Goal: Task Accomplishment & Management: Use online tool/utility

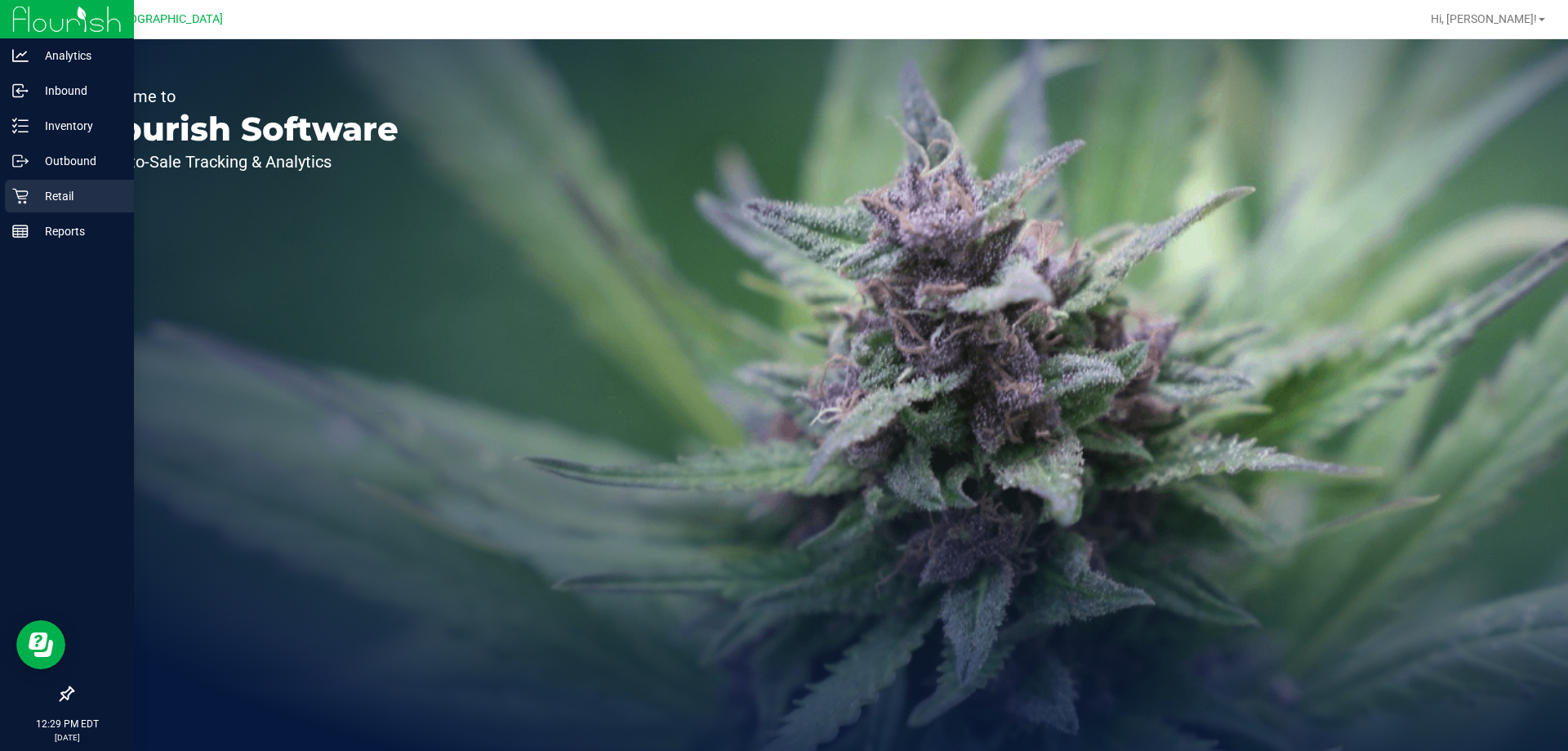
click at [46, 185] on div "Retail" at bounding box center [69, 196] width 129 height 33
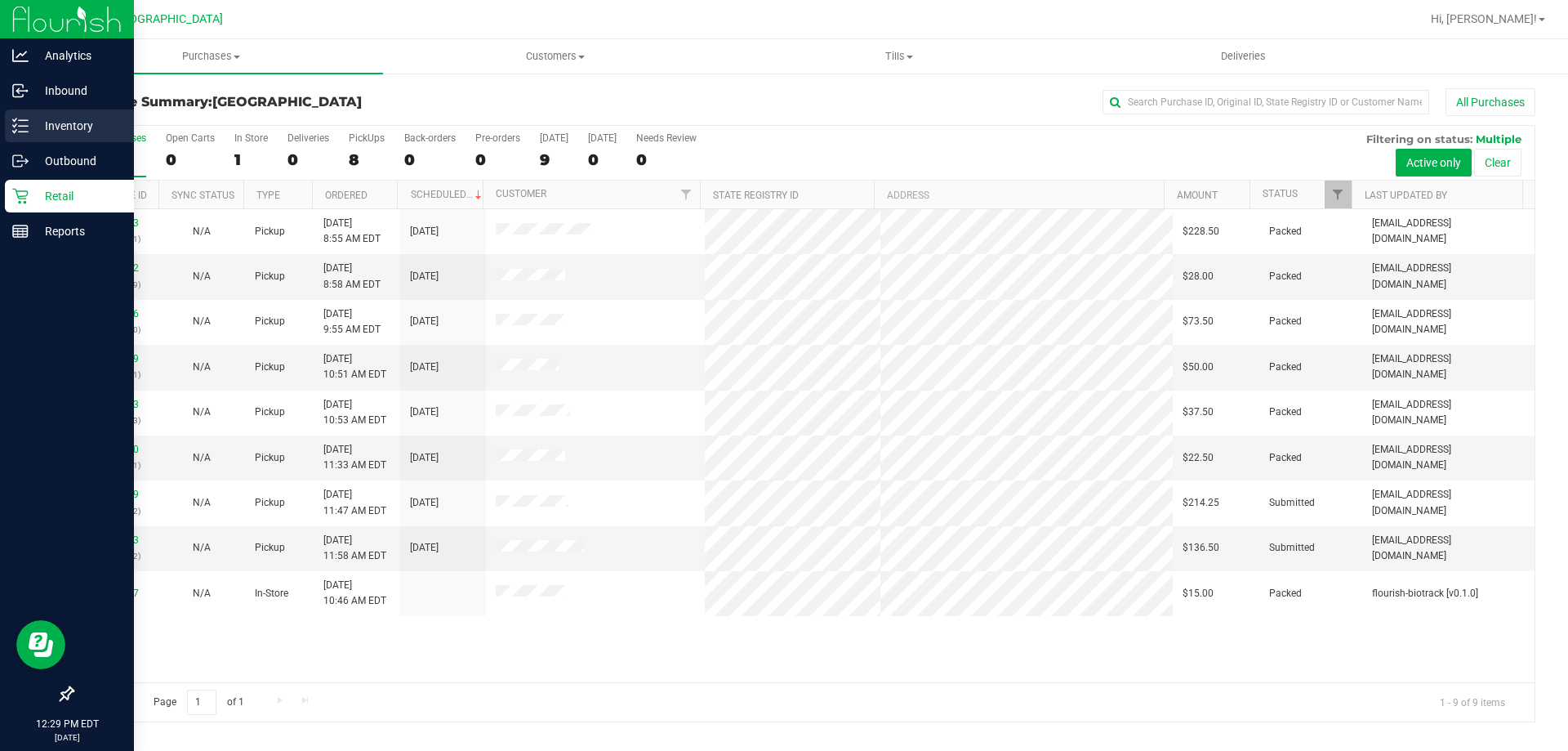
click at [83, 109] on div "Inventory" at bounding box center [69, 125] width 129 height 33
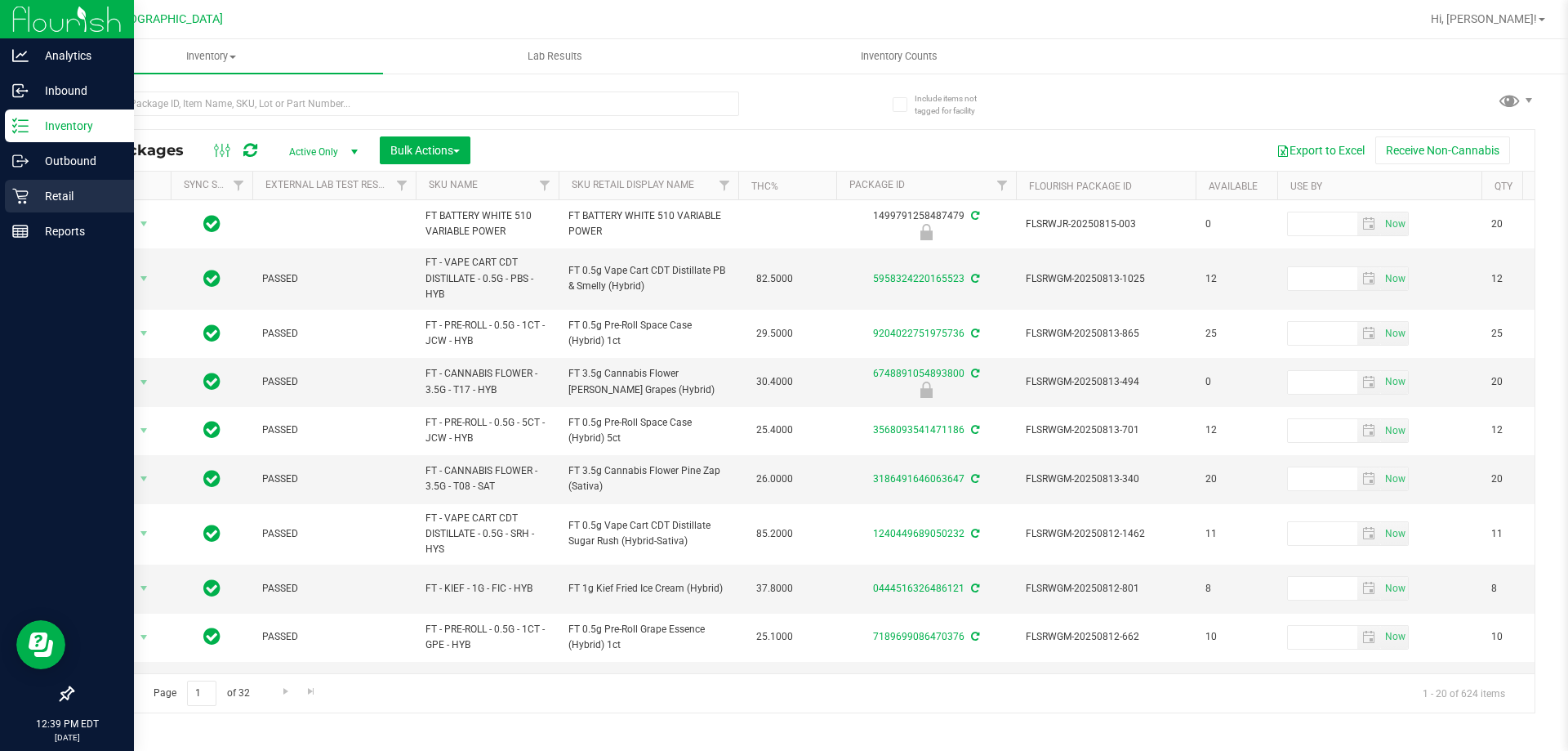
click at [27, 198] on icon at bounding box center [20, 195] width 16 height 16
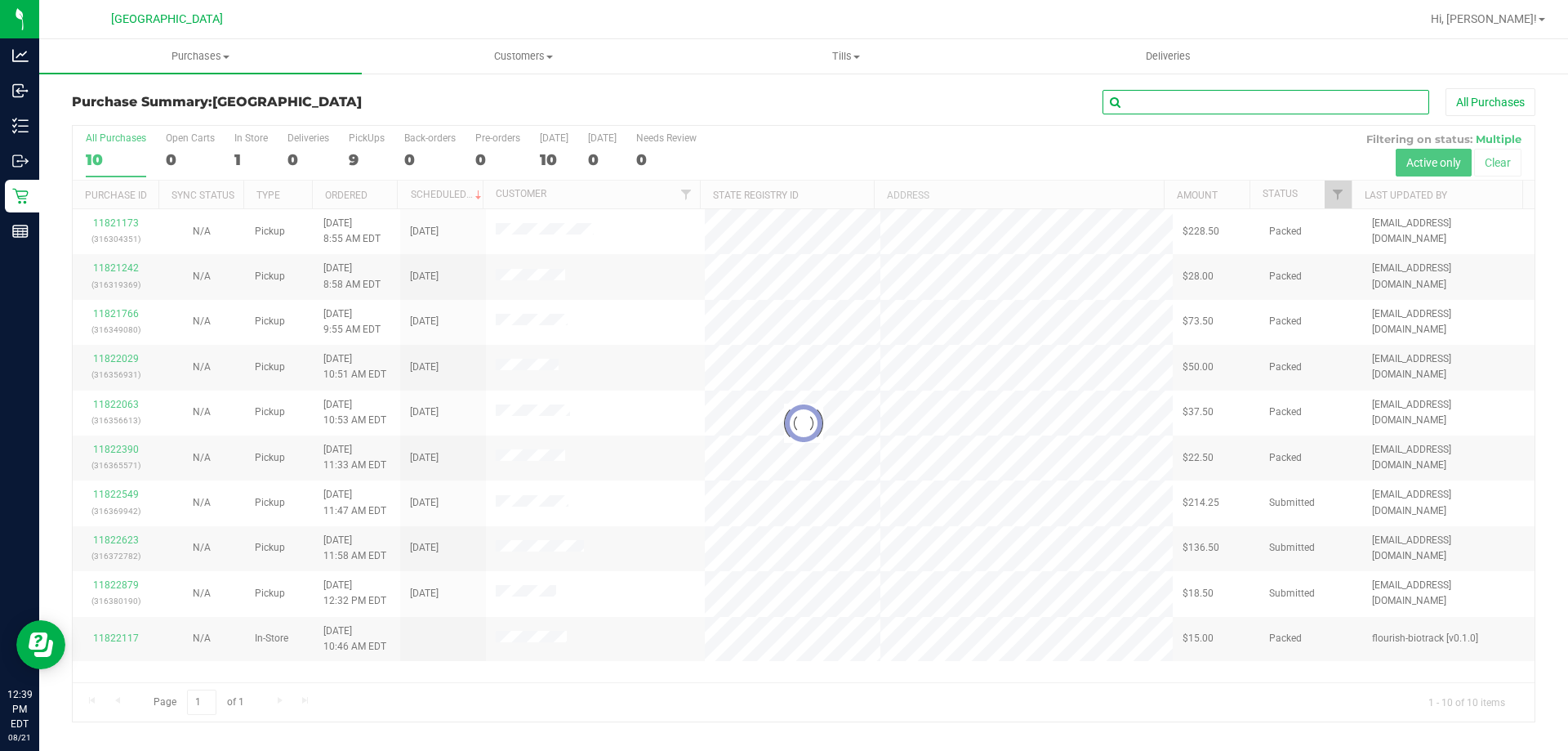
click at [1222, 102] on input "text" at bounding box center [1266, 102] width 327 height 24
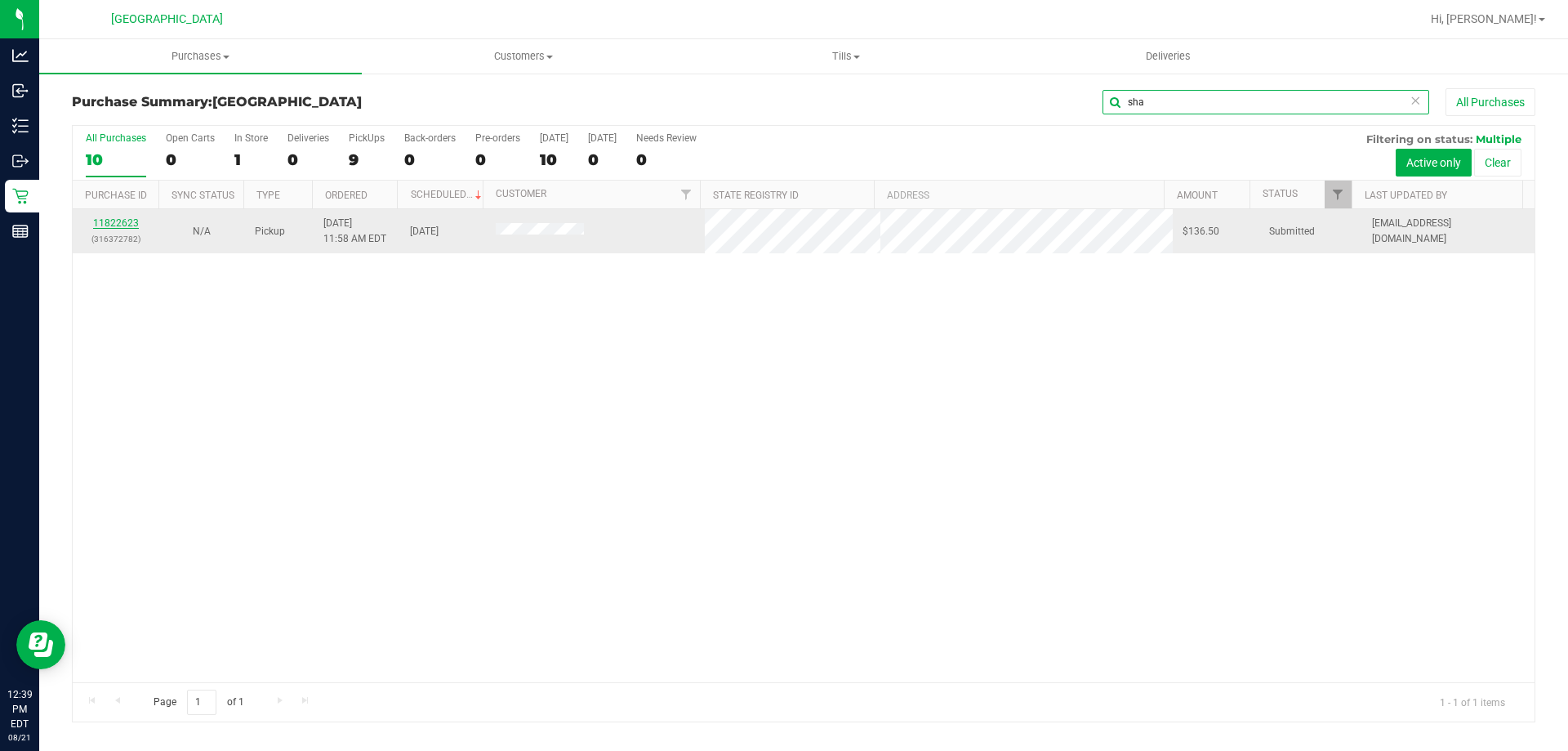
type input "sha"
click at [122, 221] on link "11822623" at bounding box center [116, 223] width 46 height 11
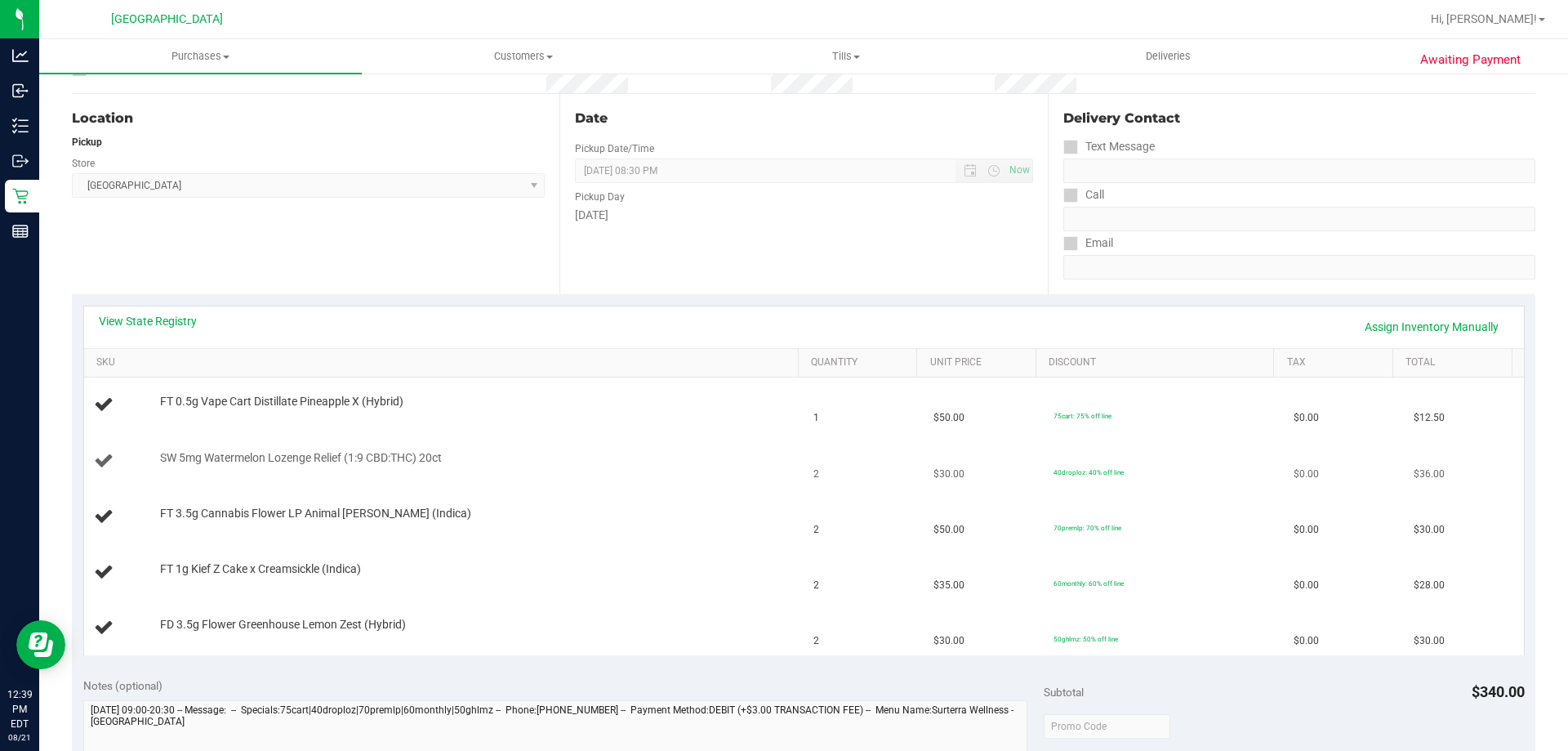
scroll to position [163, 0]
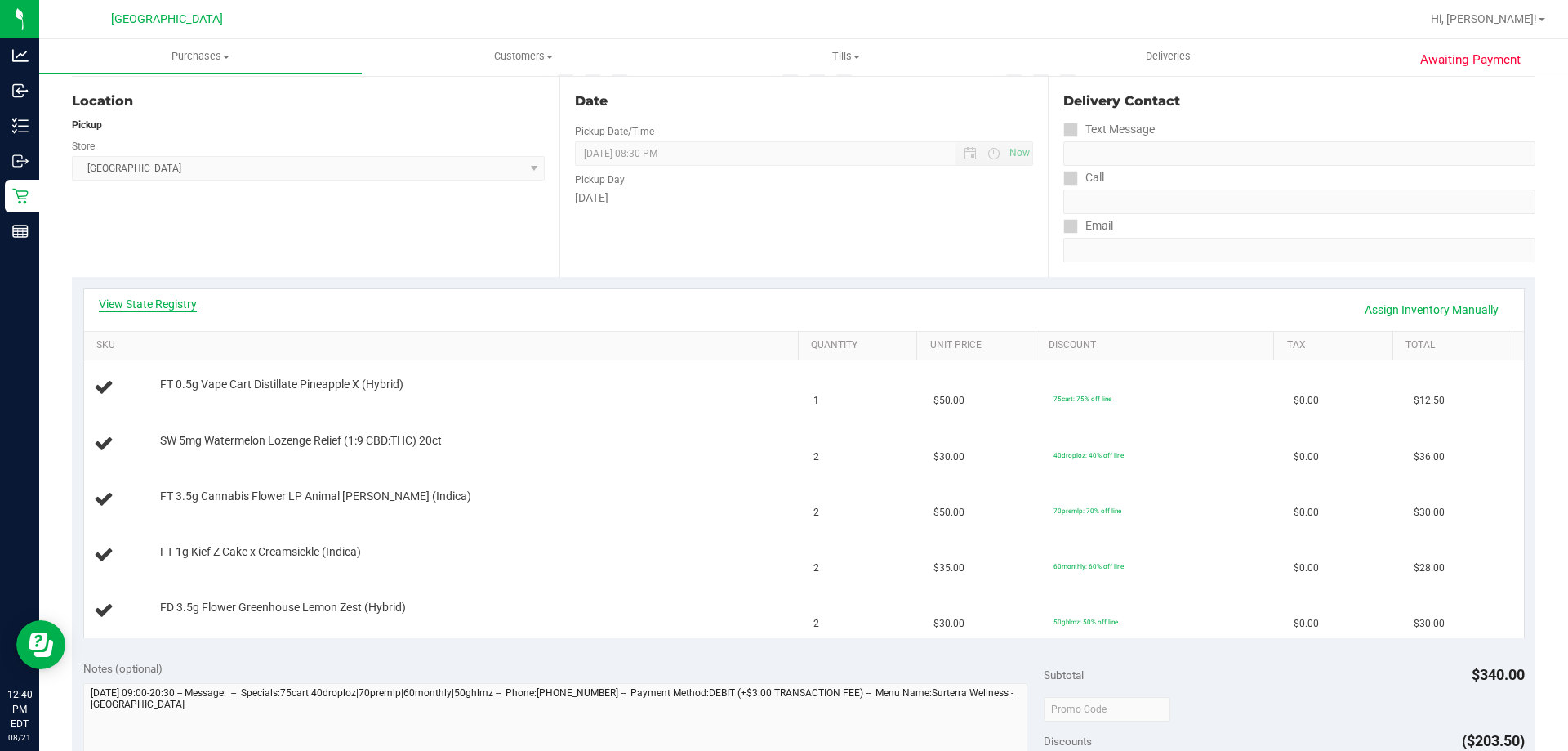
click at [160, 306] on link "View State Registry" at bounding box center [148, 303] width 98 height 16
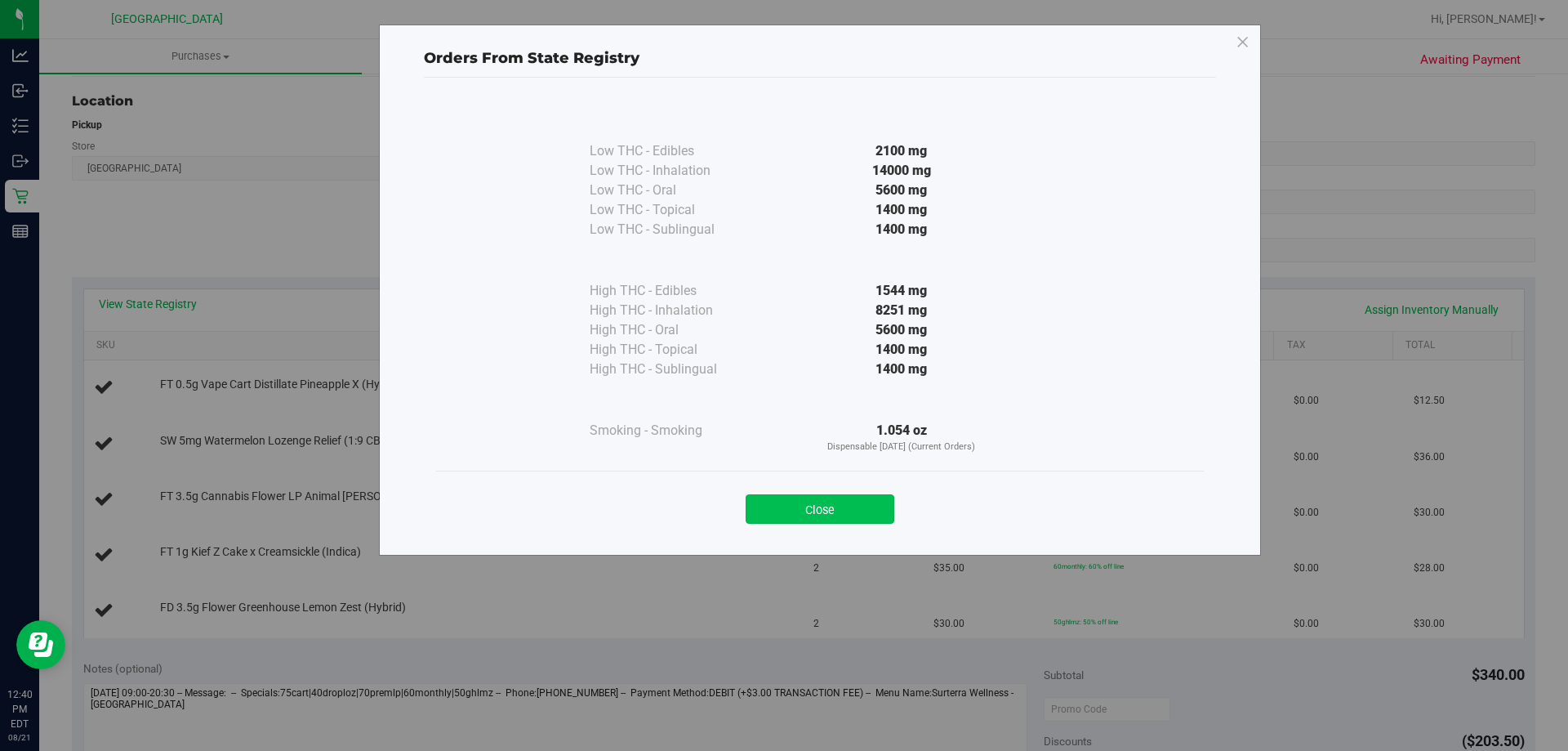
click at [782, 500] on button "Close" at bounding box center [820, 508] width 149 height 29
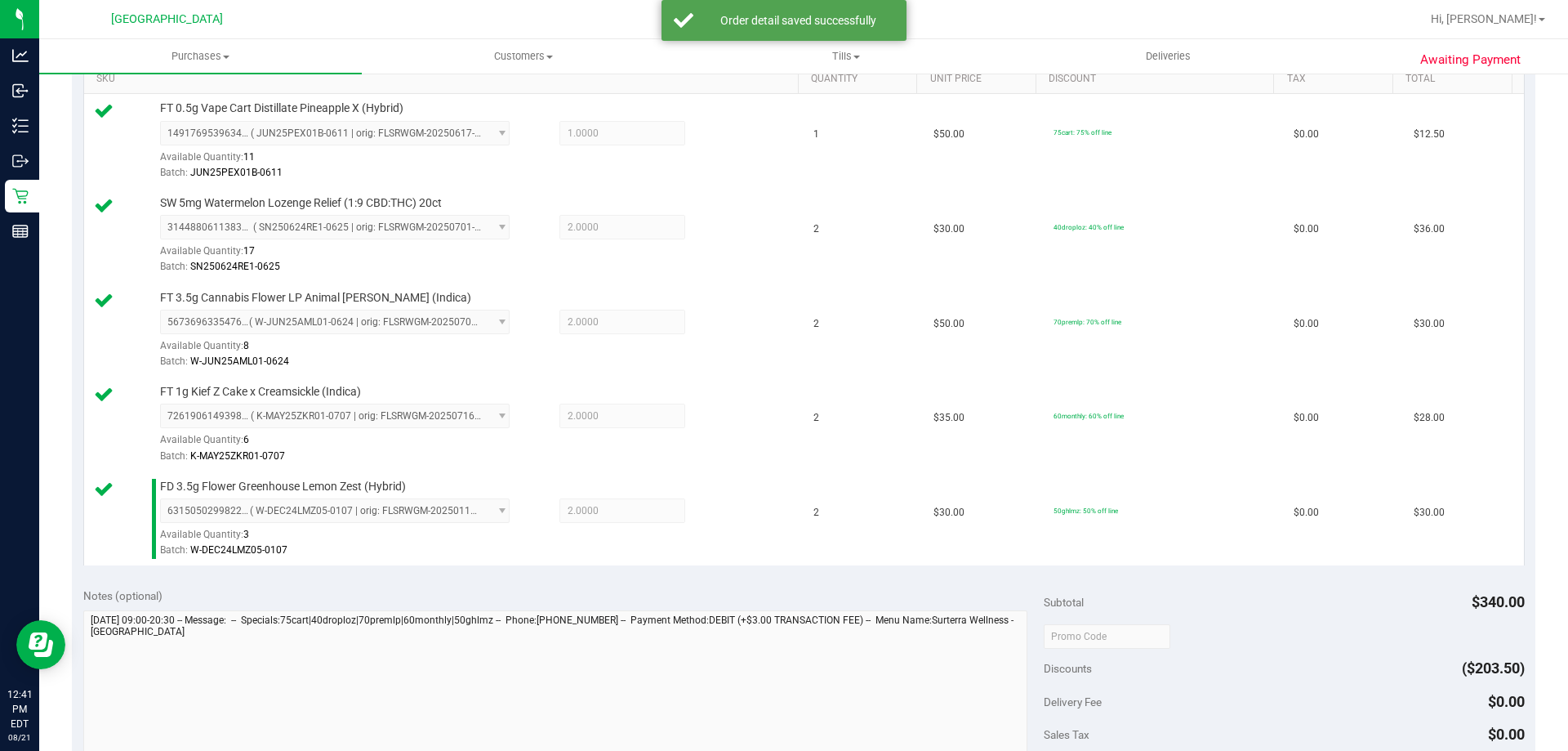
scroll to position [586, 0]
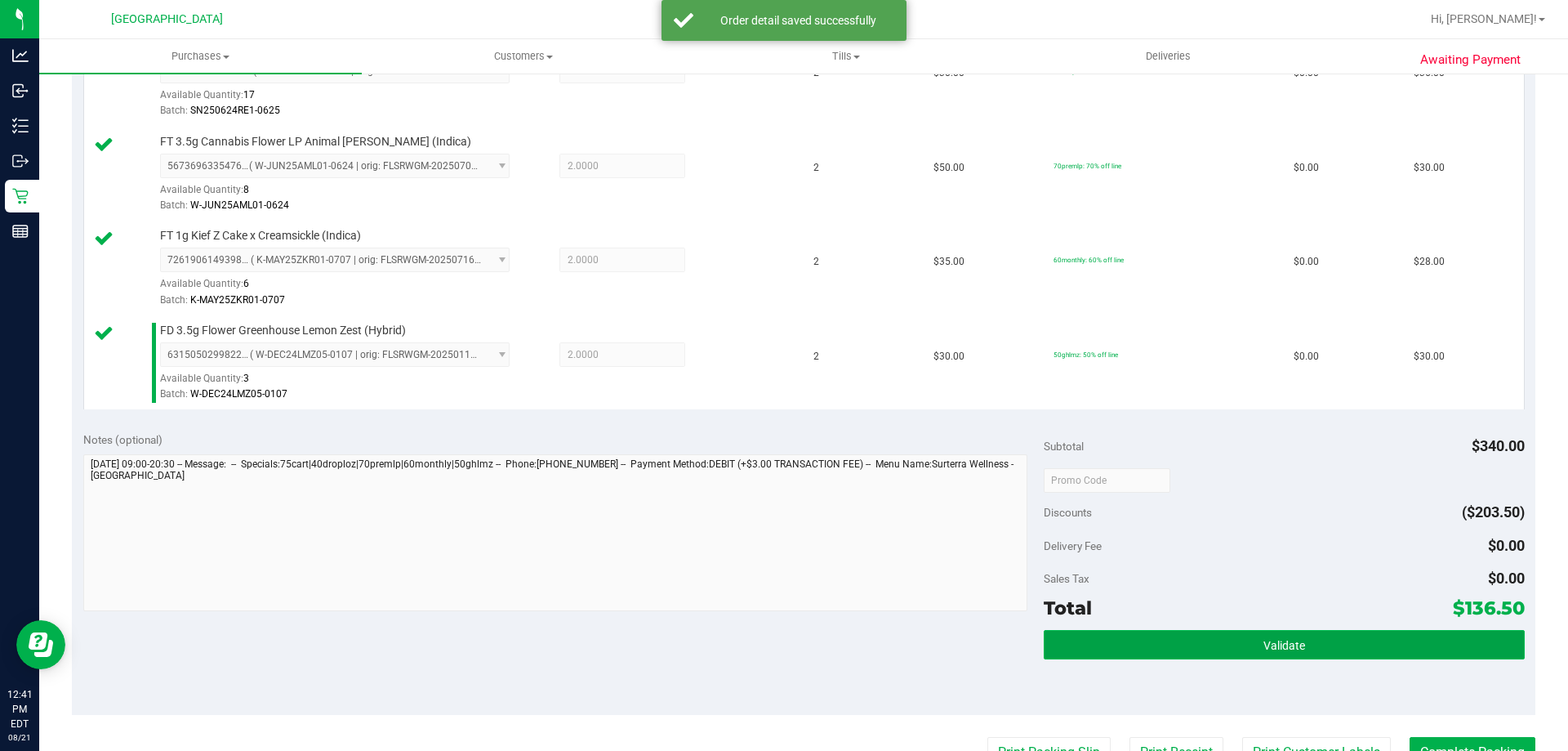
click at [1233, 637] on button "Validate" at bounding box center [1284, 644] width 481 height 29
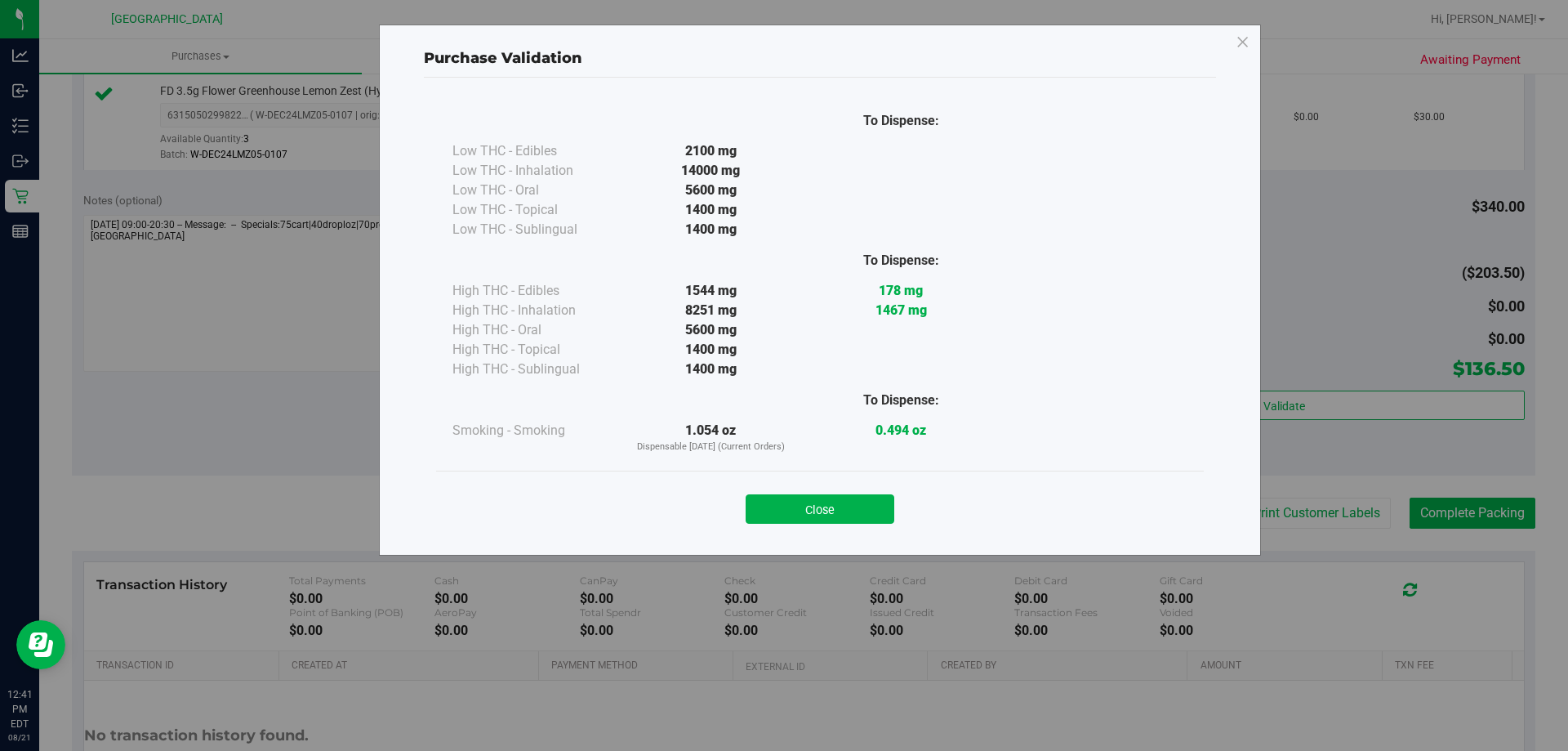
scroll to position [831, 0]
click at [870, 521] on button "Close" at bounding box center [820, 508] width 149 height 29
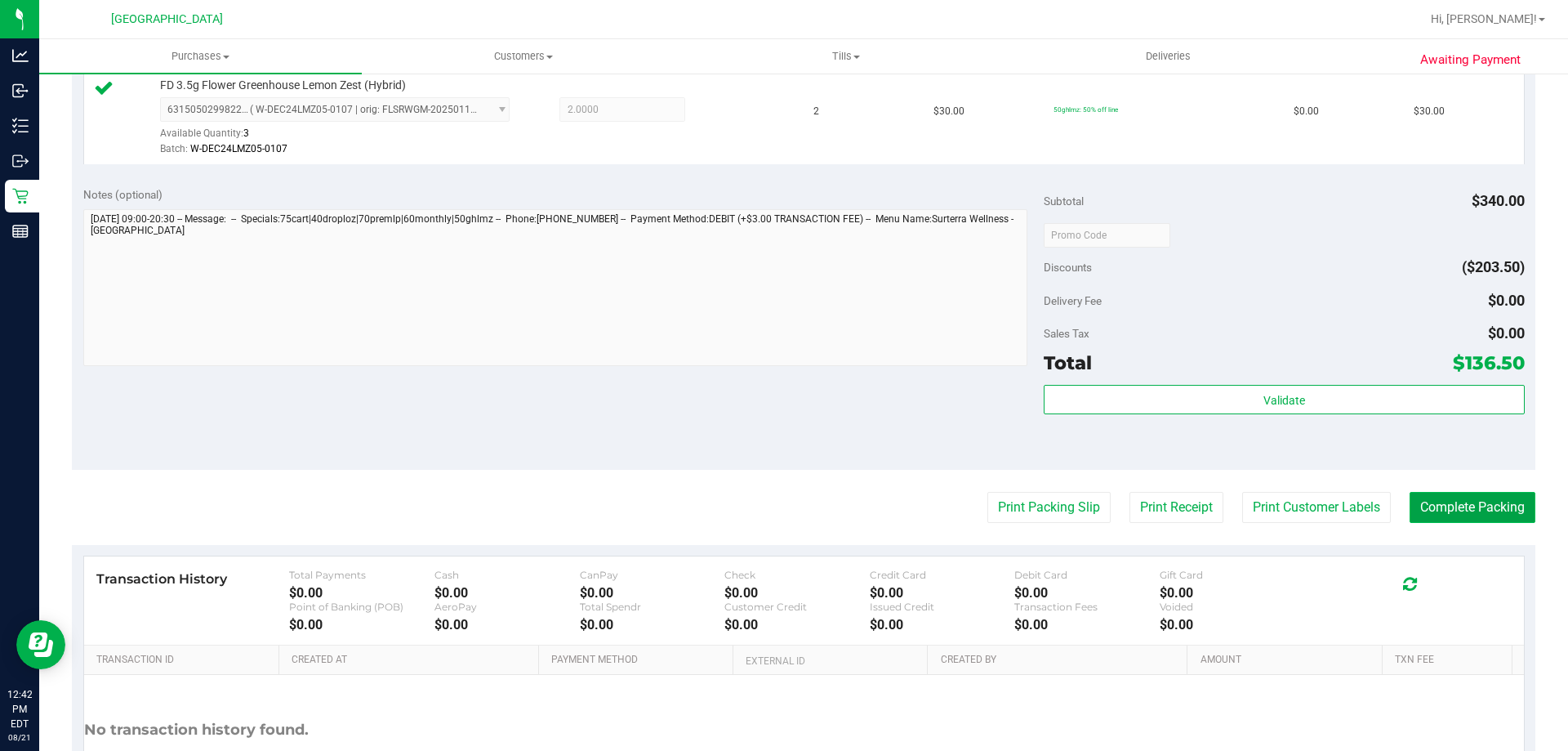
click at [1445, 518] on button "Complete Packing" at bounding box center [1472, 507] width 125 height 31
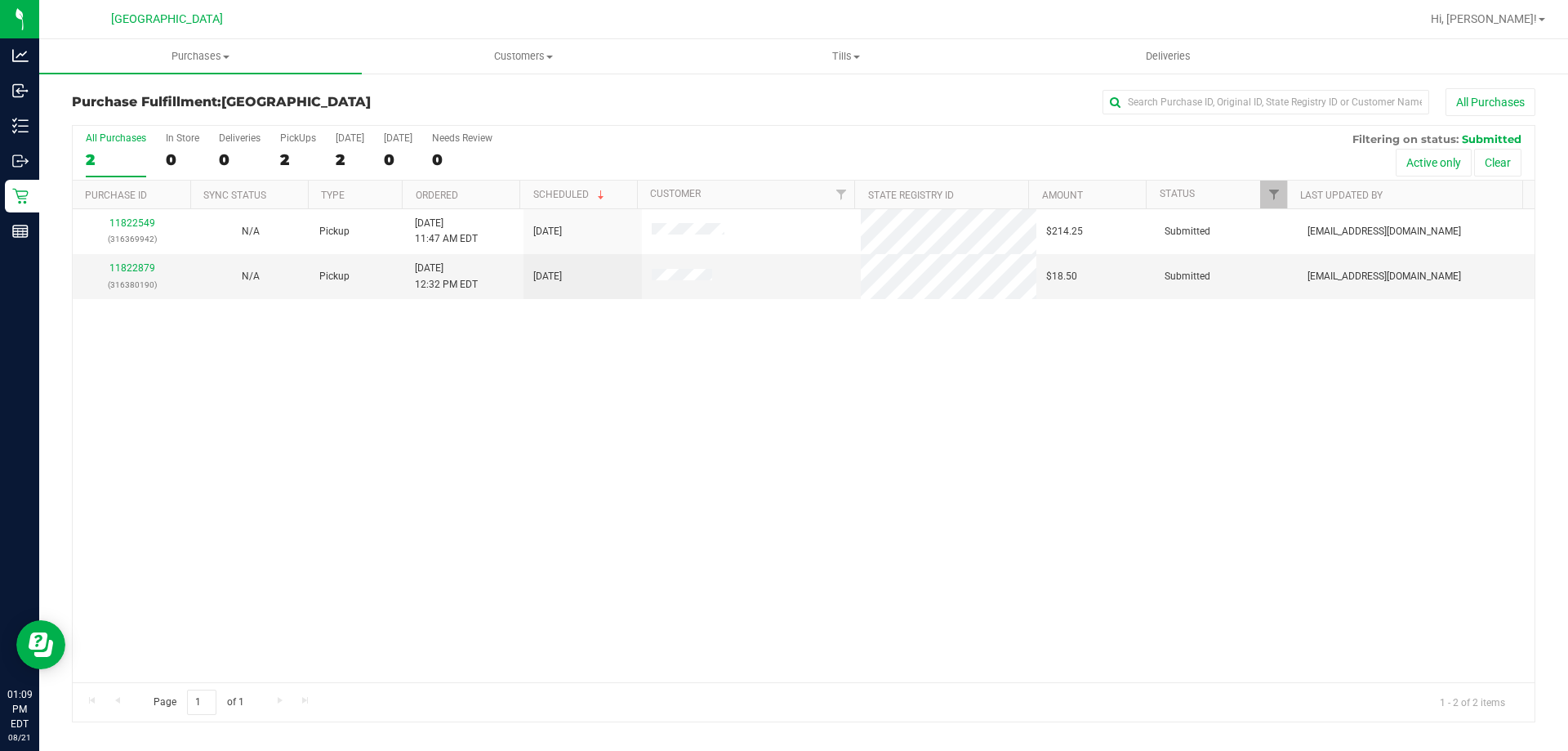
click at [628, 408] on div "11822549 (316369942) N/A Pickup [DATE] 11:47 AM EDT 8/21/2025 $214.25 Submitted…" at bounding box center [804, 446] width 1462 height 473
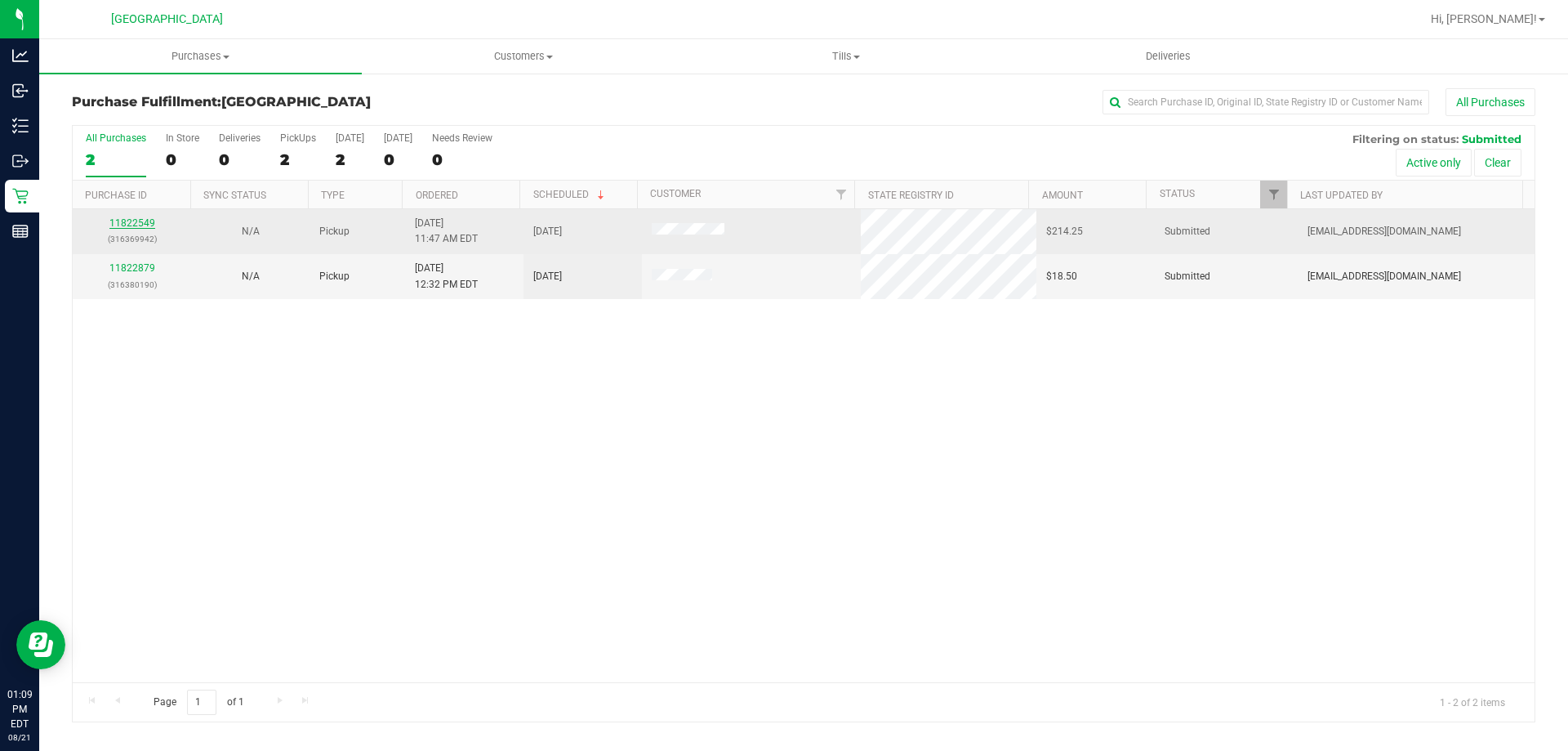
click at [129, 222] on link "11822549" at bounding box center [132, 223] width 46 height 11
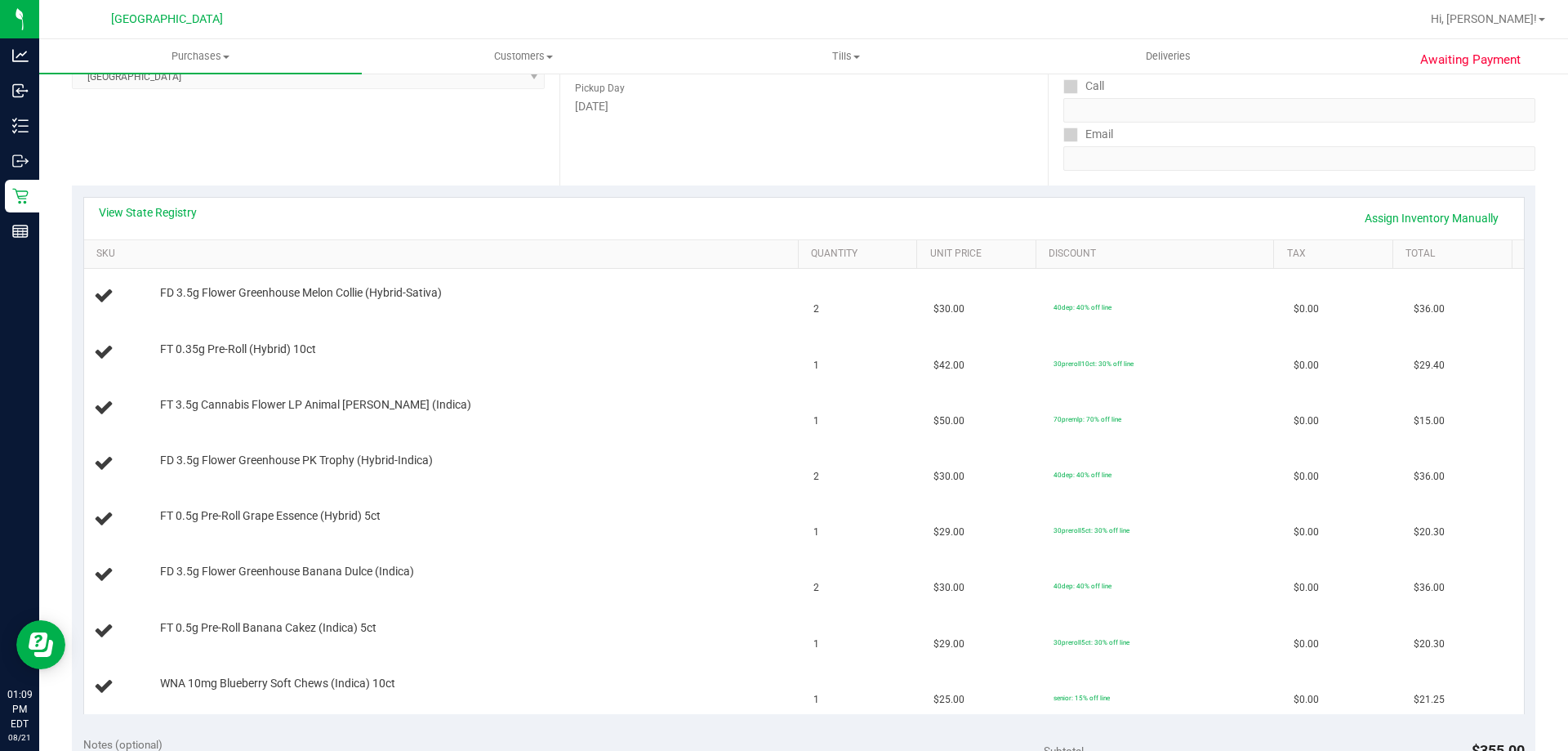
scroll to position [245, 0]
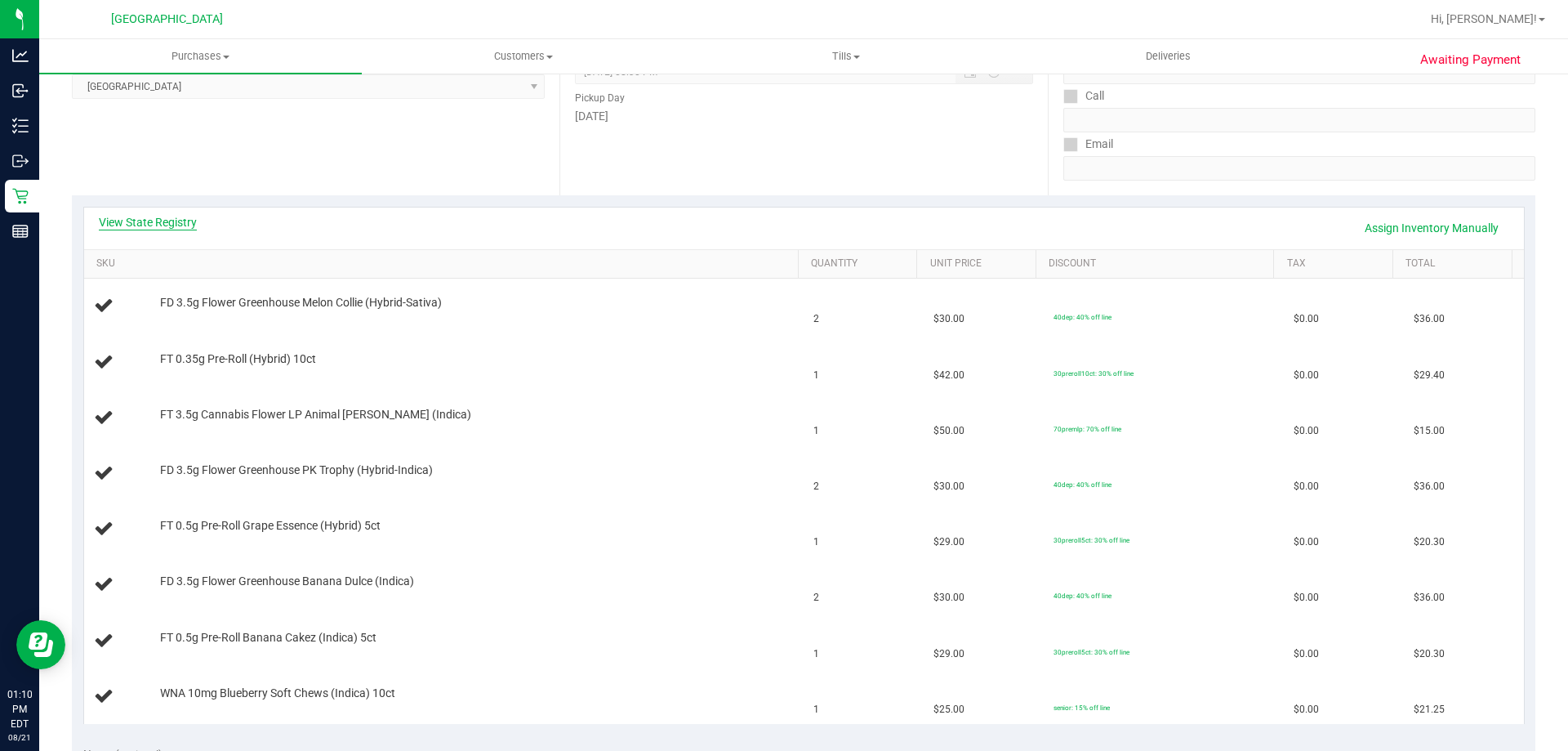
click at [148, 214] on link "View State Registry" at bounding box center [148, 221] width 98 height 16
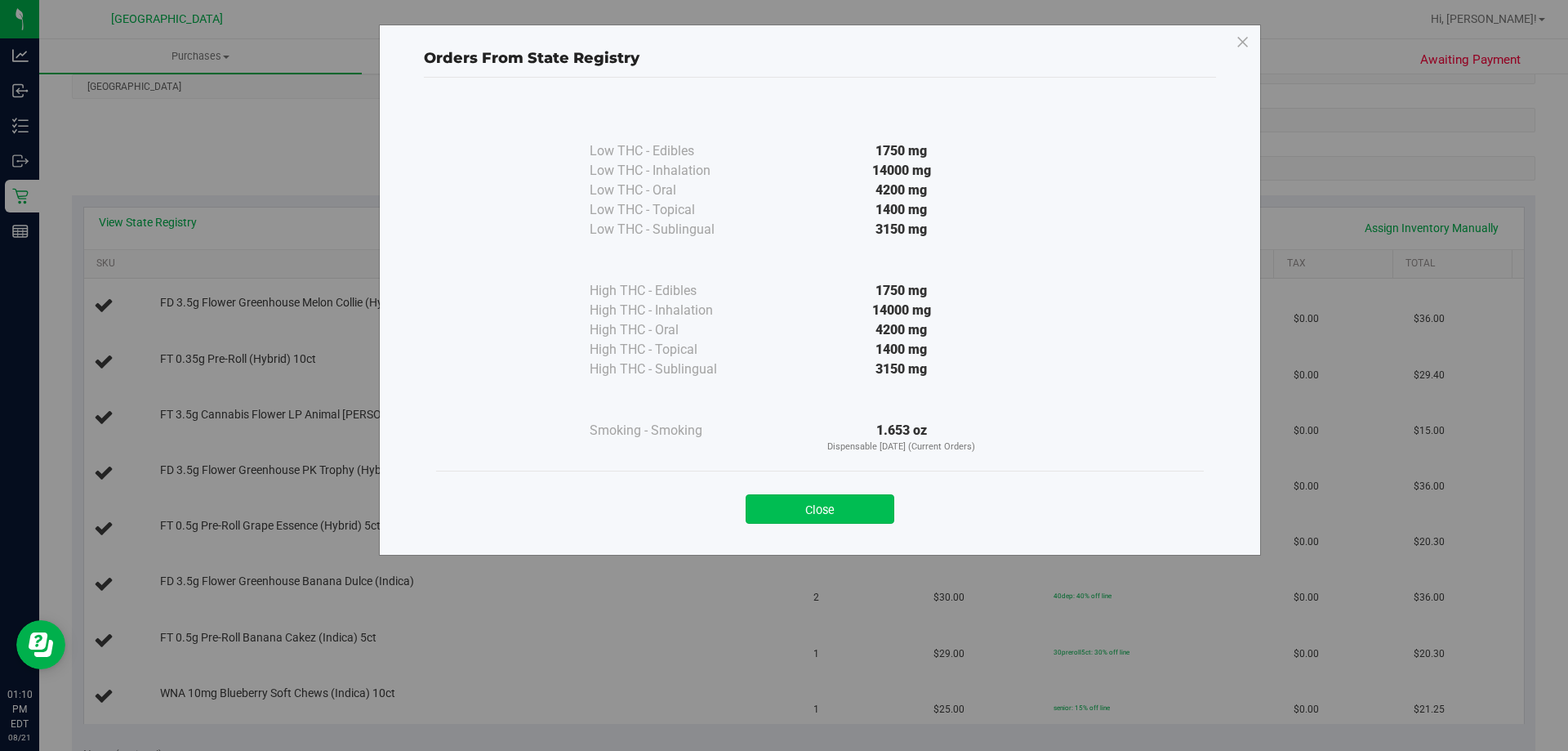
click at [784, 509] on button "Close" at bounding box center [820, 508] width 149 height 29
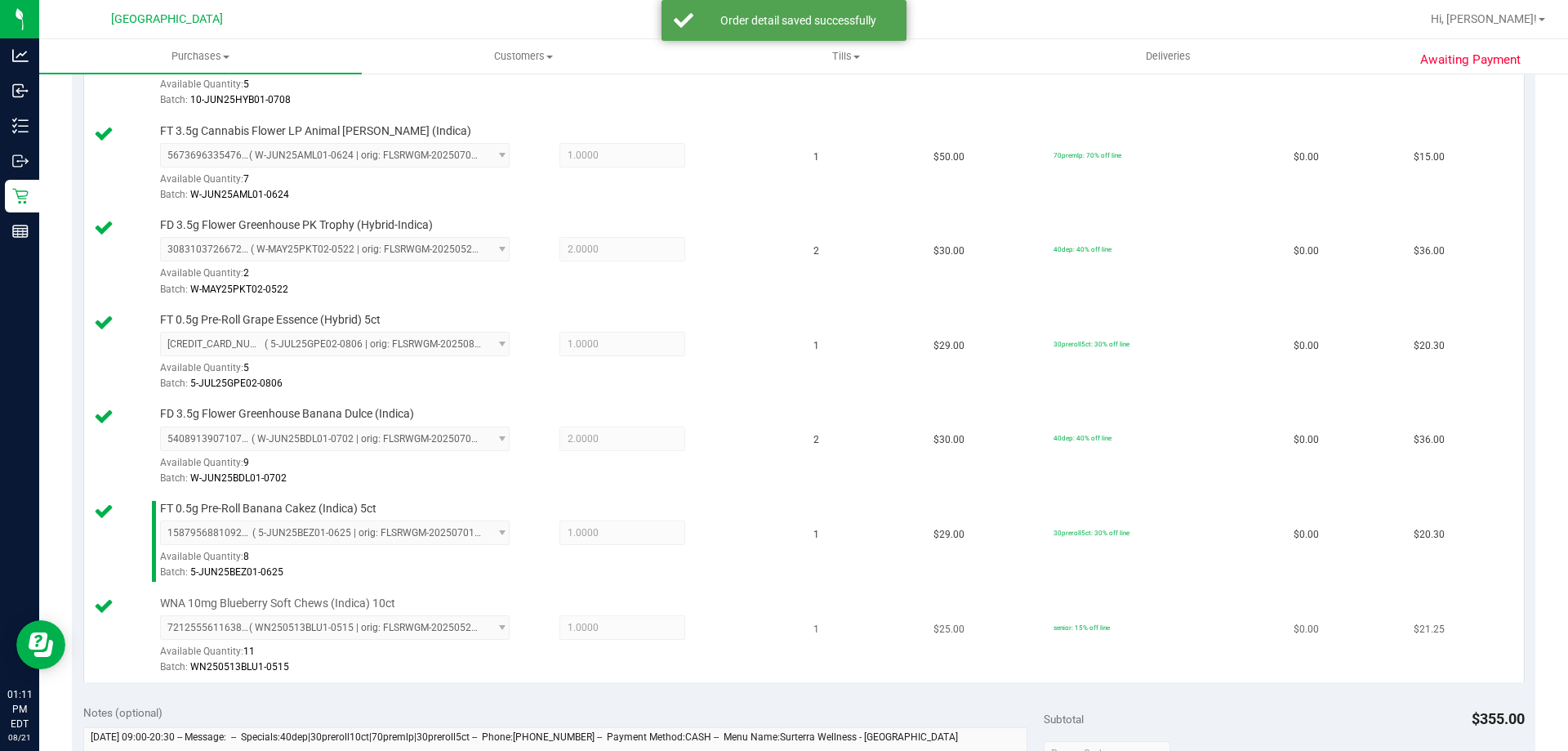
scroll to position [817, 0]
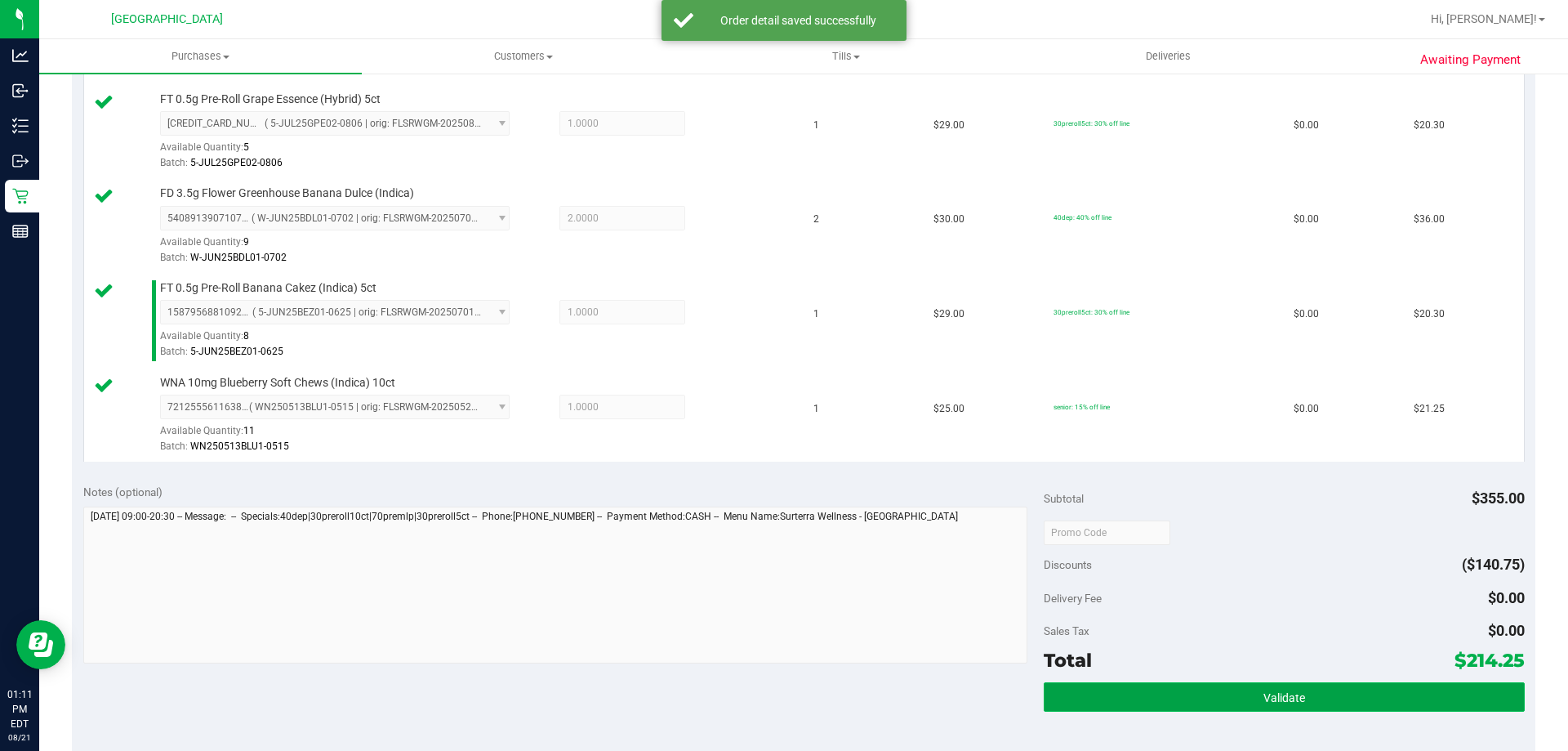
click at [1340, 694] on button "Validate" at bounding box center [1284, 696] width 481 height 29
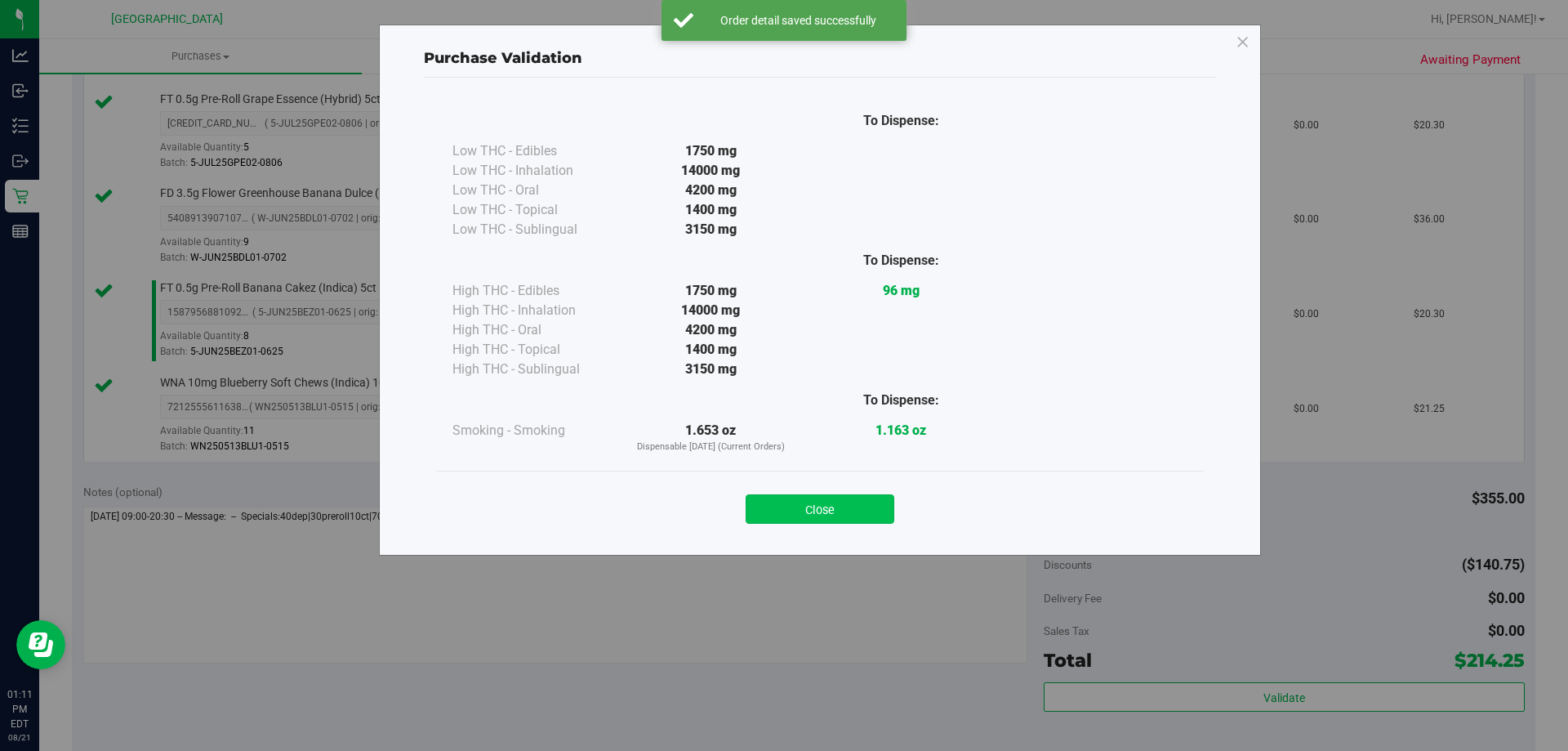
click at [829, 514] on button "Close" at bounding box center [820, 508] width 149 height 29
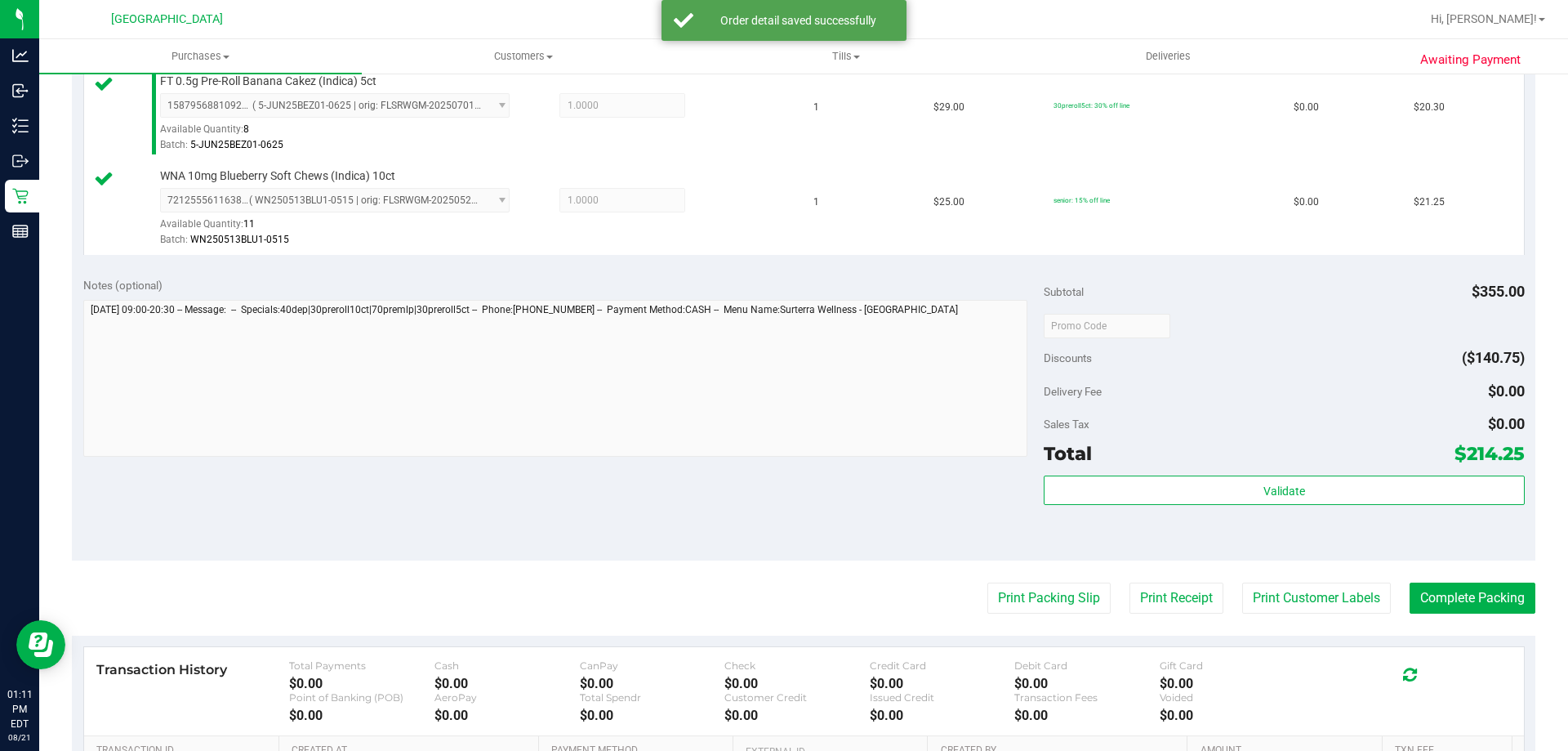
scroll to position [1144, 0]
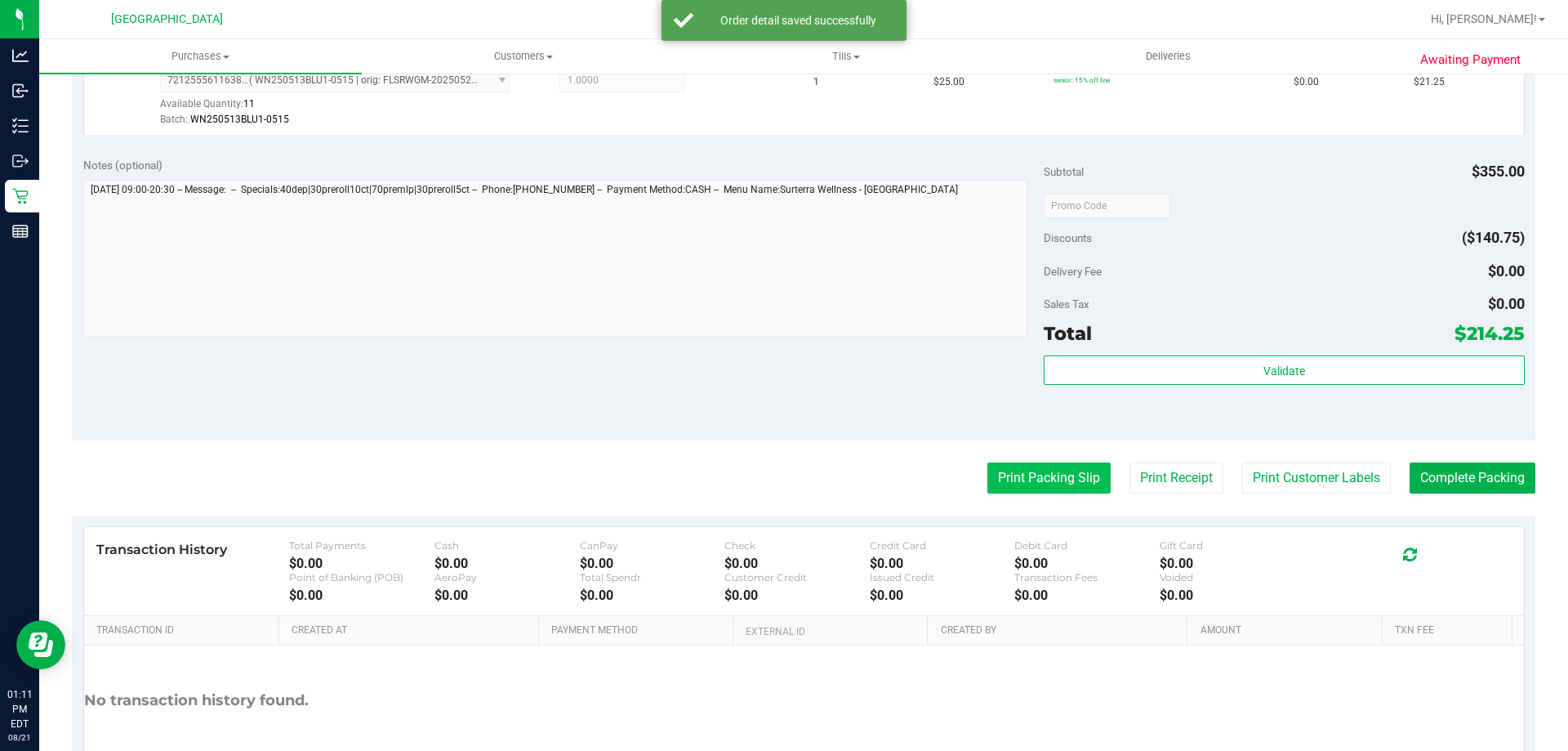
click at [1015, 484] on button "Print Packing Slip" at bounding box center [1049, 478] width 123 height 31
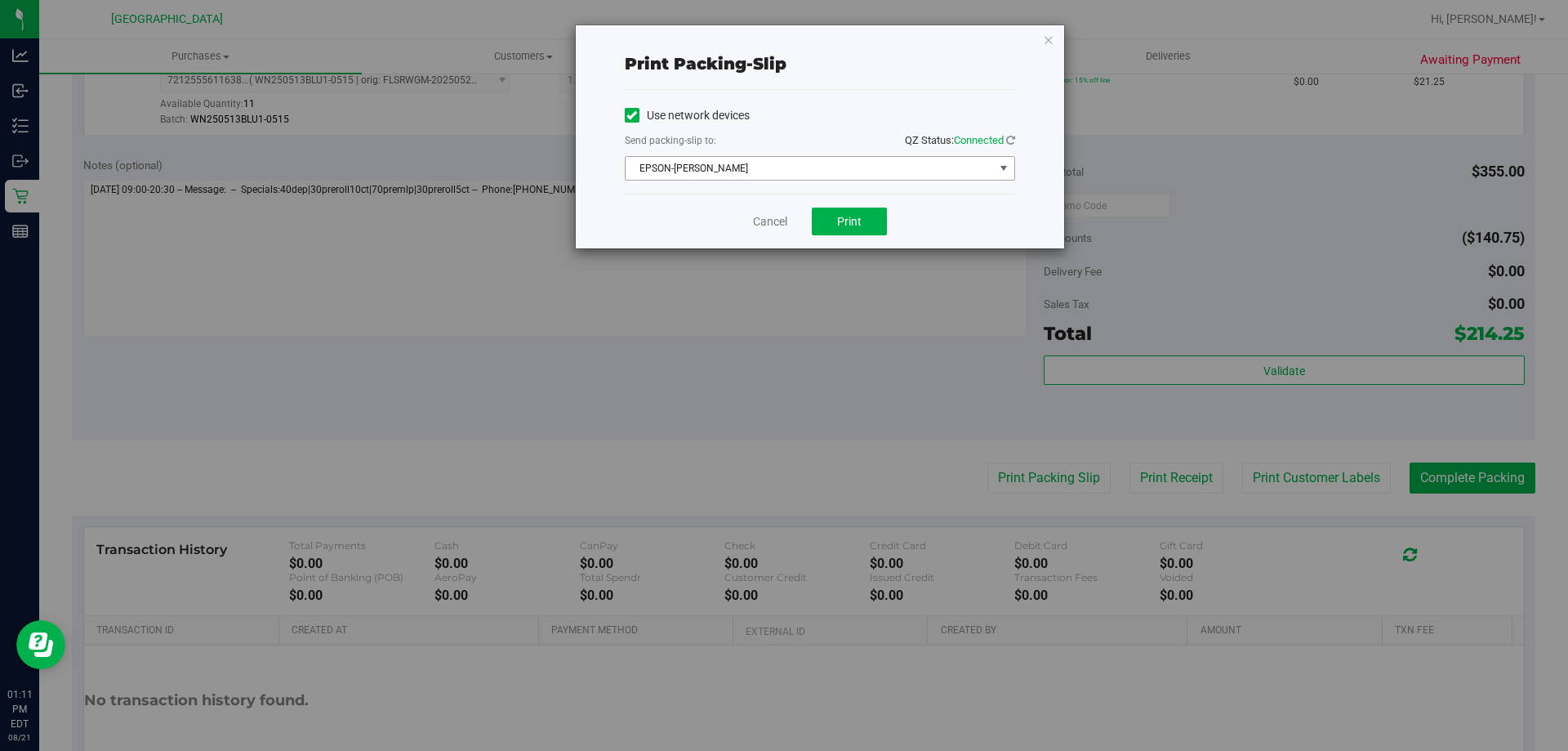
click at [854, 170] on span "EPSON-[PERSON_NAME]" at bounding box center [809, 168] width 368 height 23
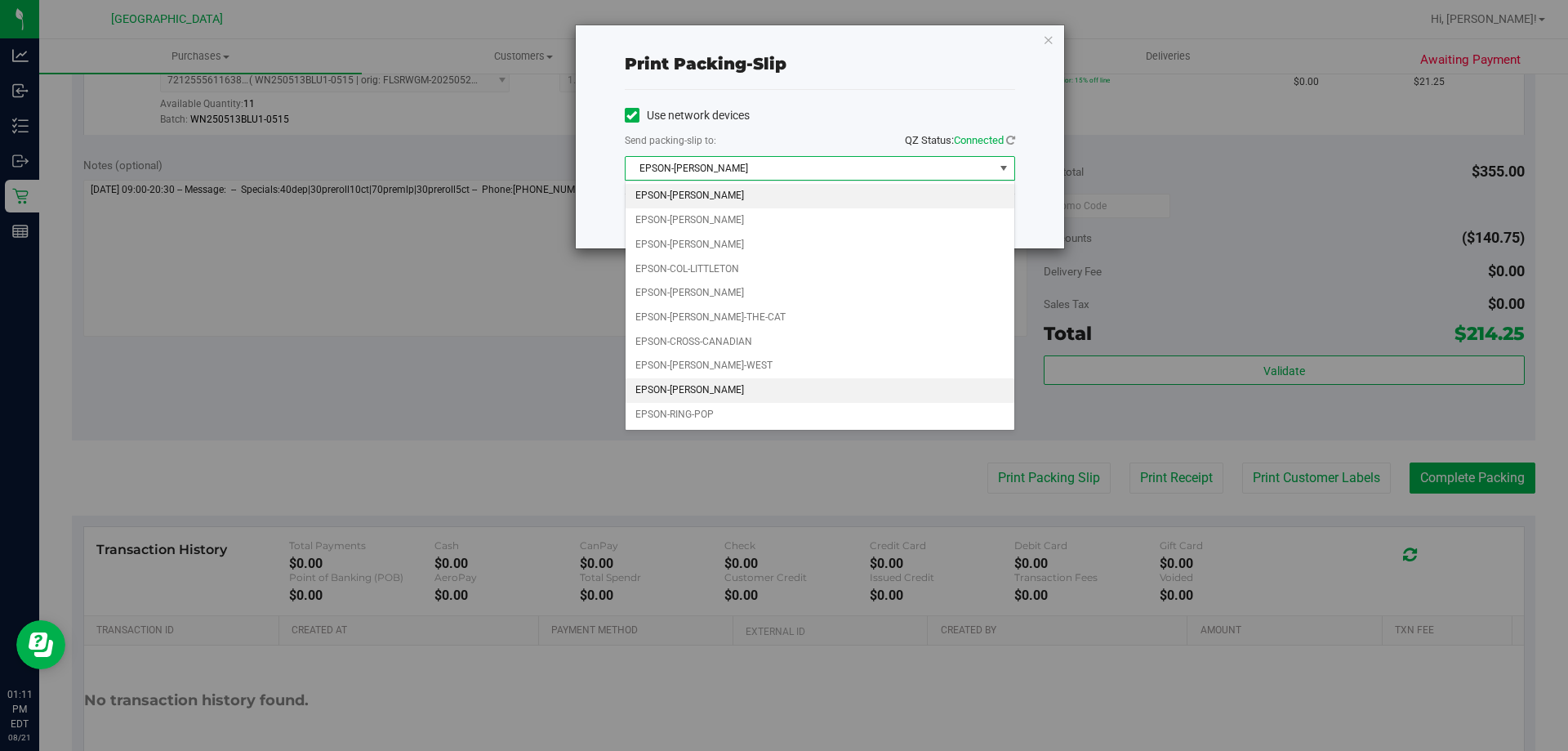
click at [742, 396] on li "EPSON-[PERSON_NAME]" at bounding box center [820, 390] width 389 height 24
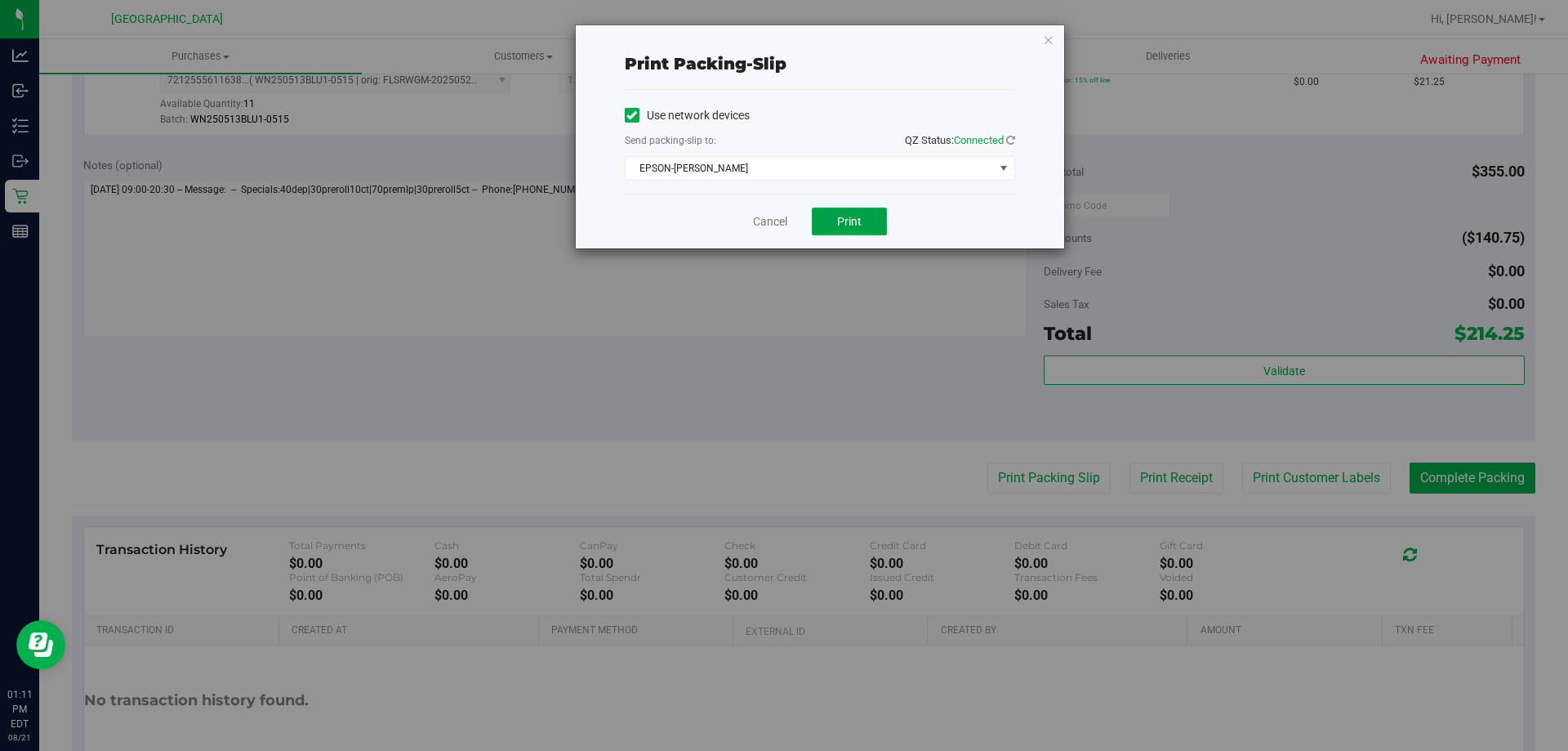
click at [860, 235] on button "Print" at bounding box center [850, 220] width 75 height 27
click at [774, 214] on link "Cancel" at bounding box center [770, 221] width 34 height 17
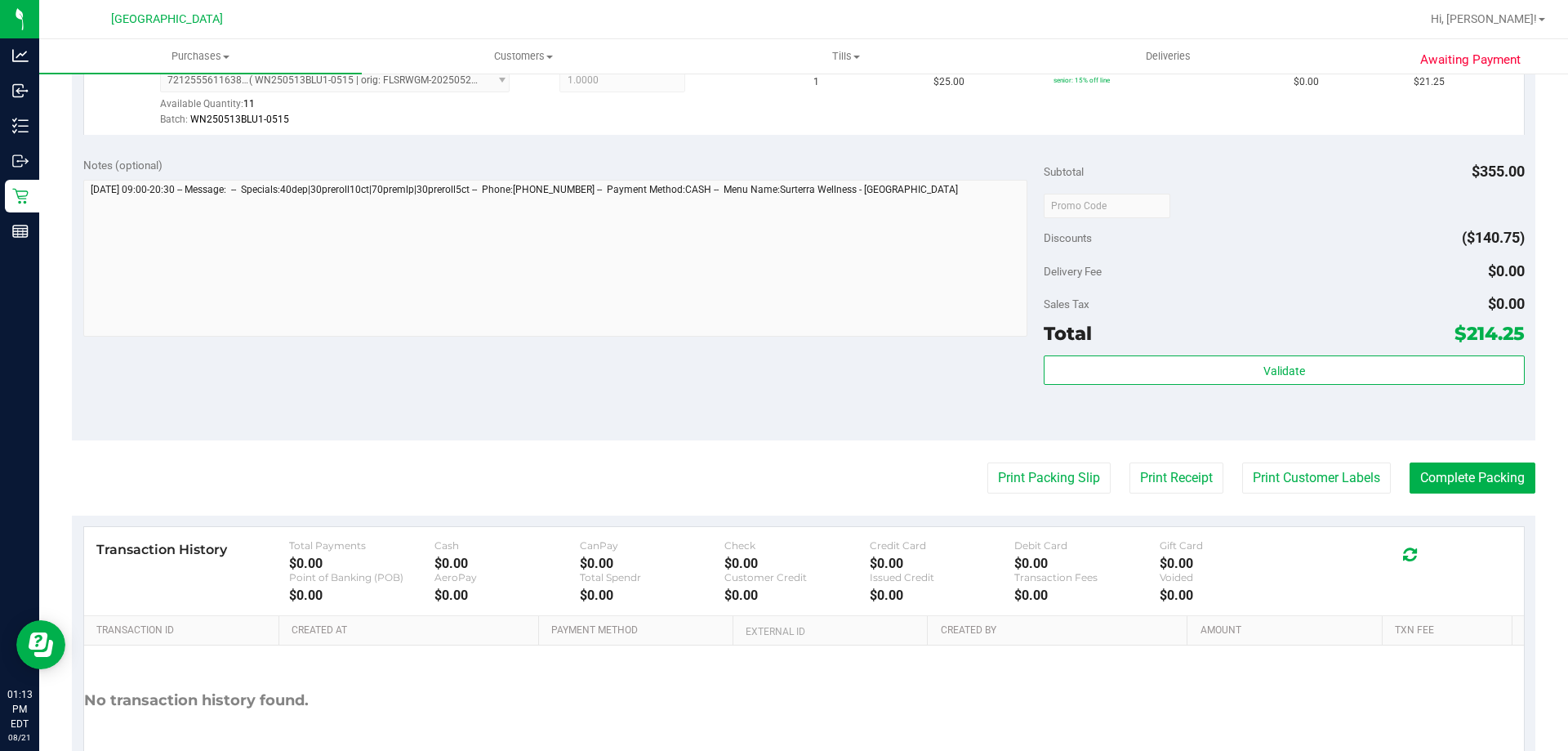
click at [783, 423] on div "Notes (optional) Subtotal $355.00 Discounts ($140.75) Delivery Fee $0.00 Sales …" at bounding box center [803, 293] width 1463 height 294
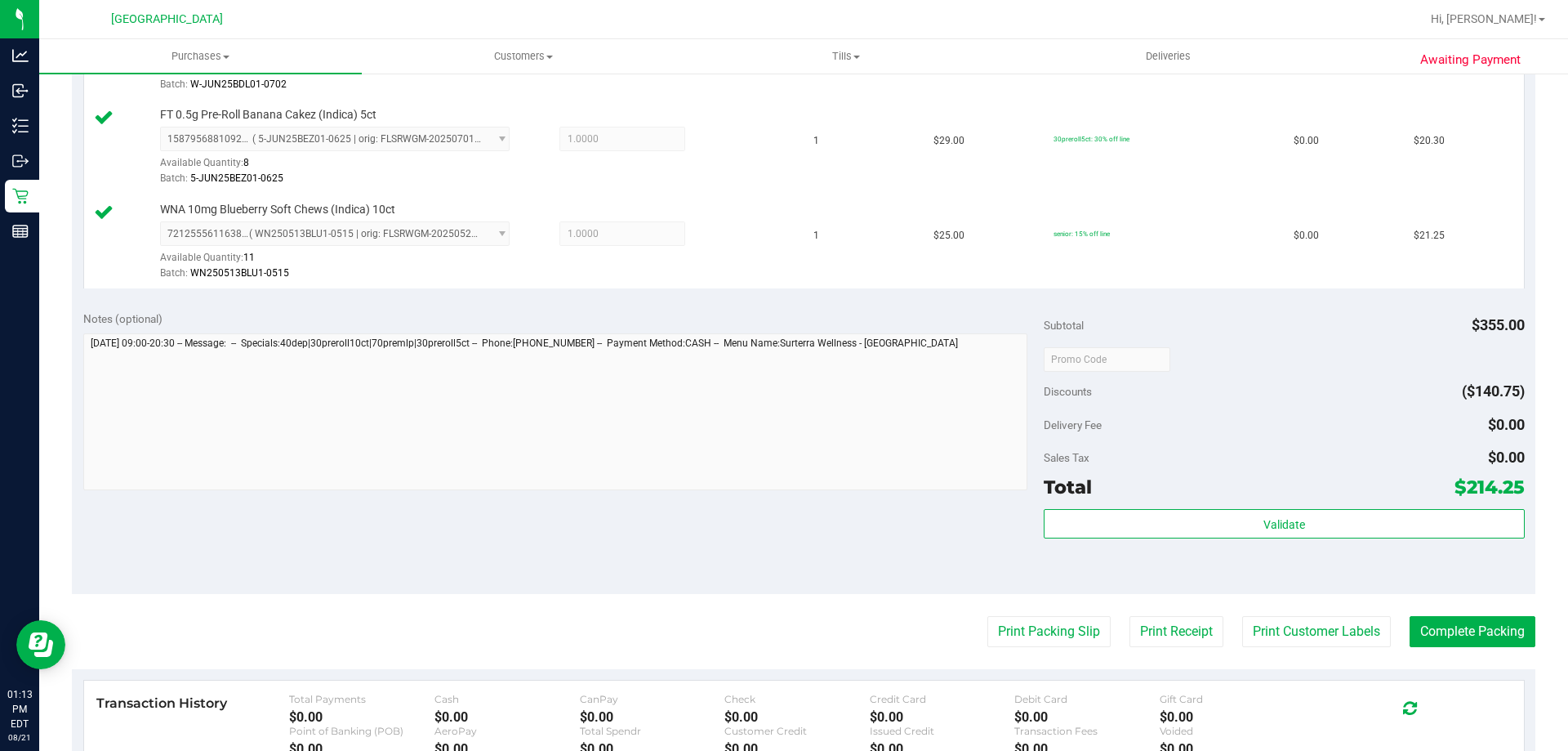
scroll to position [1225, 0]
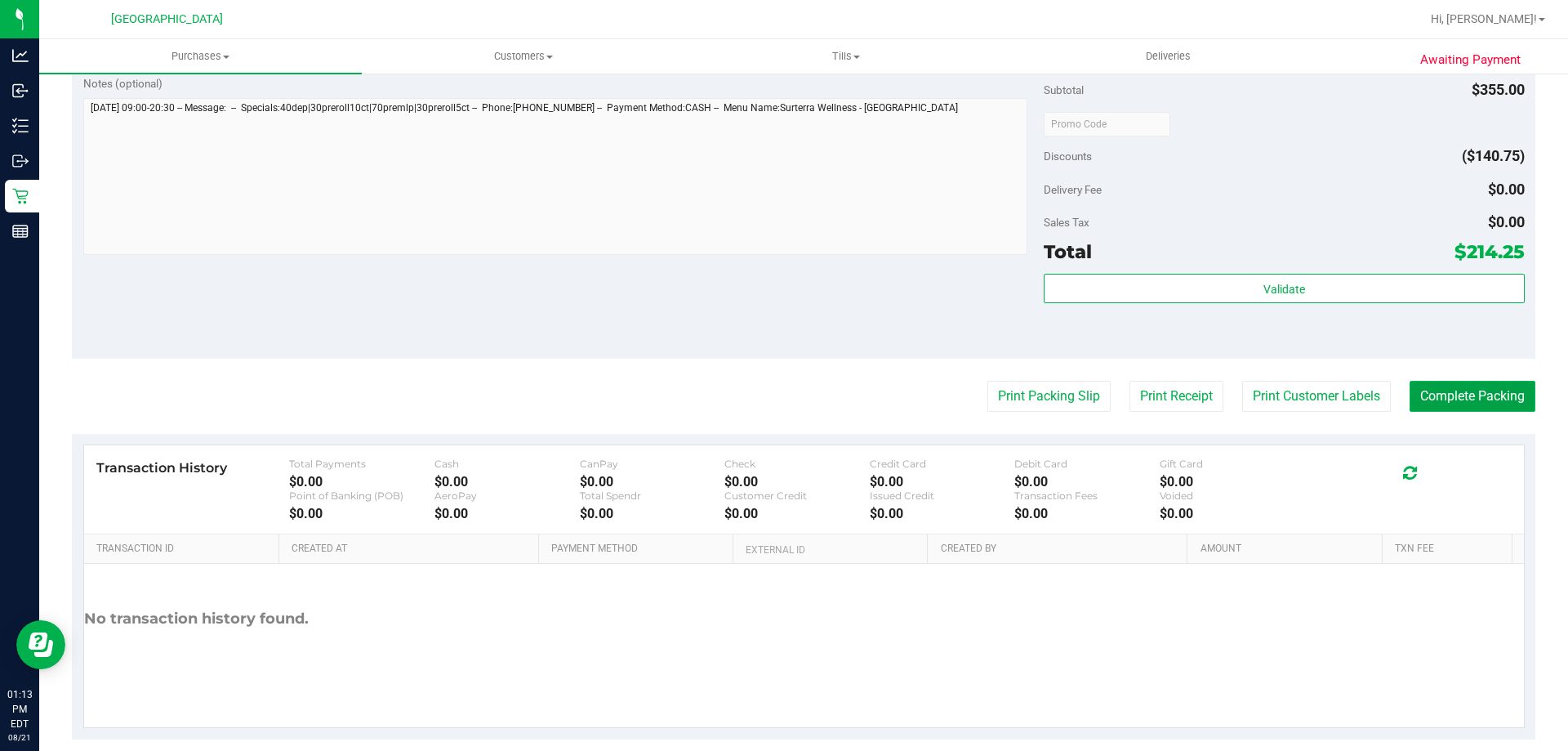
click at [1489, 408] on button "Complete Packing" at bounding box center [1472, 396] width 125 height 31
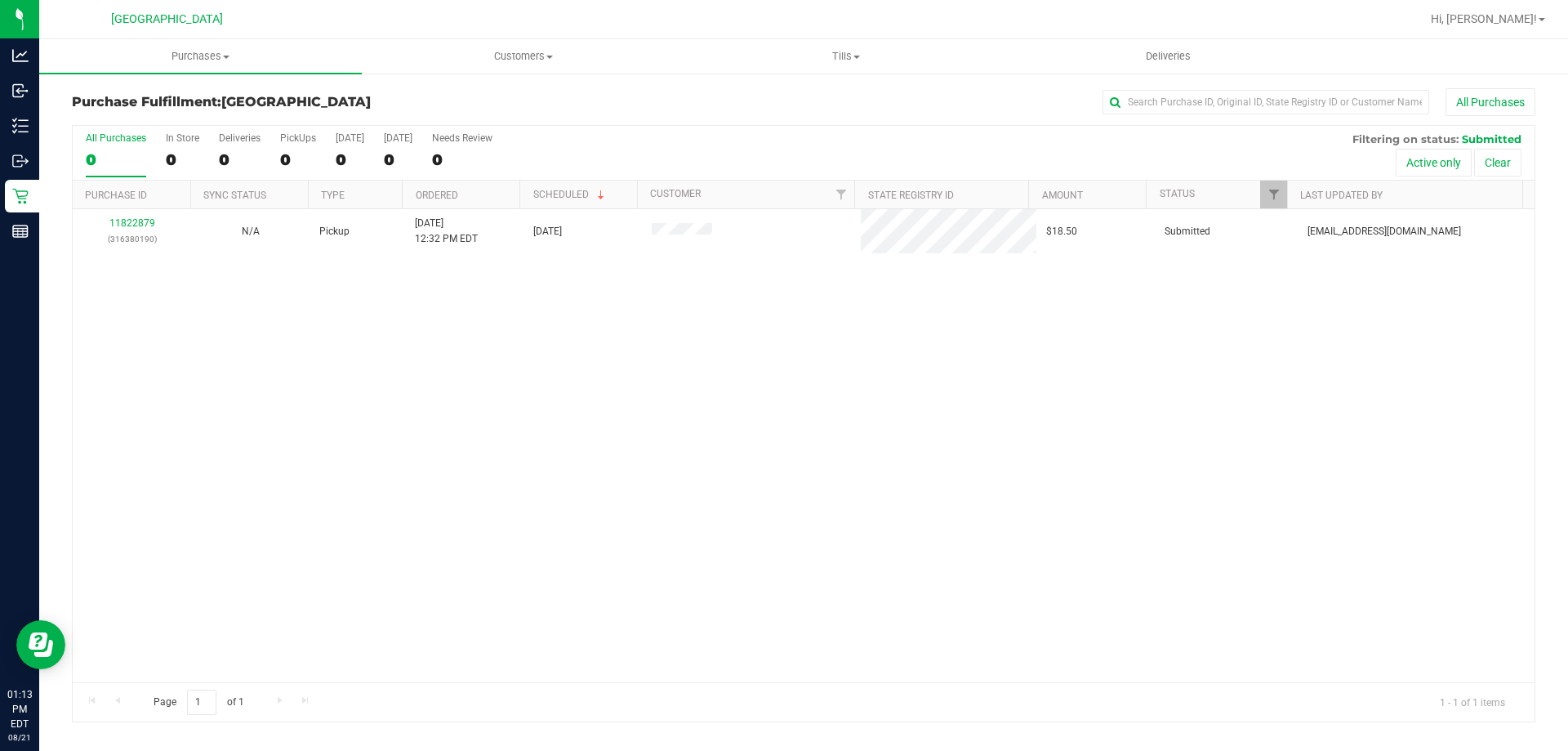
click at [803, 335] on div "11822879 (316380190) N/A Pickup [DATE] 12:32 PM EDT 8/21/2025 $18.50 Submitted …" at bounding box center [804, 446] width 1462 height 473
click at [623, 364] on div "11822879 (316380190) N/A Pickup [DATE] 12:32 PM EDT 8/21/2025 $18.50 Submitted …" at bounding box center [804, 446] width 1462 height 473
click at [592, 362] on div "11822879 (316380190) N/A Pickup [DATE] 12:32 PM EDT 8/21/2025 $18.50 Submitted …" at bounding box center [804, 446] width 1462 height 473
drag, startPoint x: 549, startPoint y: 401, endPoint x: 555, endPoint y: 395, distance: 8.5
click at [551, 401] on div "11822879 (316380190) N/A Pickup [DATE] 12:32 PM EDT 8/21/2025 $18.50 Submitted …" at bounding box center [804, 446] width 1462 height 473
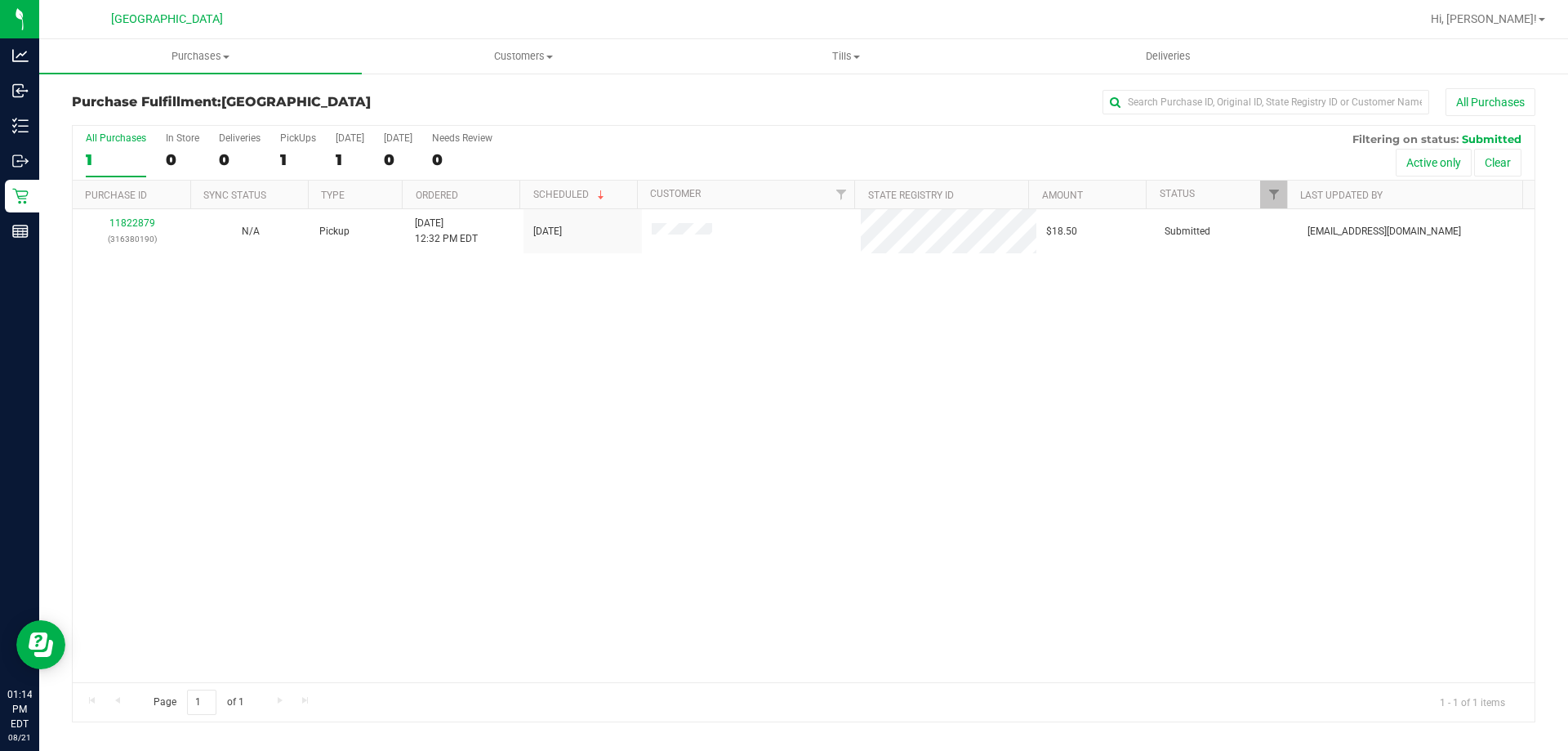
click at [741, 162] on div "All Purchases 1 In Store 0 Deliveries 0 PickUps 1 [DATE] 1 [DATE] 0 Needs Revie…" at bounding box center [804, 153] width 1462 height 55
click at [743, 141] on div "All Purchases 1 In Store 0 Deliveries 0 PickUps 1 [DATE] 1 [DATE] 0 Needs Revie…" at bounding box center [804, 153] width 1462 height 55
click at [727, 120] on div "Purchase Fulfillment: [GEOGRAPHIC_DATA] All Purchases" at bounding box center [803, 106] width 1463 height 36
click at [825, 53] on span "Tills" at bounding box center [845, 57] width 321 height 15
click at [798, 89] on li "Manage tills" at bounding box center [845, 98] width 322 height 20
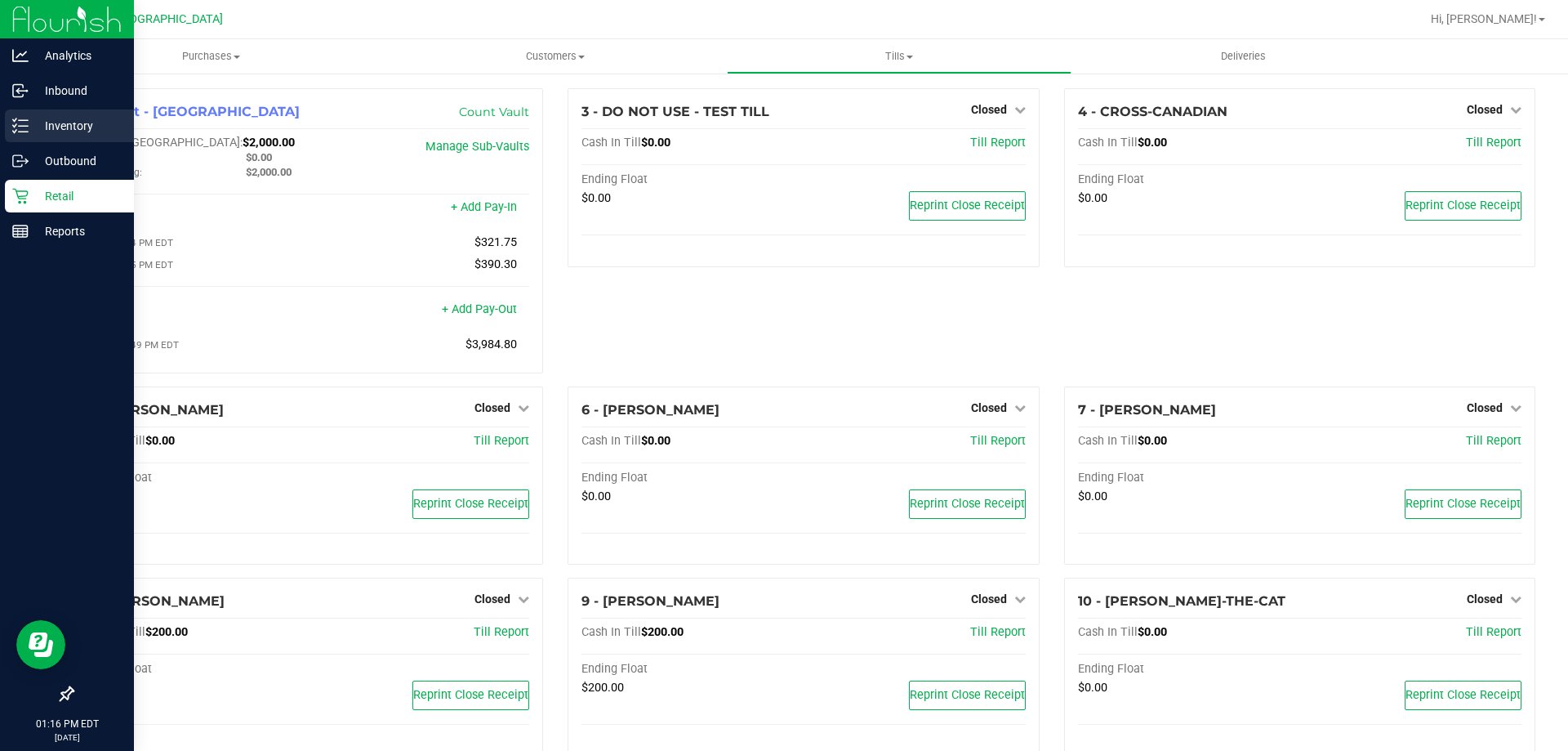
click at [34, 123] on p "Inventory" at bounding box center [77, 125] width 98 height 20
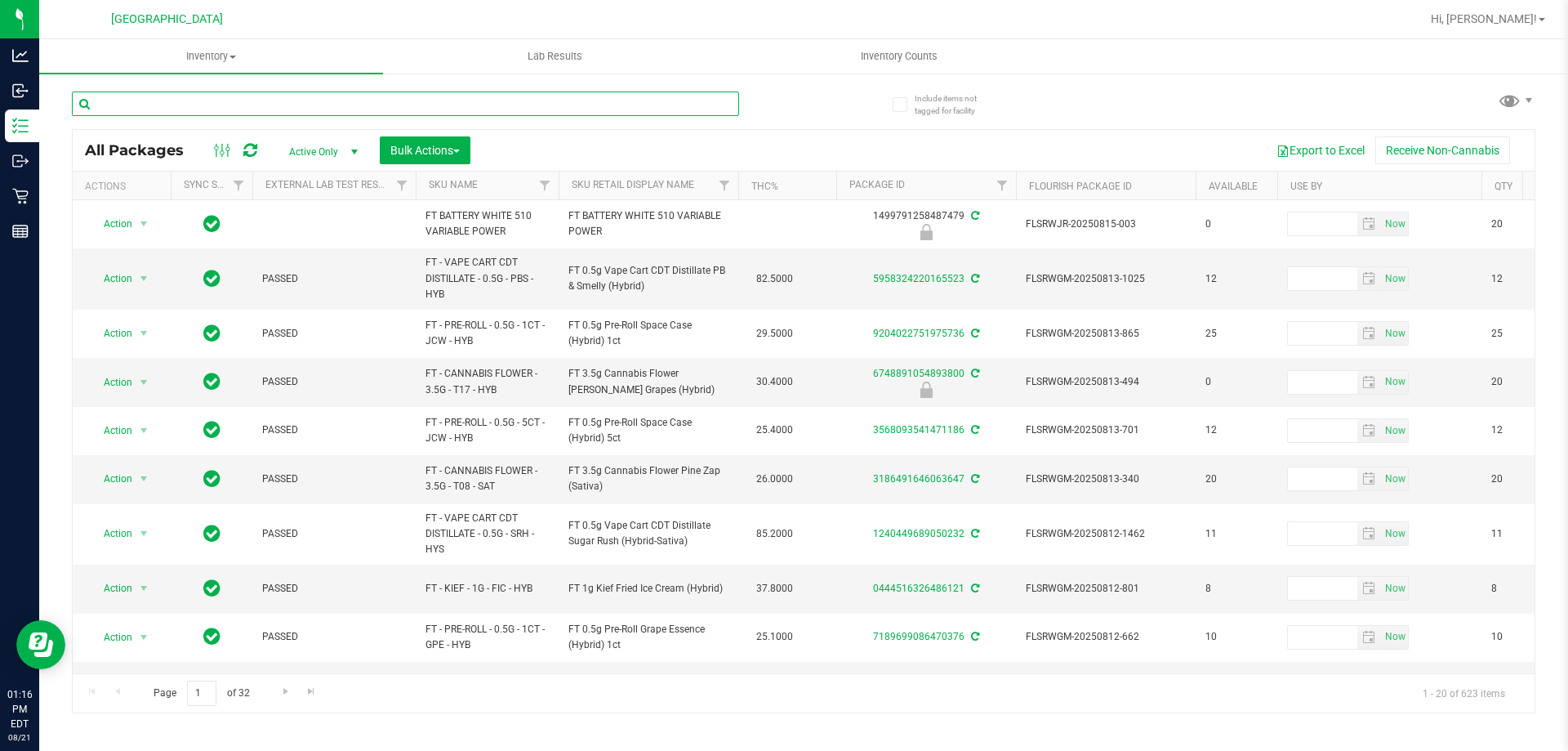
click at [260, 103] on input "text" at bounding box center [405, 104] width 667 height 24
type input "arz"
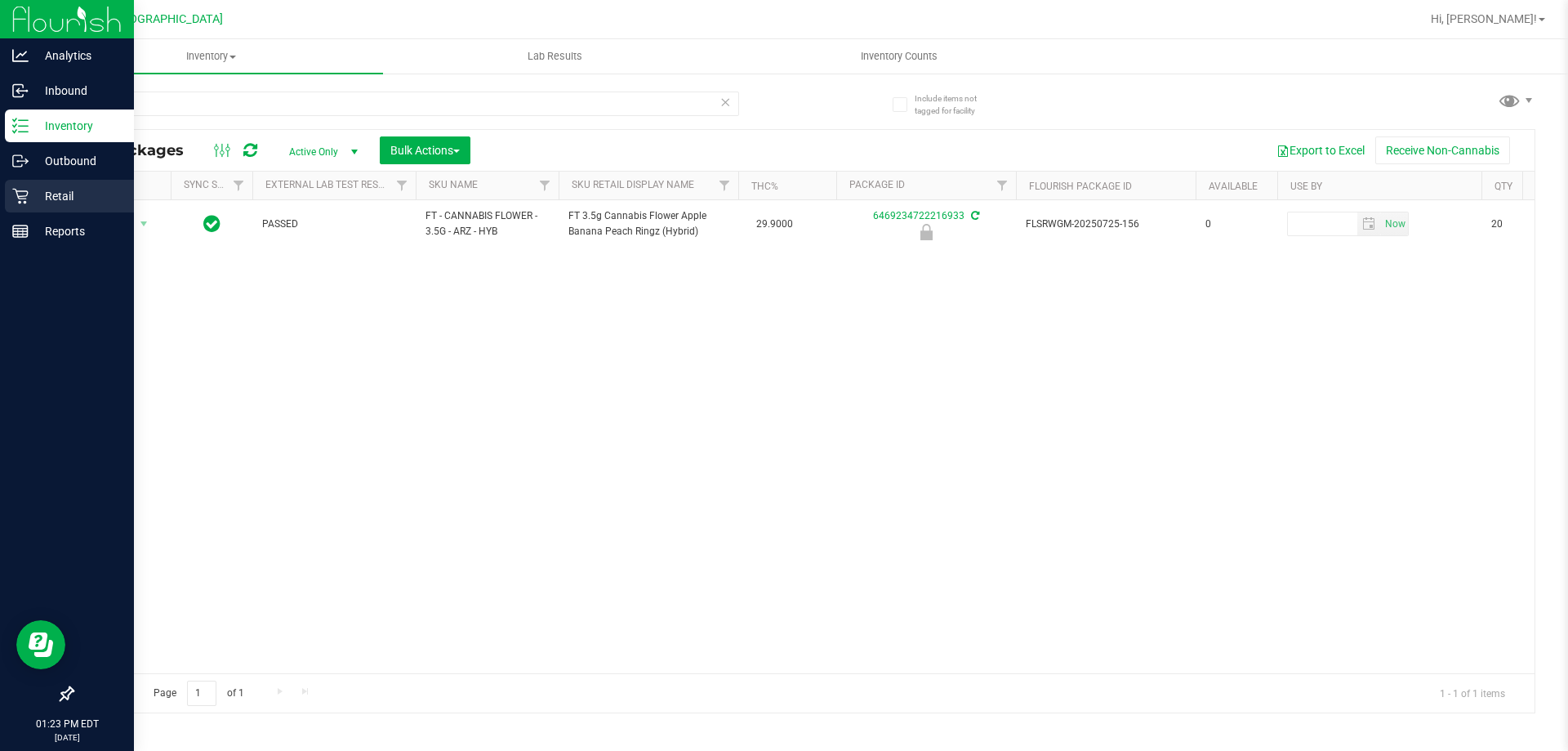
click at [58, 201] on p "Retail" at bounding box center [77, 196] width 98 height 20
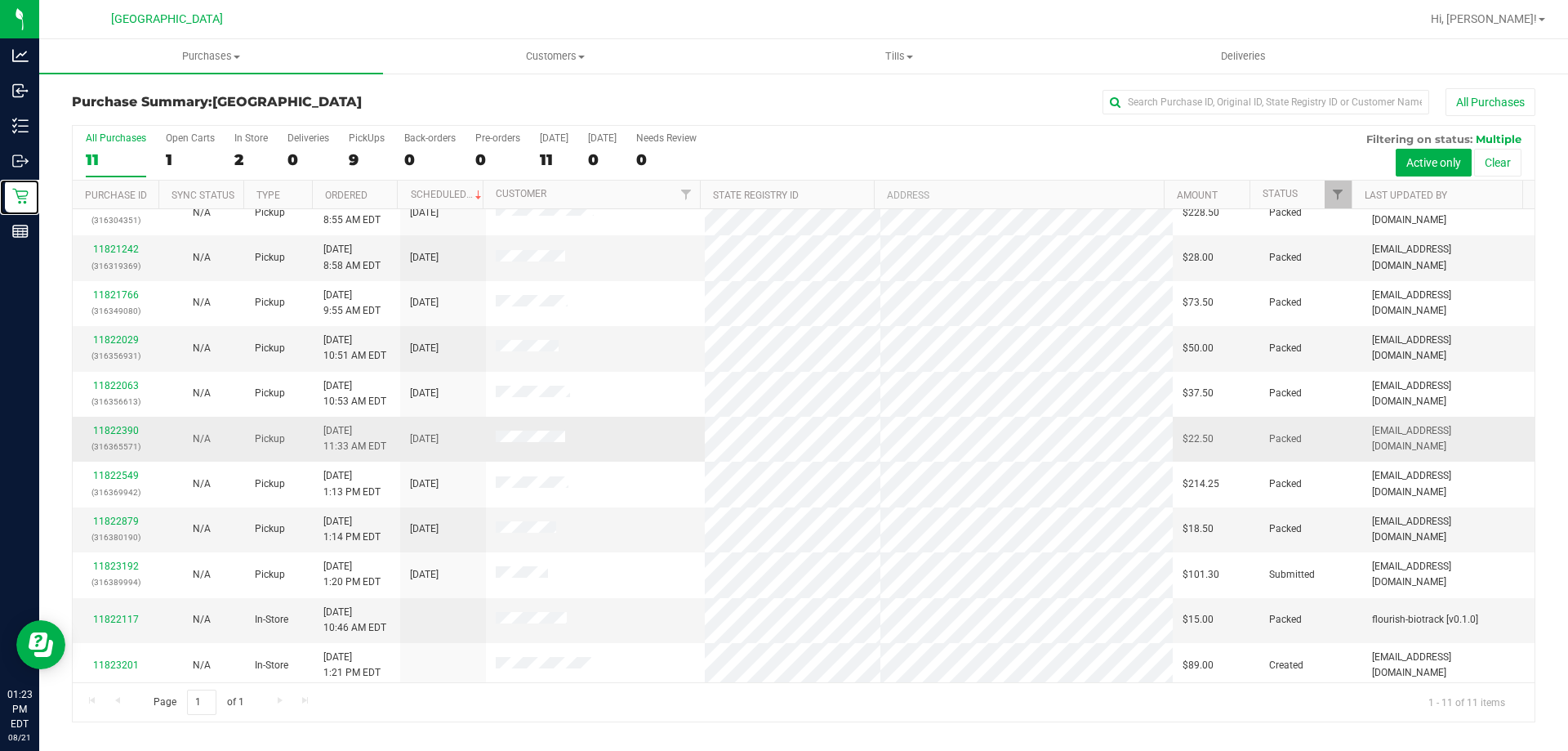
scroll to position [24, 0]
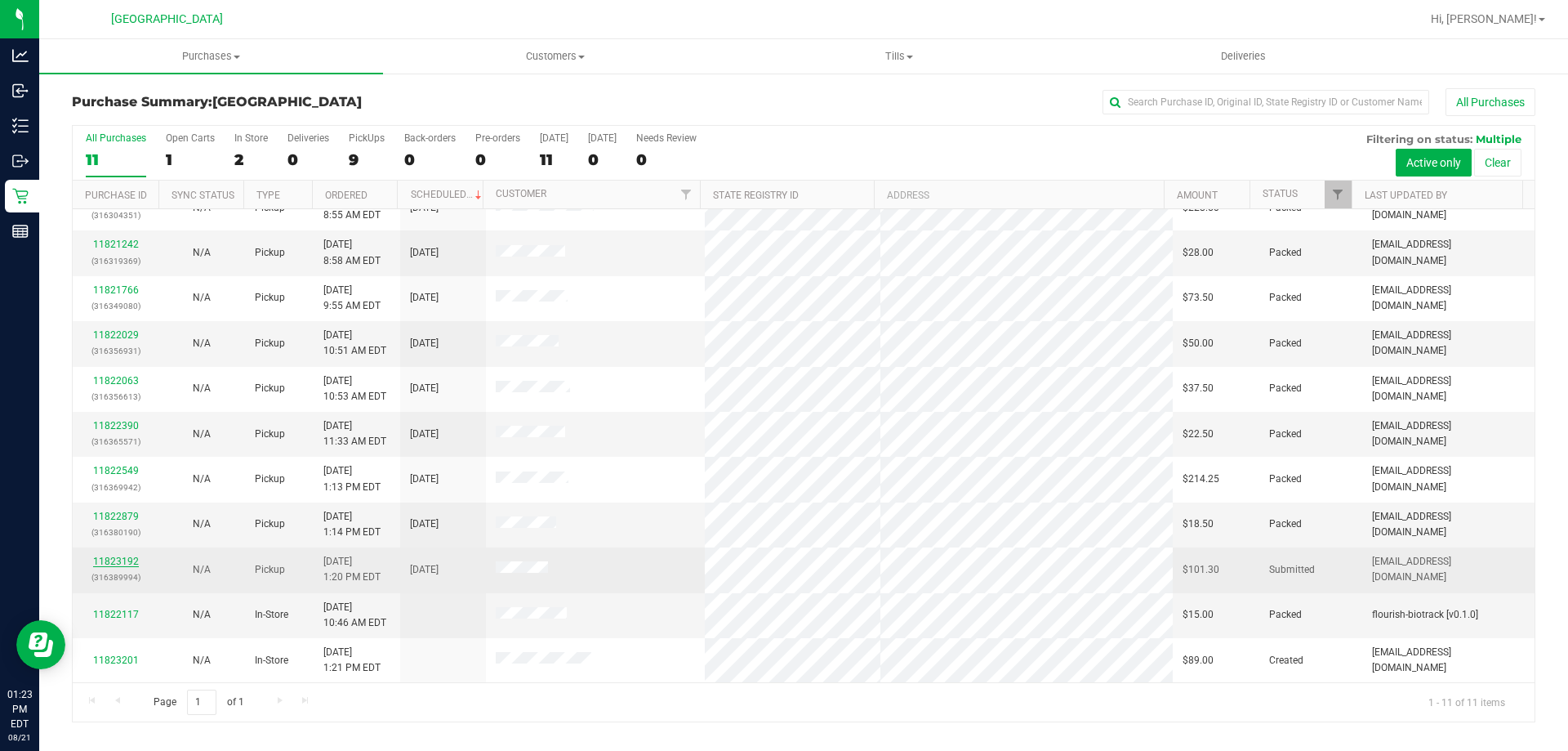
click at [112, 561] on link "11823192" at bounding box center [116, 561] width 46 height 11
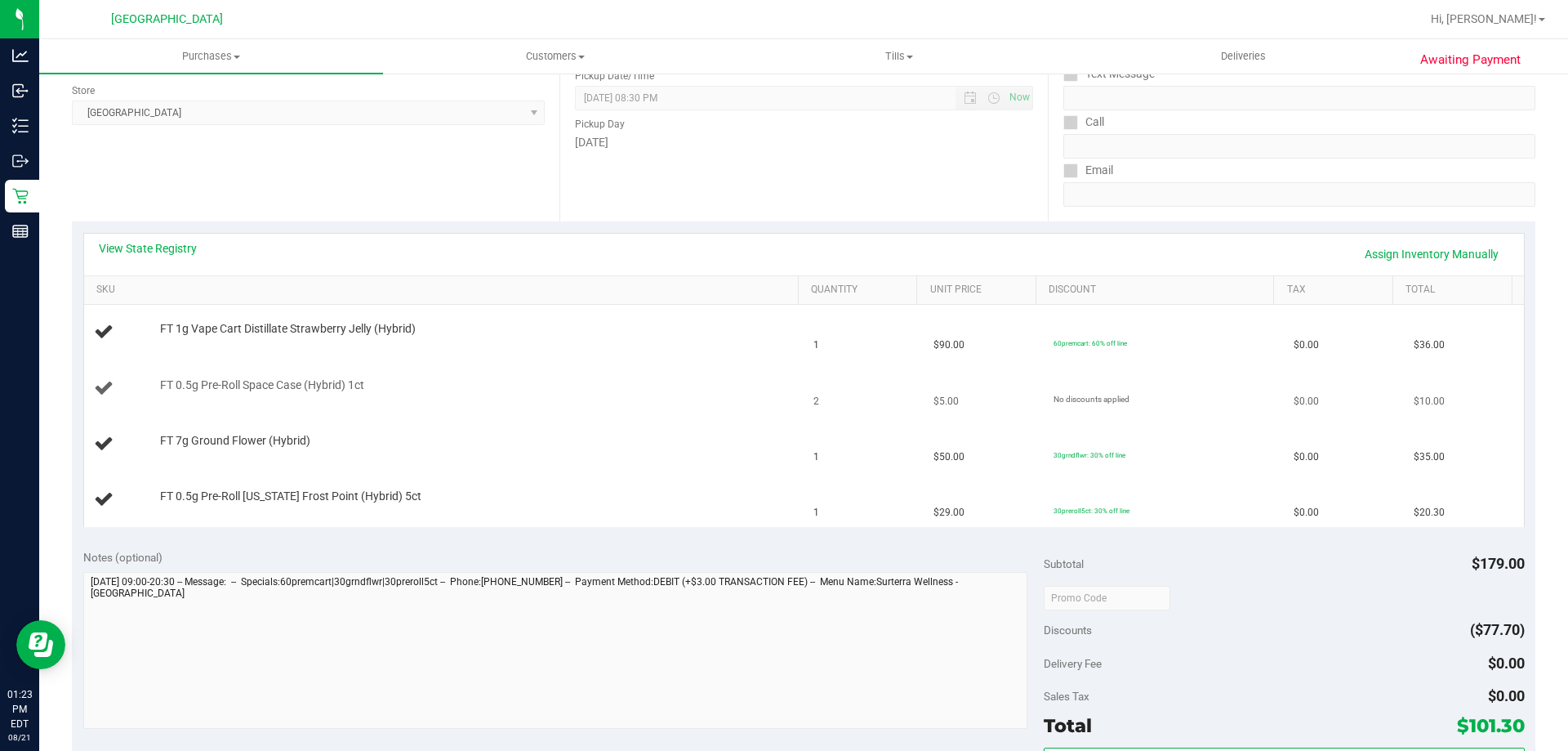
scroll to position [245, 0]
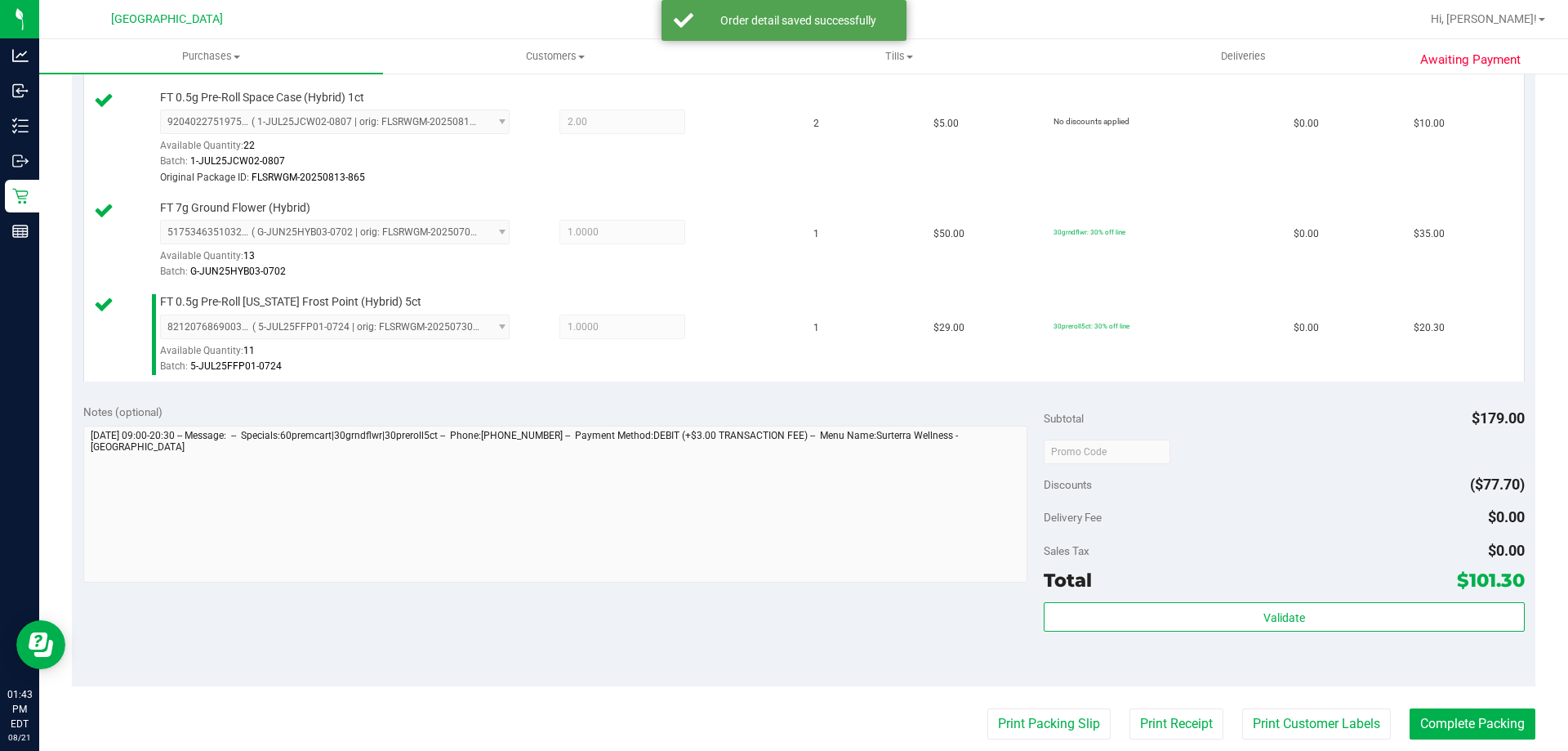
scroll to position [694, 0]
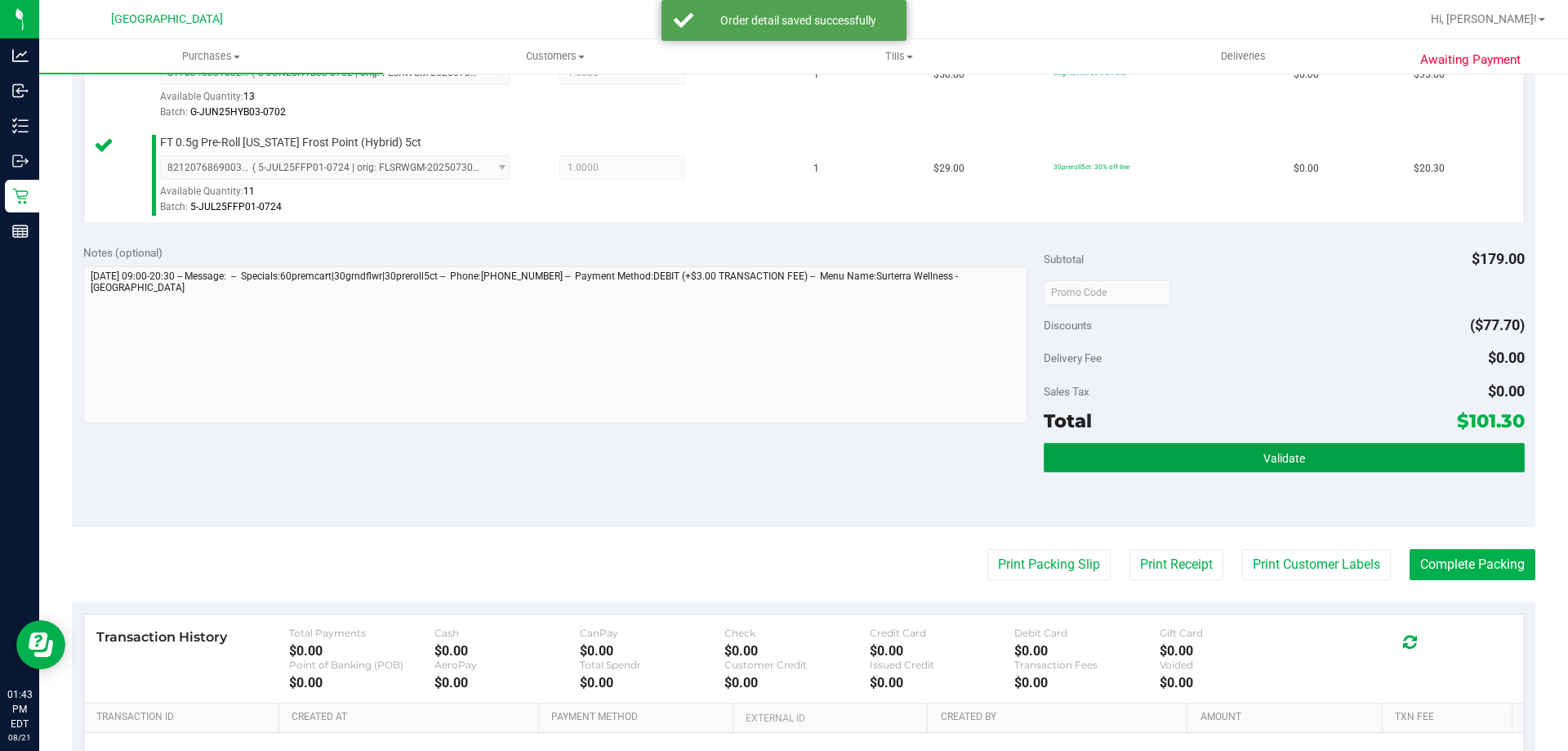
click at [1233, 447] on button "Validate" at bounding box center [1284, 457] width 481 height 29
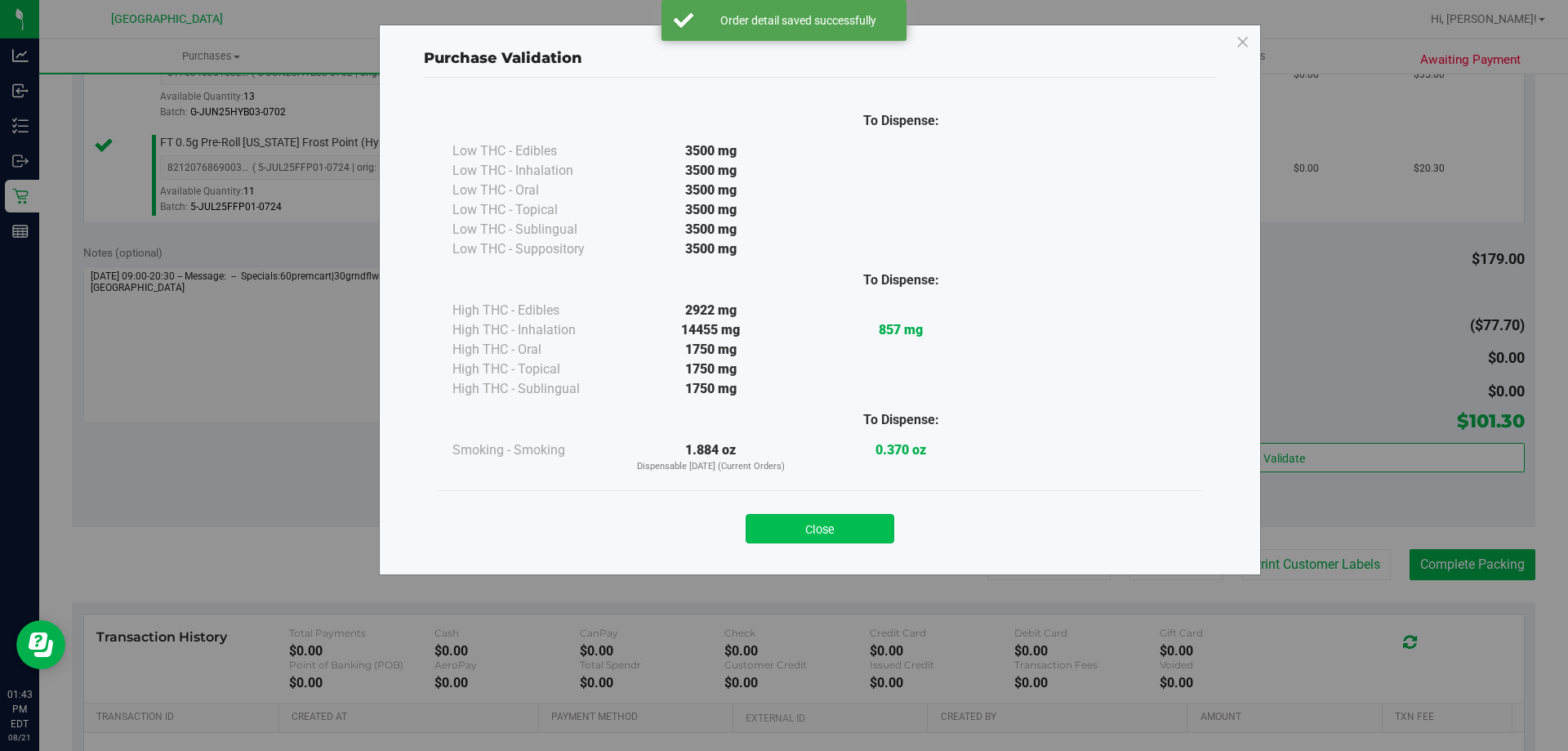
click at [859, 526] on button "Close" at bounding box center [820, 528] width 149 height 29
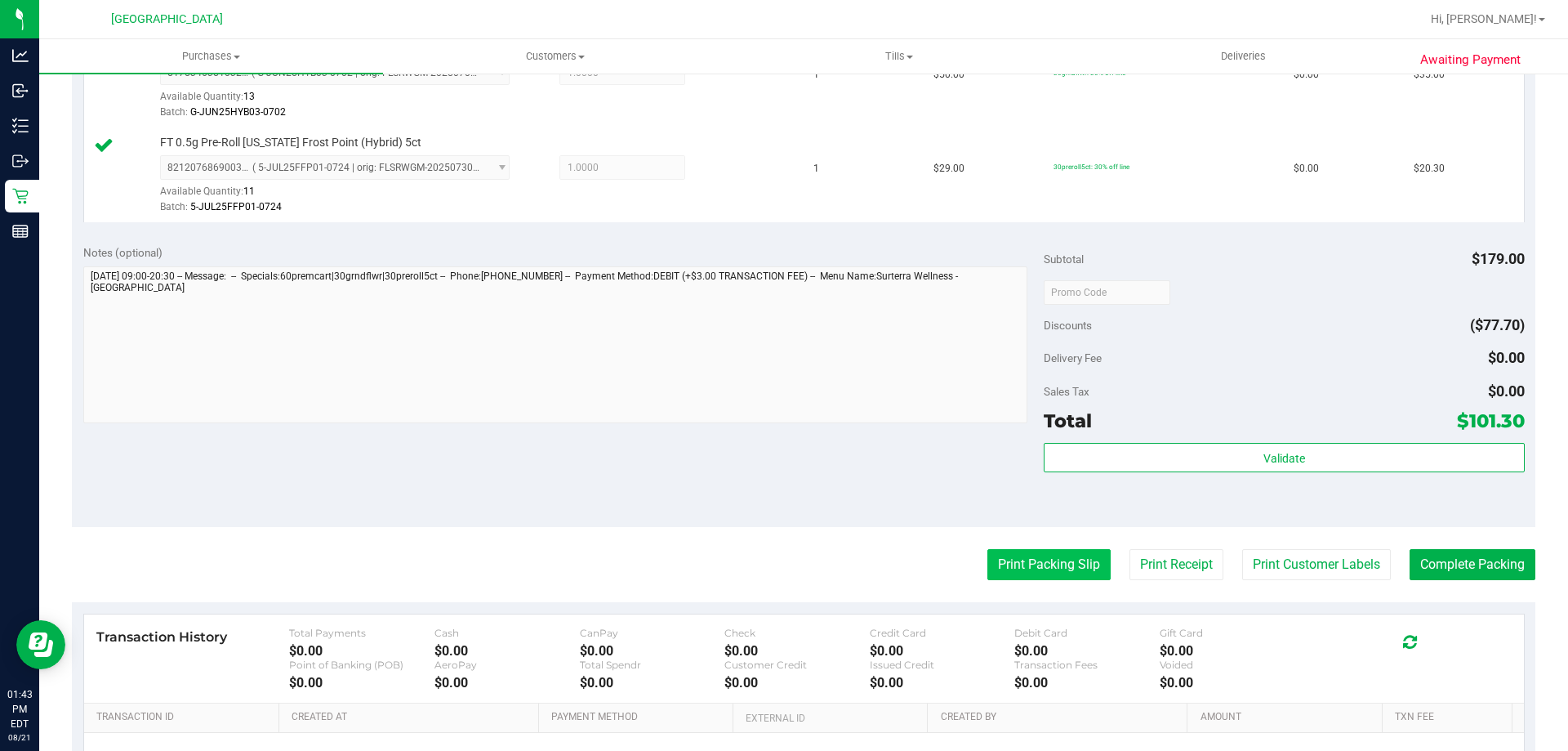
click at [1011, 568] on button "Print Packing Slip" at bounding box center [1049, 564] width 123 height 31
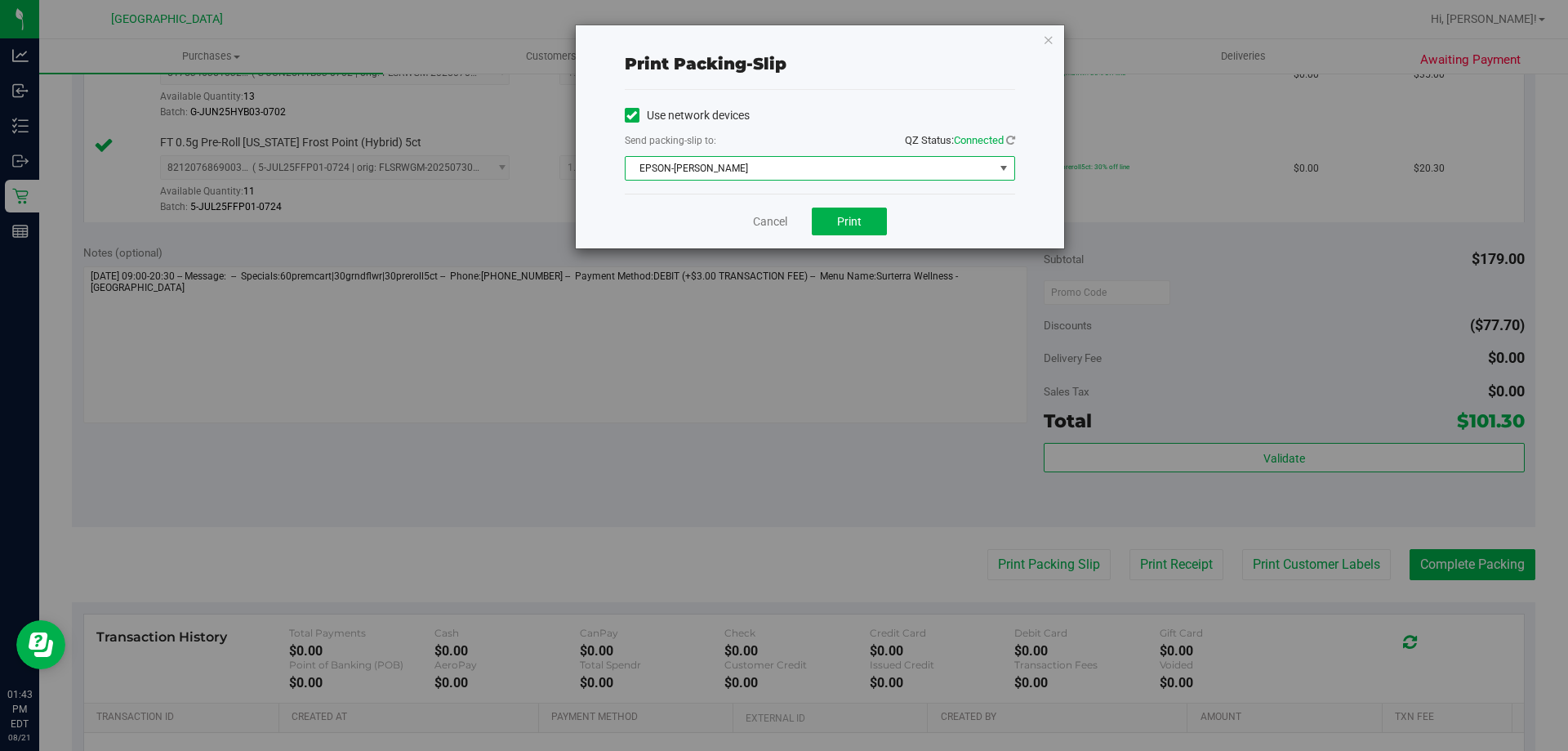
click at [844, 175] on span "EPSON-[PERSON_NAME]" at bounding box center [809, 168] width 368 height 23
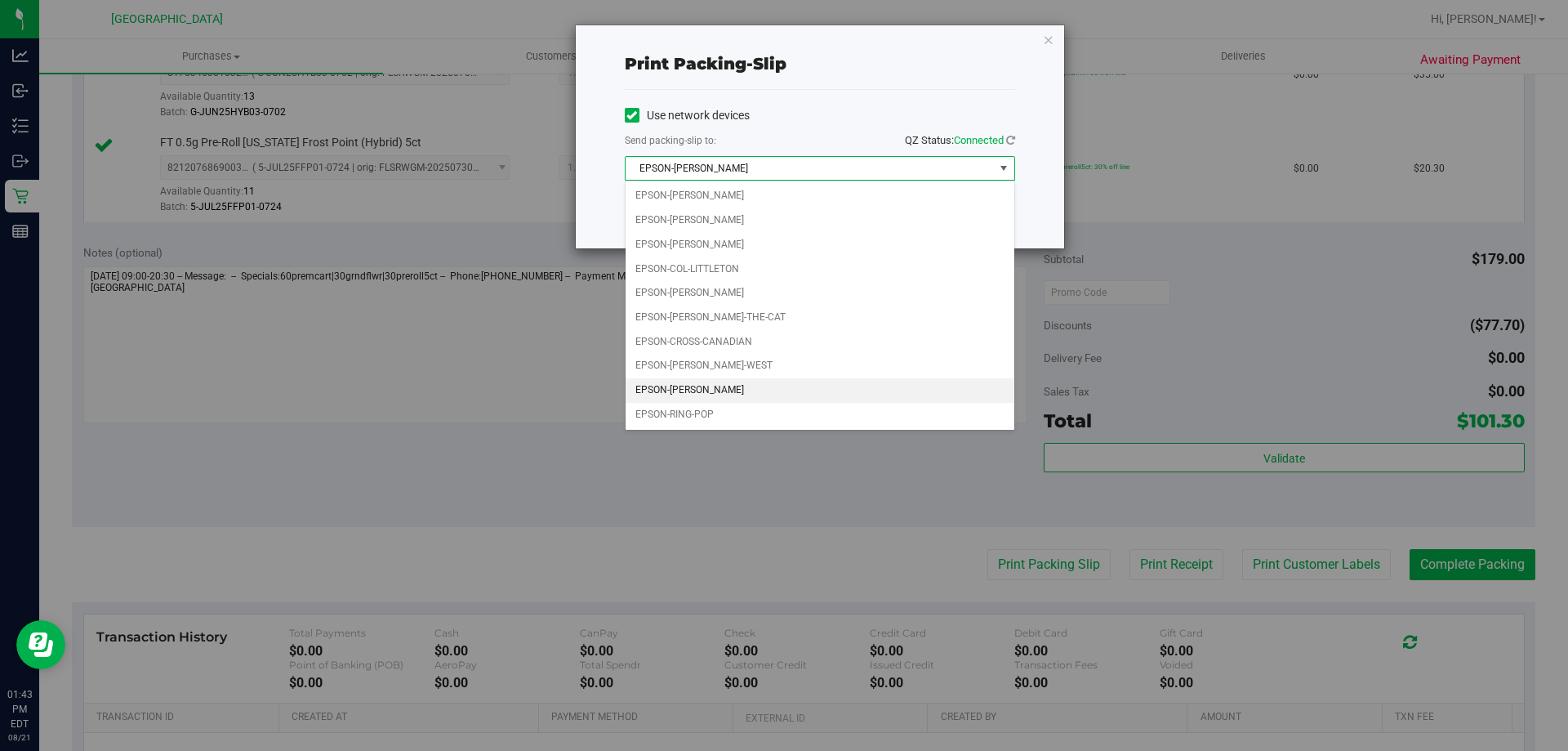
click at [735, 390] on li "EPSON-[PERSON_NAME]" at bounding box center [820, 390] width 389 height 24
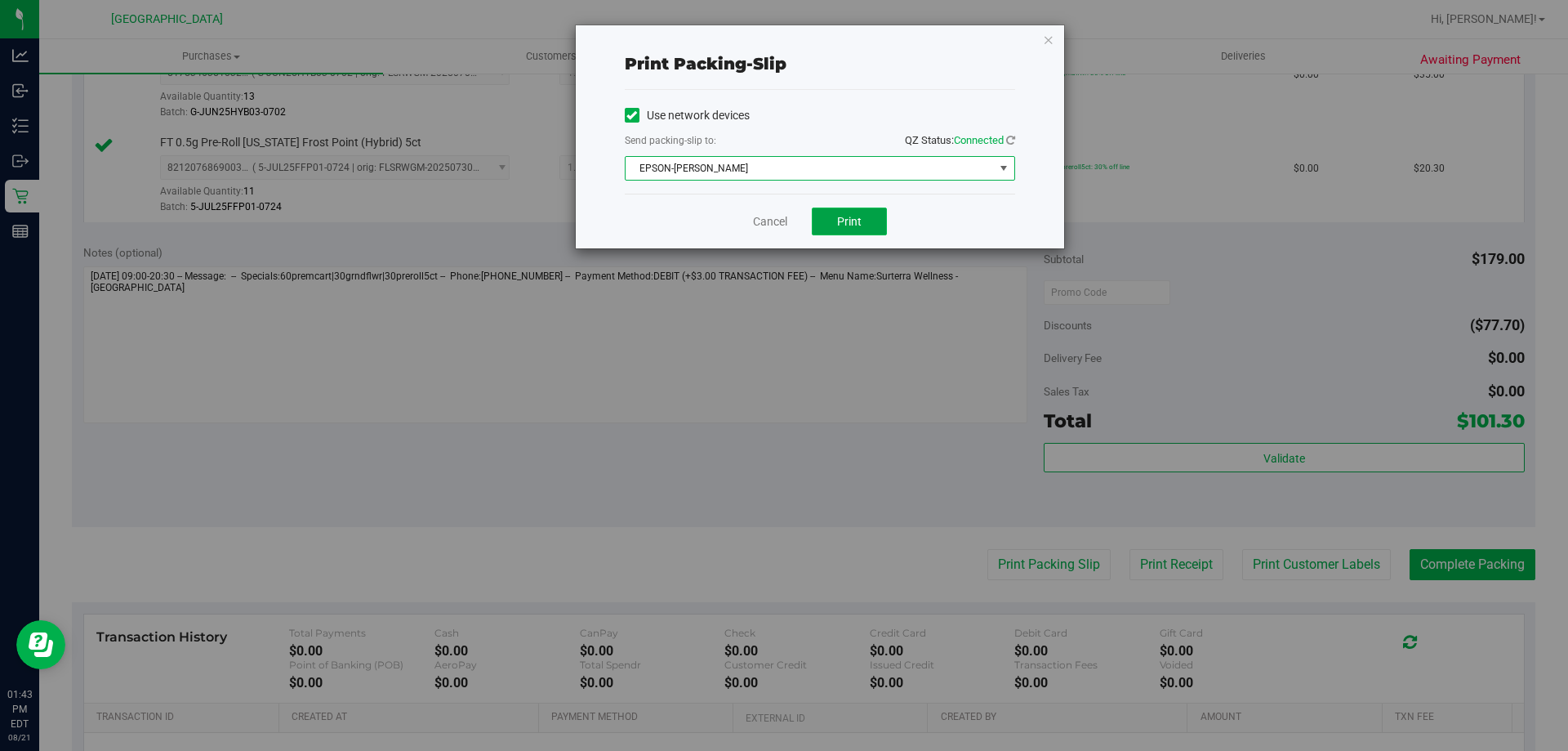
click at [879, 222] on button "Print" at bounding box center [850, 220] width 75 height 27
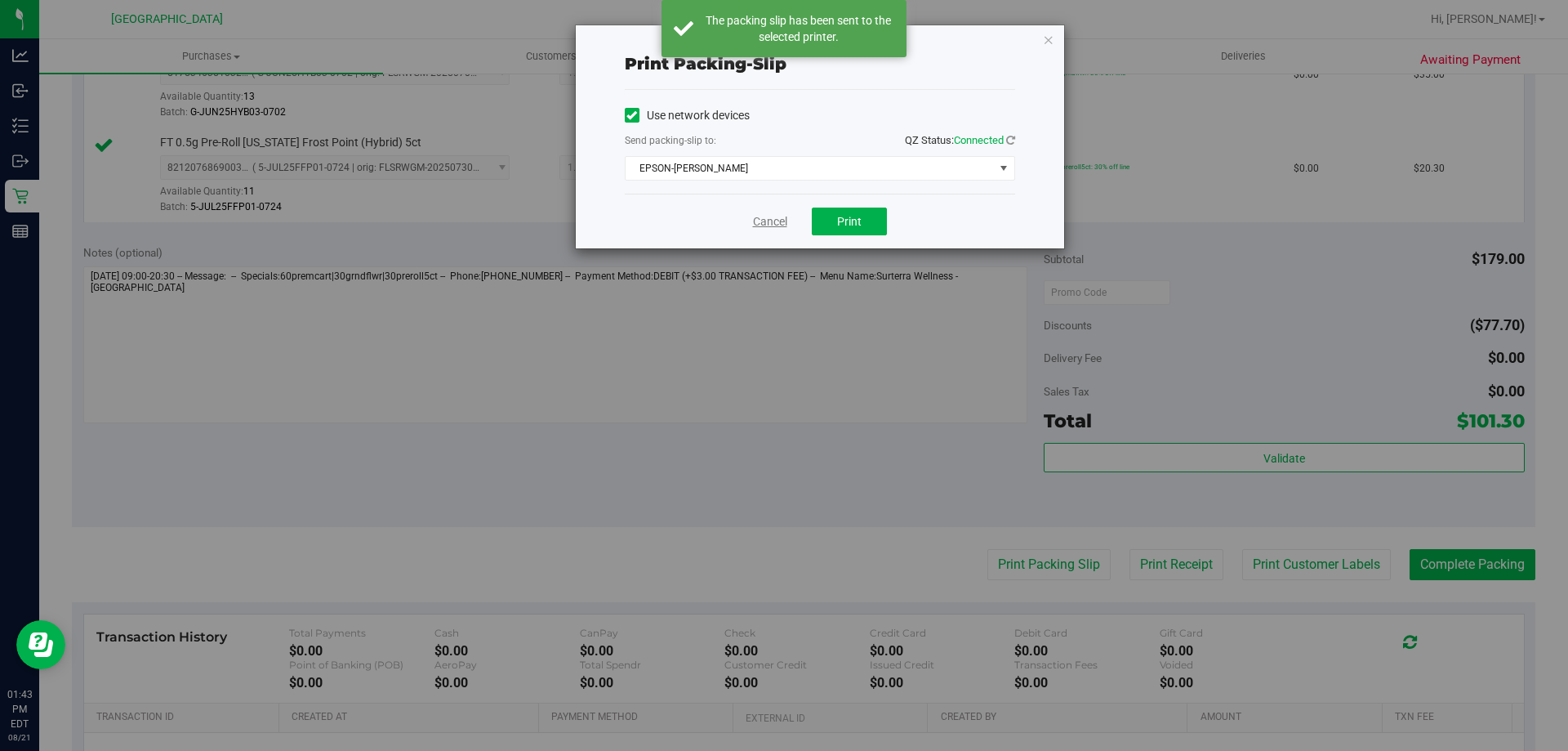
click at [773, 225] on link "Cancel" at bounding box center [770, 221] width 34 height 17
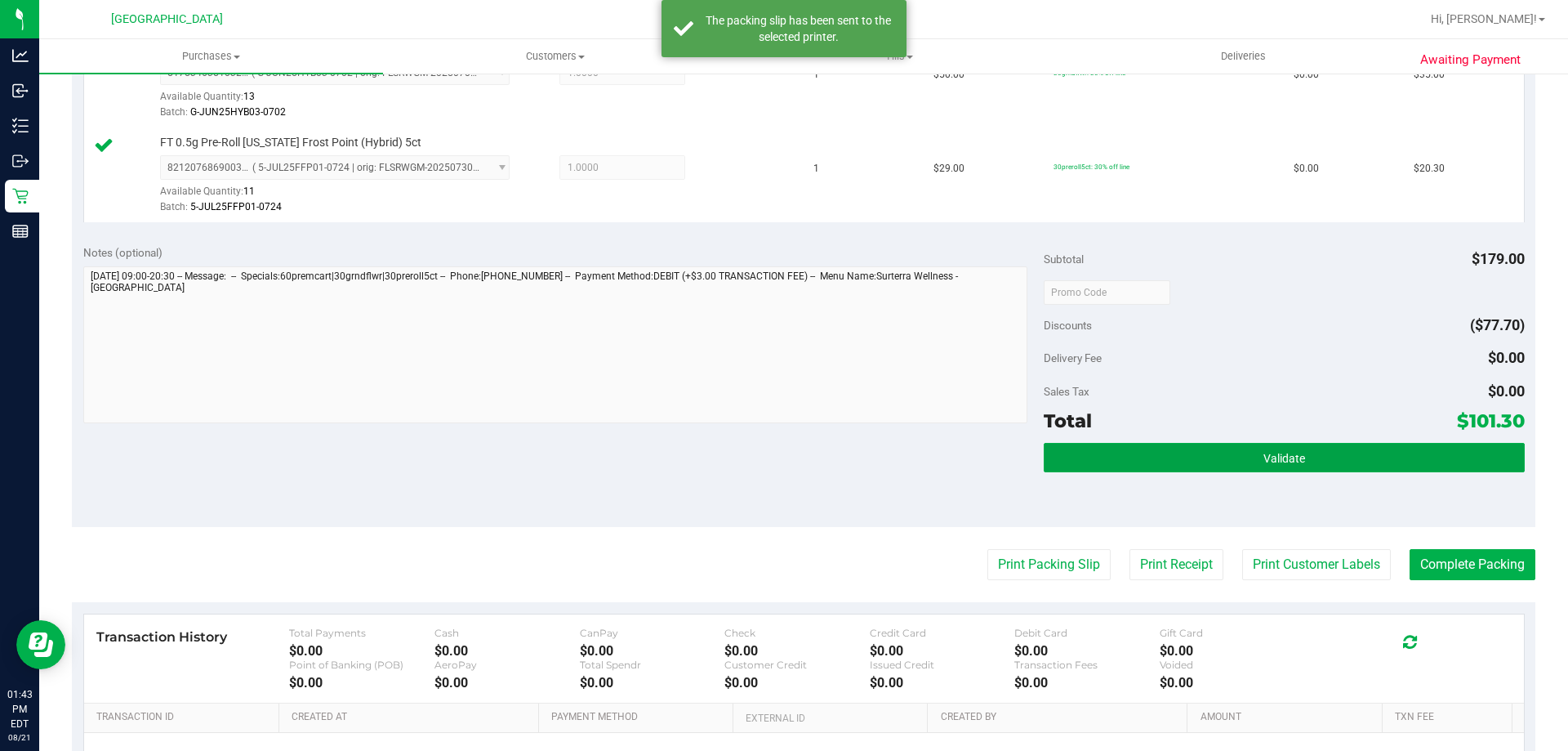
drag, startPoint x: 1290, startPoint y: 464, endPoint x: 1159, endPoint y: 506, distance: 137.6
click at [1290, 464] on span "Validate" at bounding box center [1284, 458] width 41 height 13
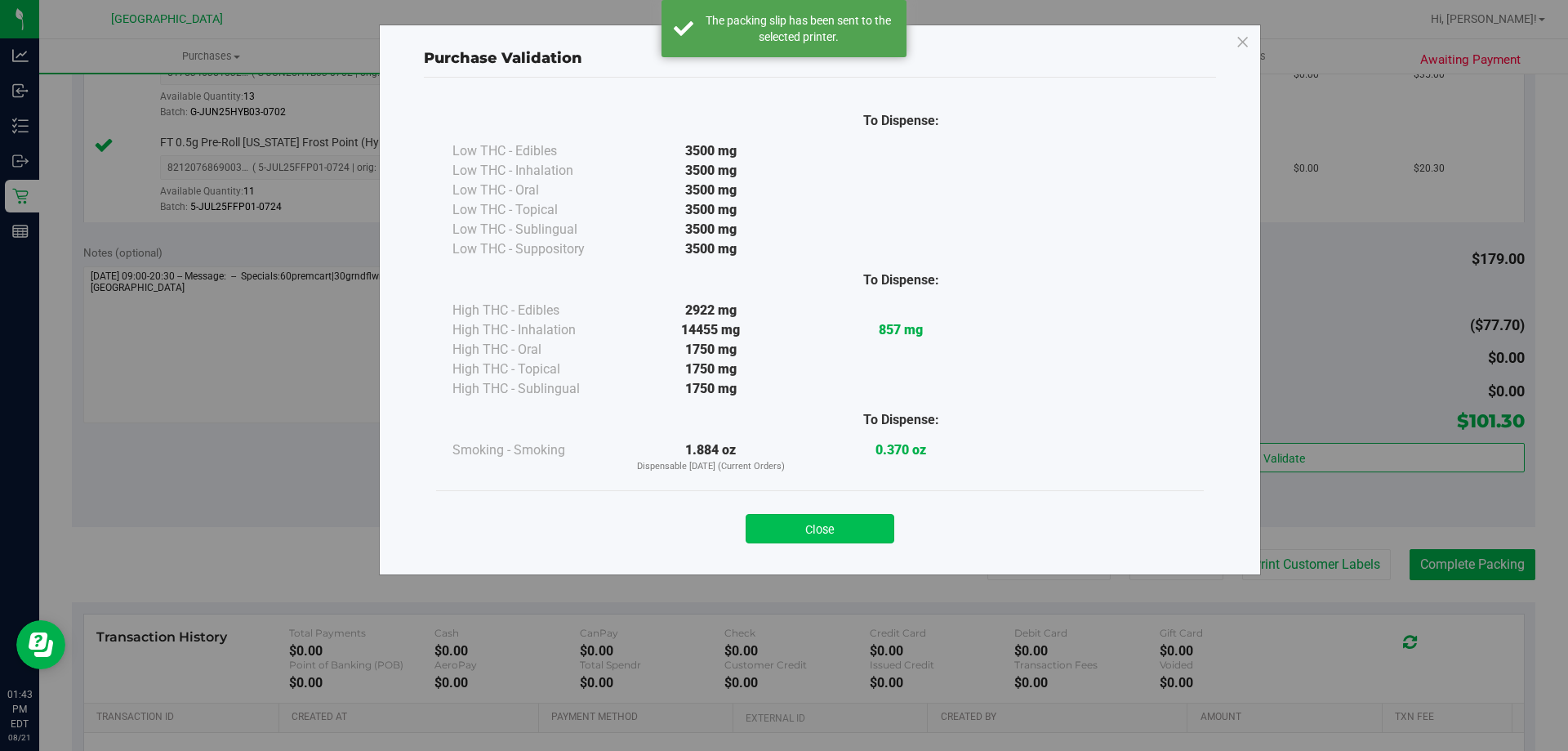
drag, startPoint x: 845, startPoint y: 512, endPoint x: 858, endPoint y: 517, distance: 13.9
click at [846, 512] on div "Close" at bounding box center [820, 523] width 743 height 41
click at [873, 526] on button "Close" at bounding box center [820, 528] width 149 height 29
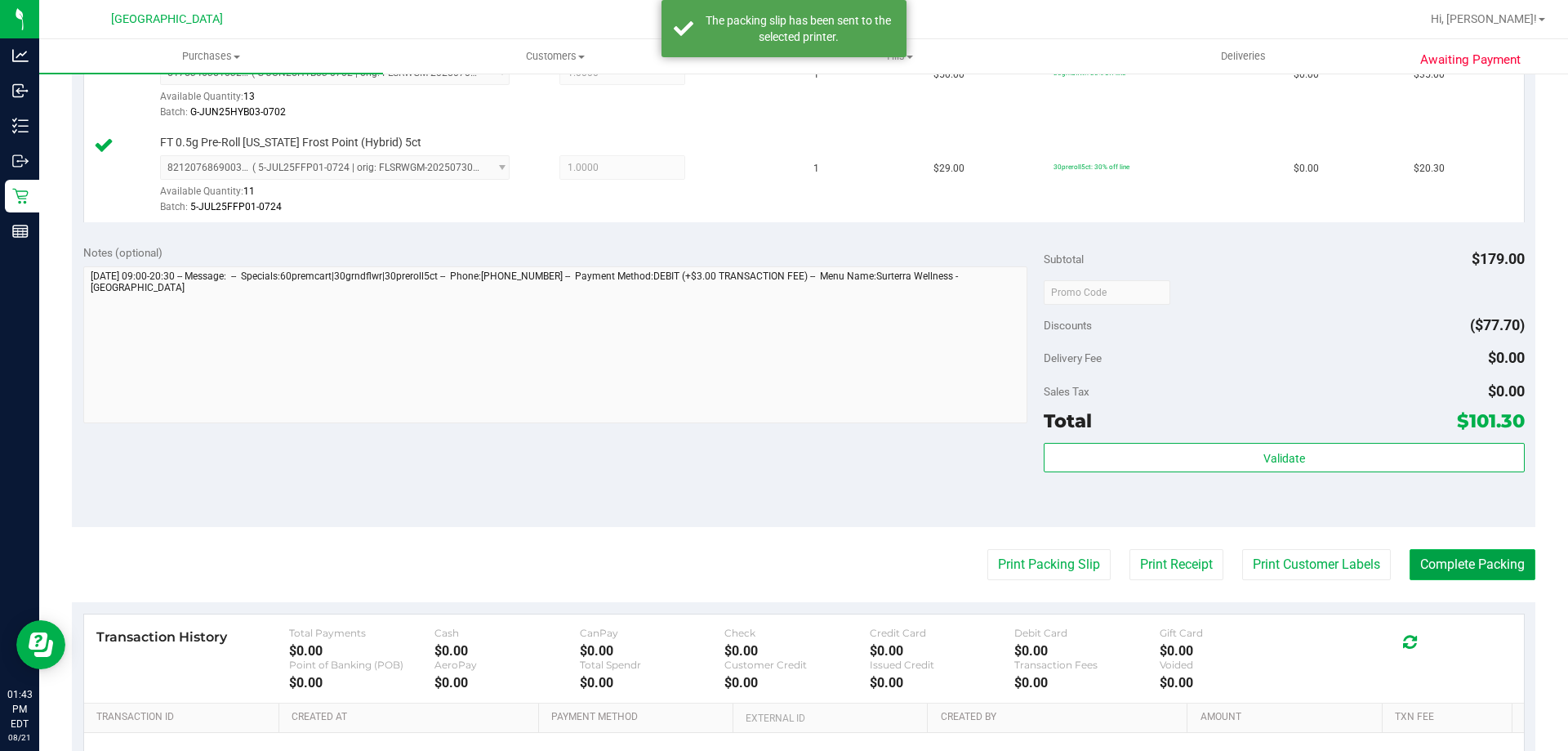
click at [1472, 561] on button "Complete Packing" at bounding box center [1472, 564] width 125 height 31
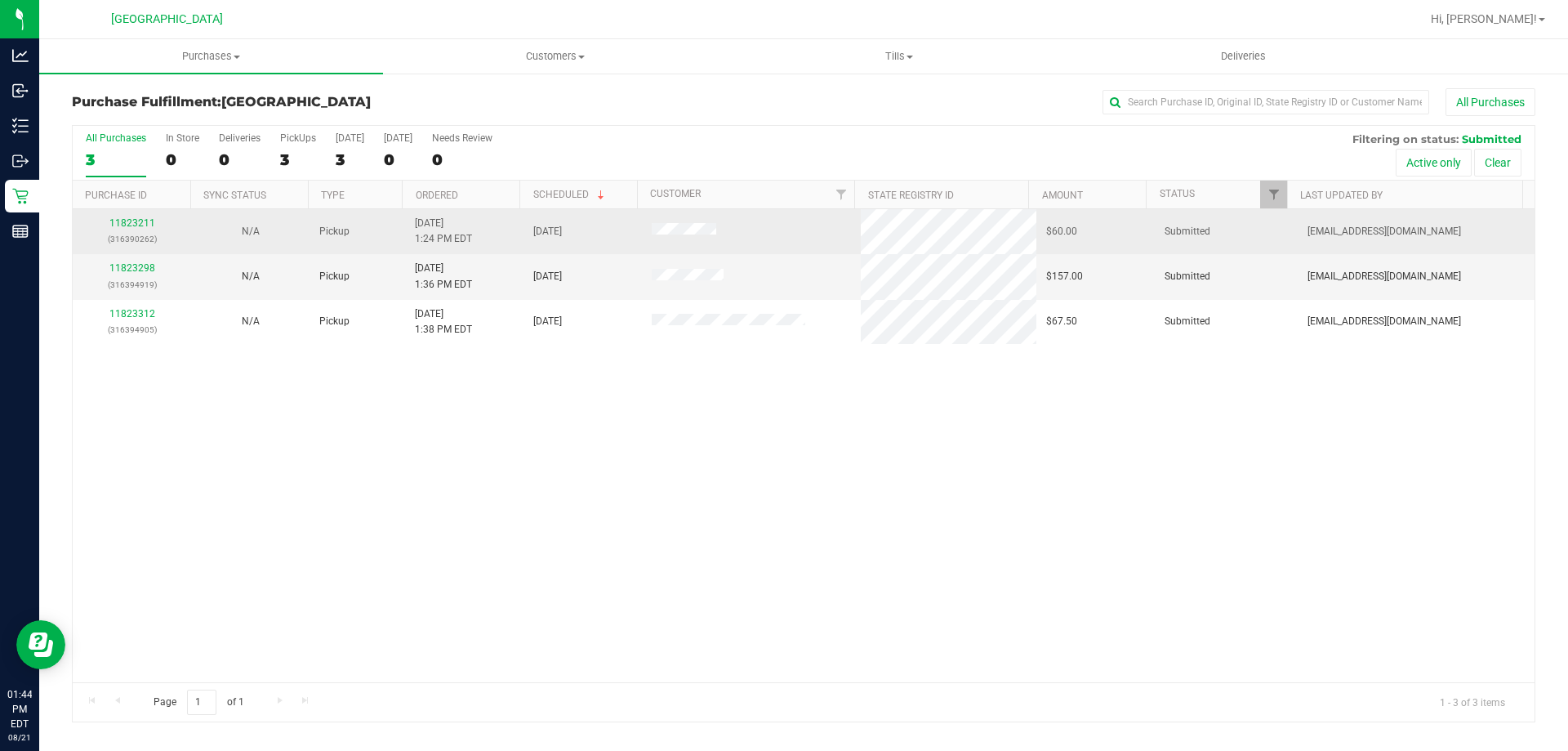
click at [130, 230] on div "11823211 (316390262)" at bounding box center [132, 231] width 99 height 31
click at [149, 220] on link "11823211" at bounding box center [132, 223] width 46 height 11
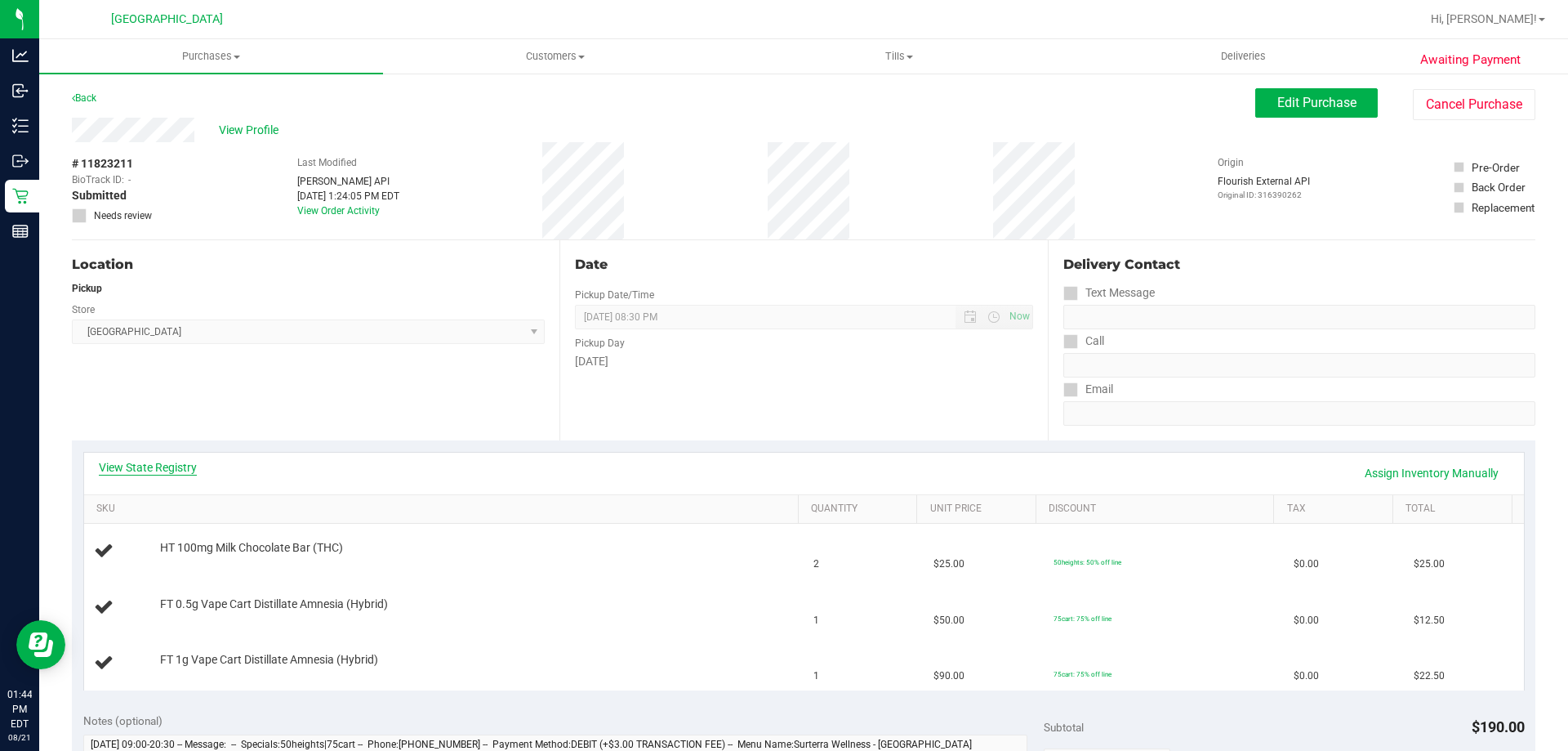
click at [160, 463] on link "View State Registry" at bounding box center [148, 466] width 98 height 16
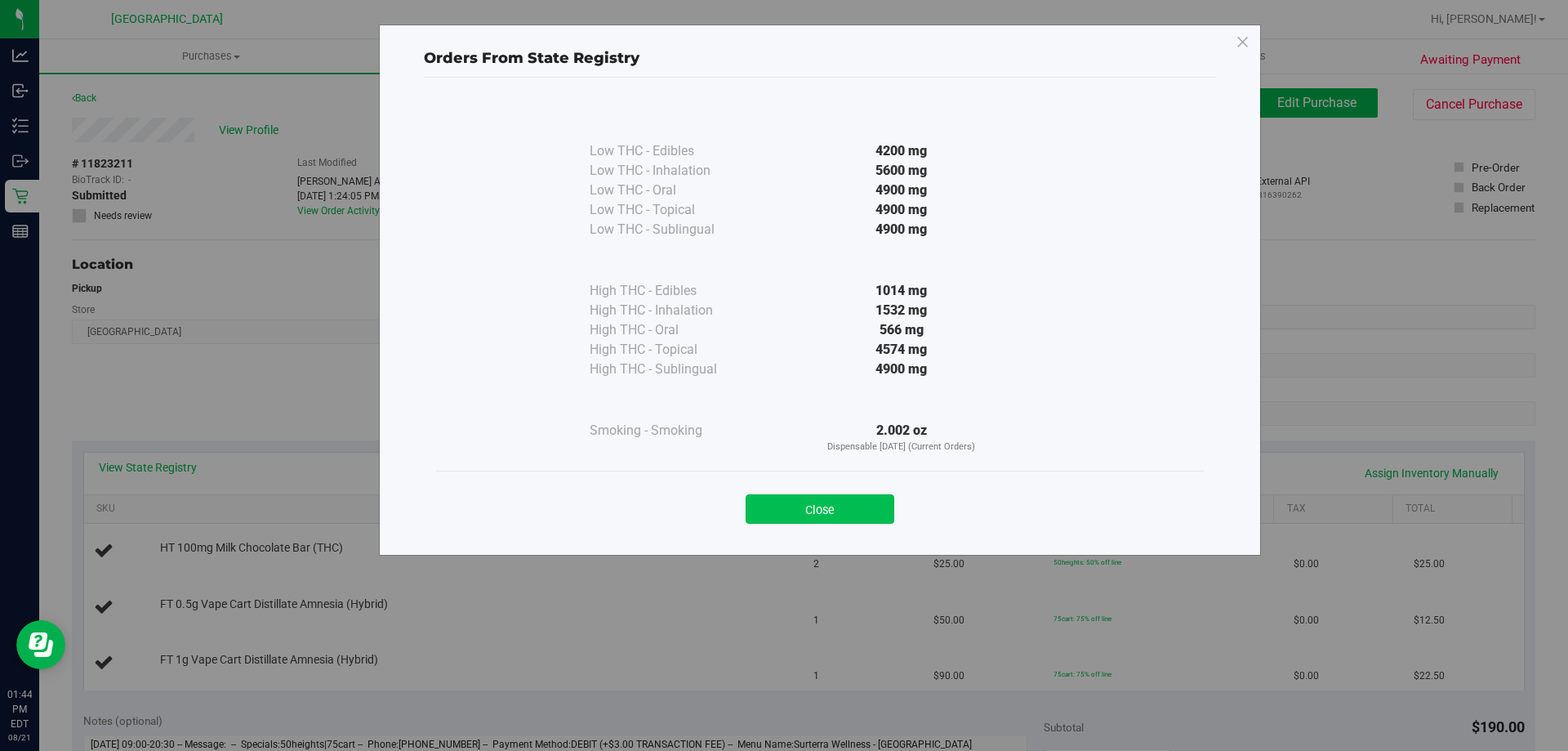
click at [763, 500] on button "Close" at bounding box center [820, 508] width 149 height 29
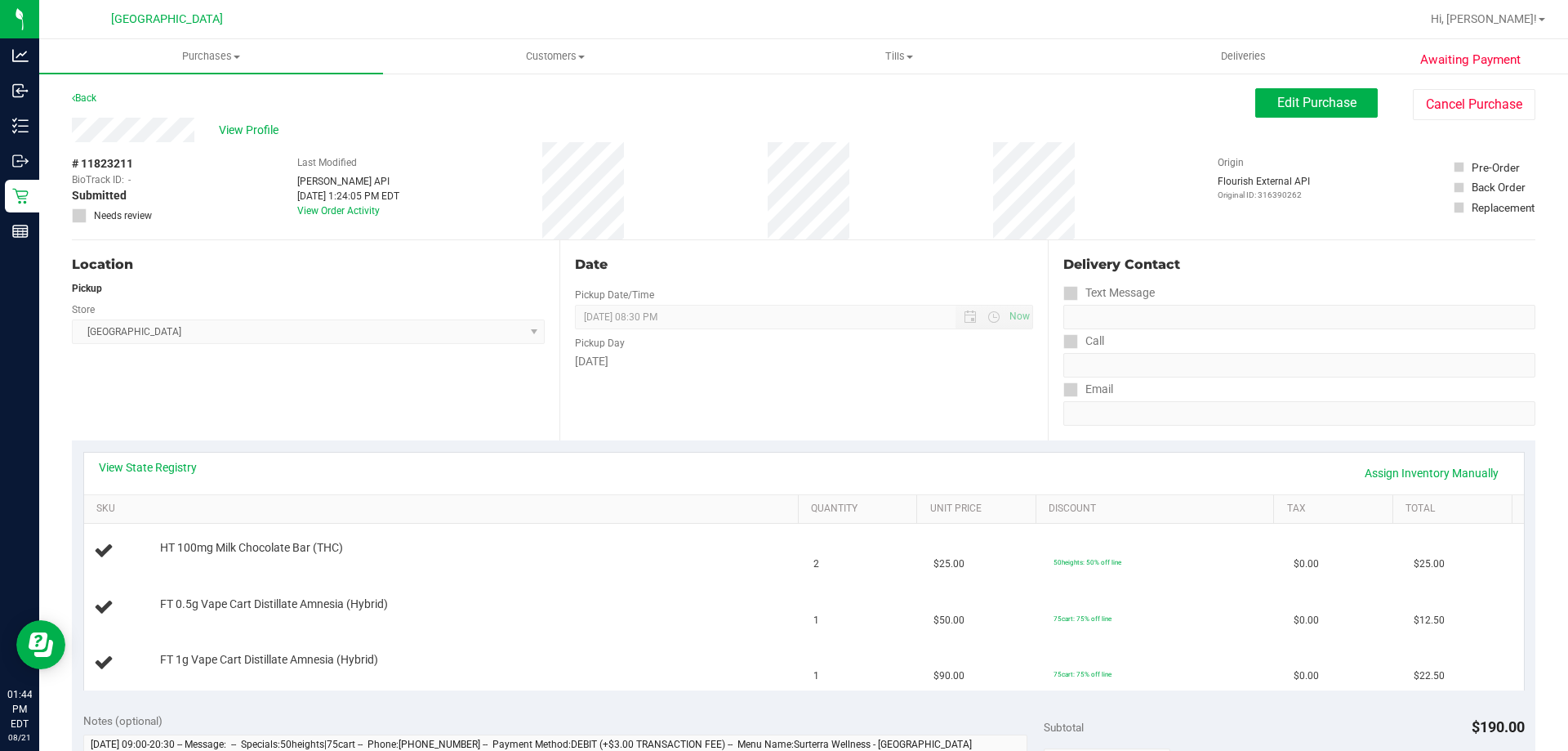
click at [154, 456] on div "View State Registry Assign Inventory Manually" at bounding box center [804, 473] width 1440 height 41
click at [156, 460] on link "View State Registry" at bounding box center [148, 466] width 98 height 16
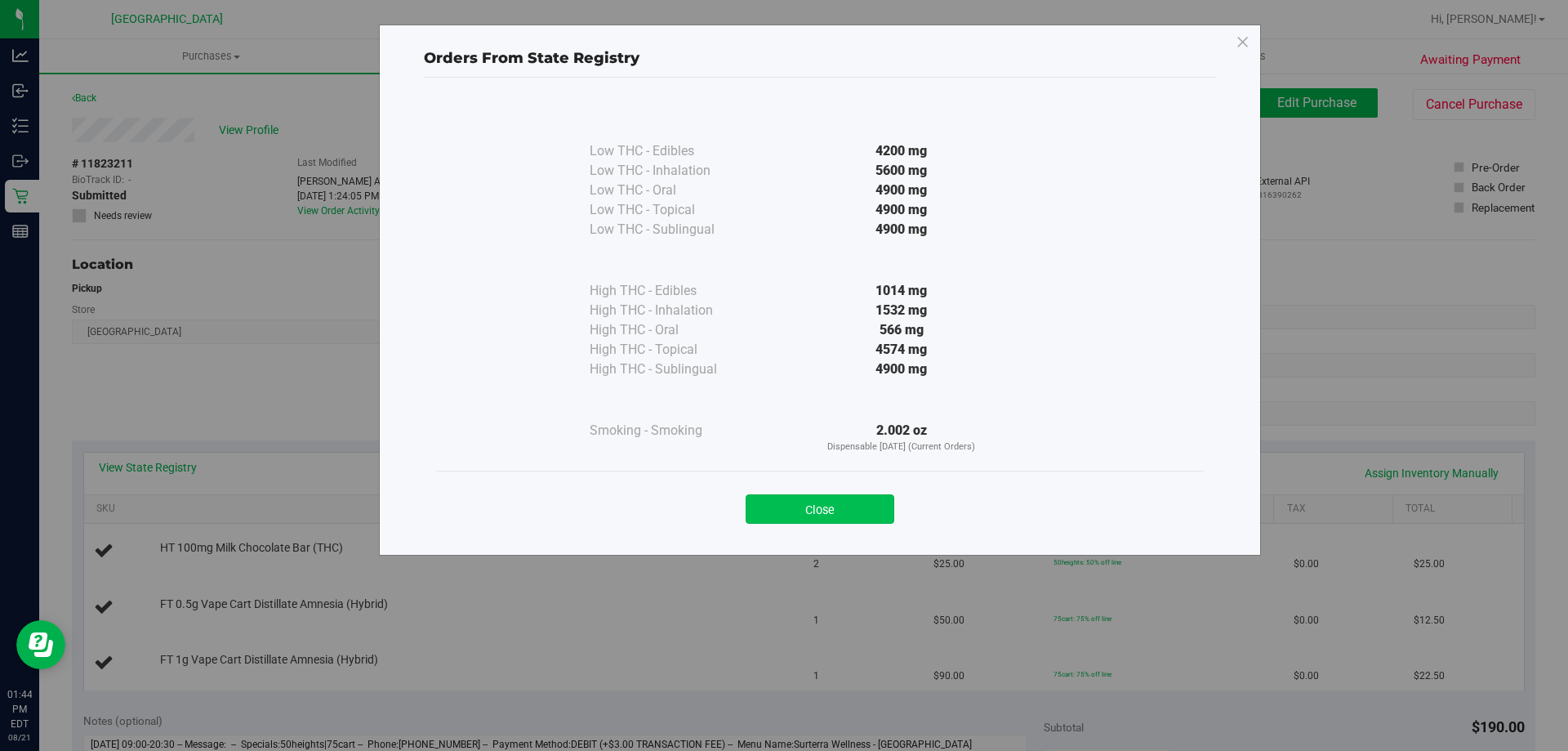
click at [819, 505] on button "Close" at bounding box center [820, 508] width 149 height 29
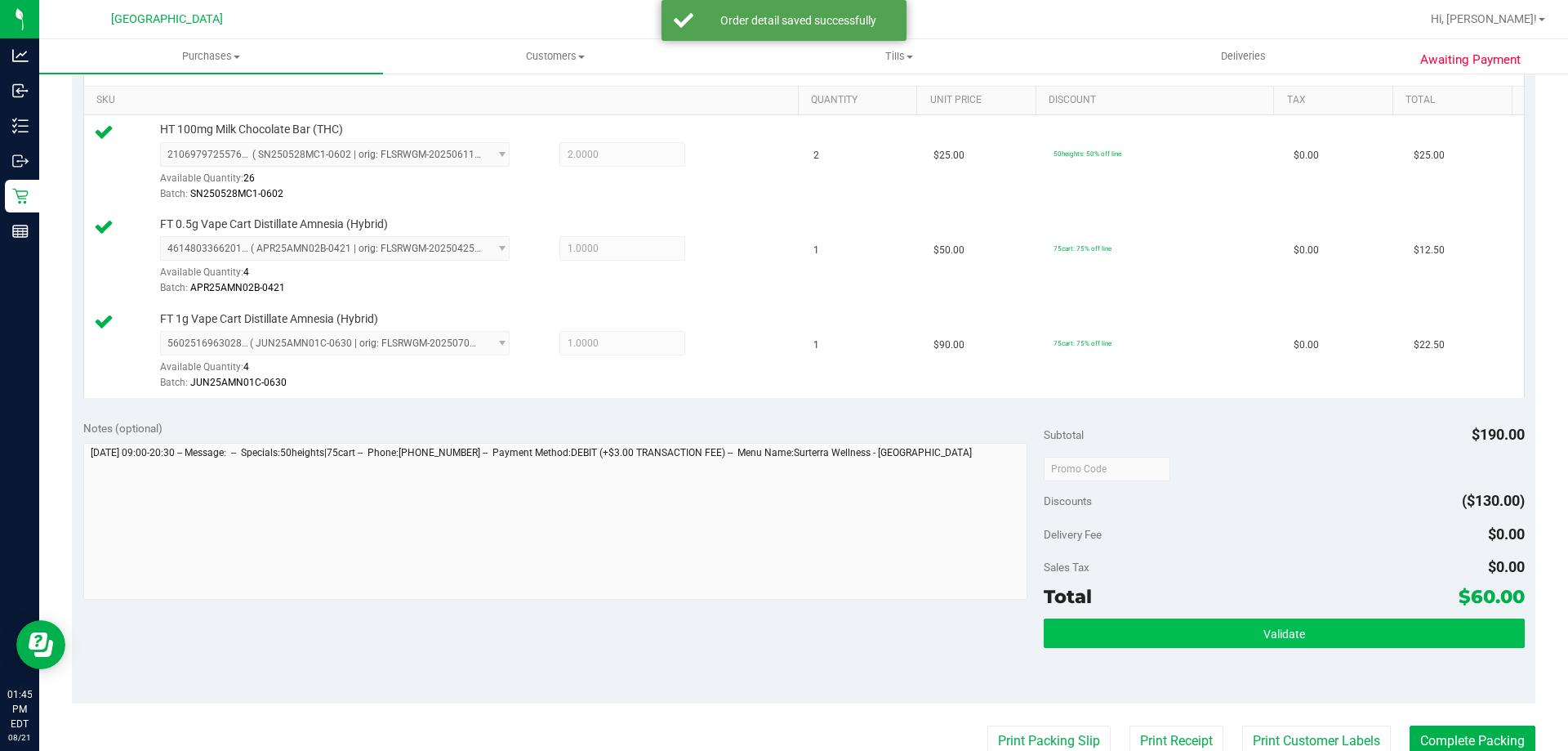
scroll to position [653, 0]
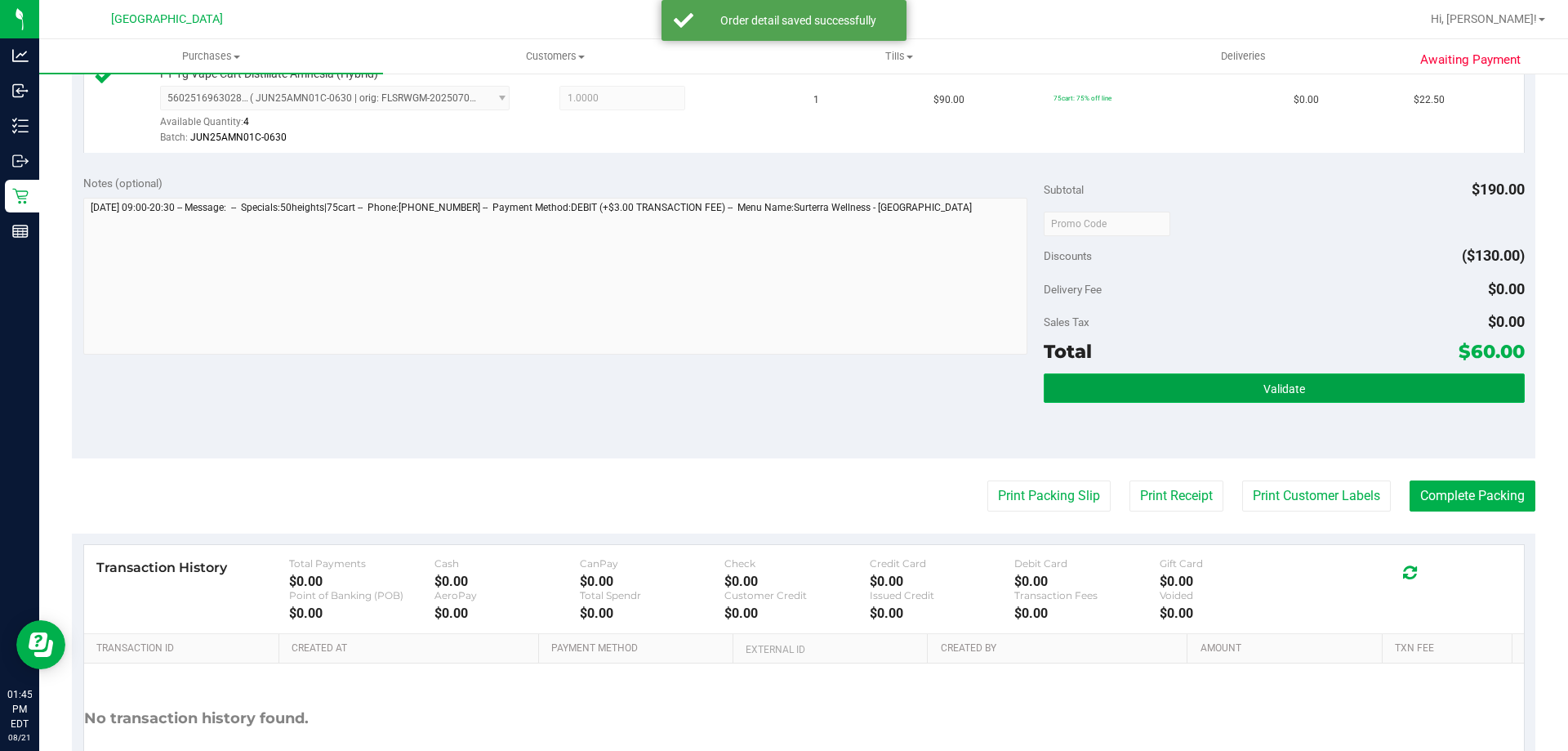
click at [1249, 387] on button "Validate" at bounding box center [1284, 387] width 481 height 29
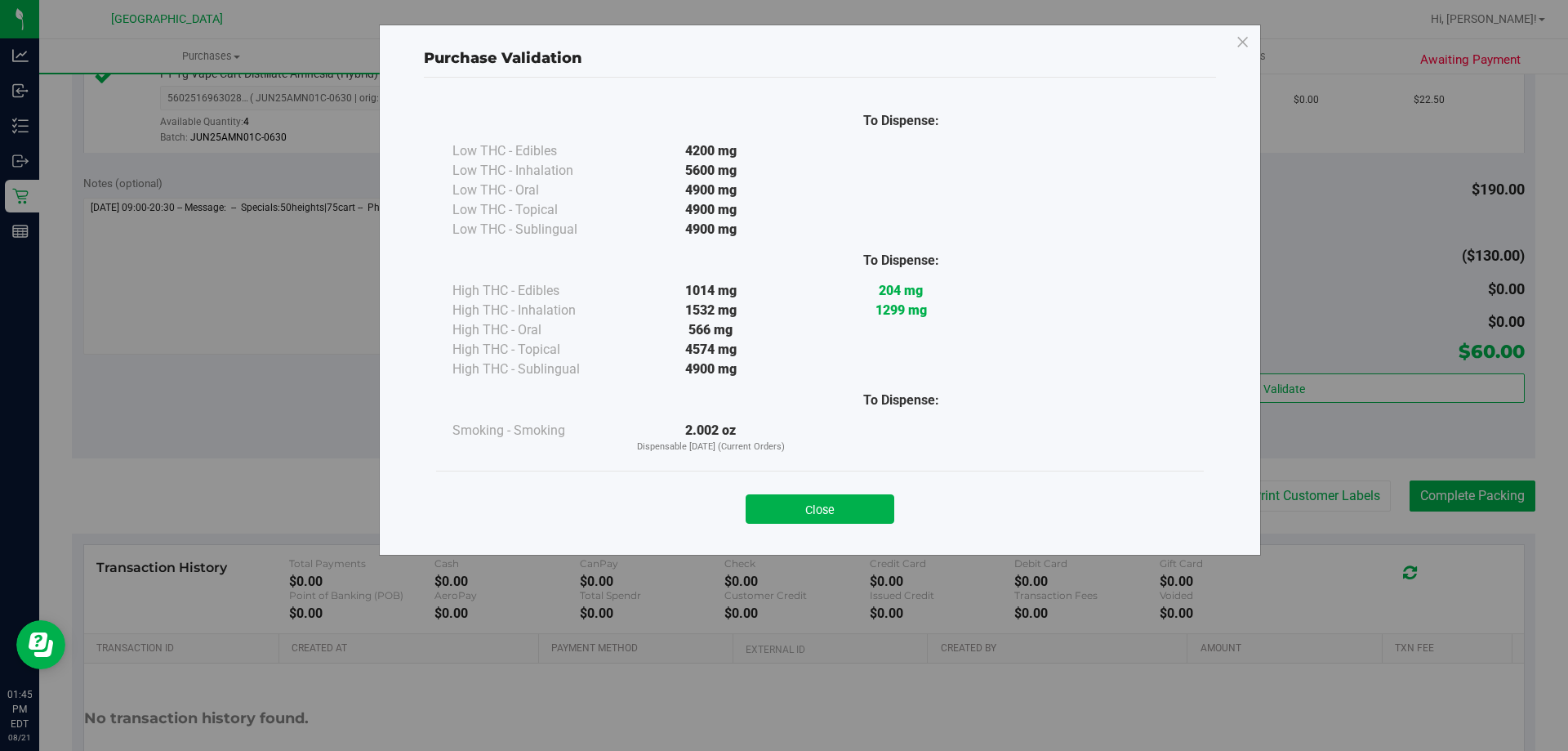
click at [823, 488] on div "Close" at bounding box center [820, 503] width 743 height 41
click at [852, 506] on button "Close" at bounding box center [820, 508] width 149 height 29
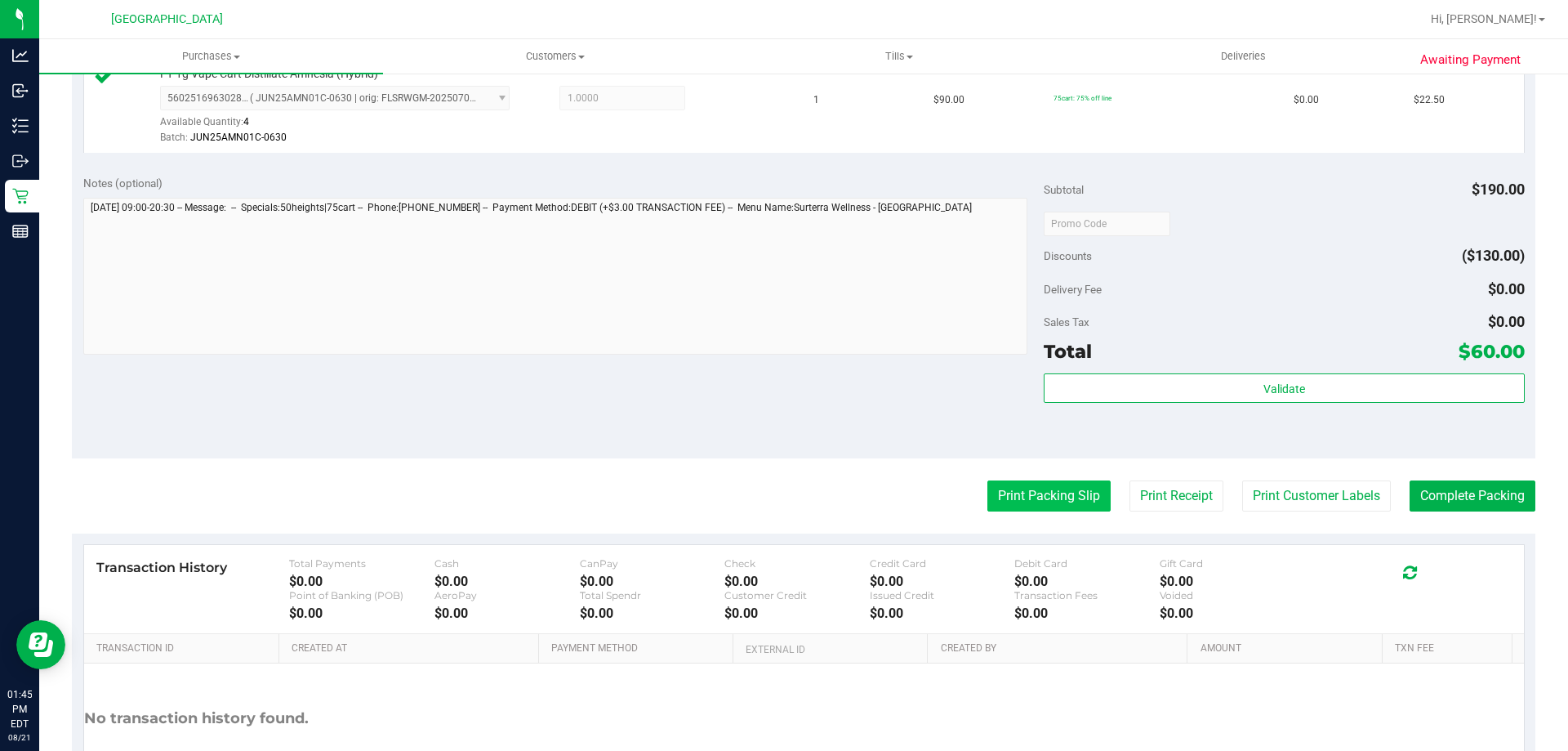
click at [1071, 499] on button "Print Packing Slip" at bounding box center [1049, 496] width 123 height 31
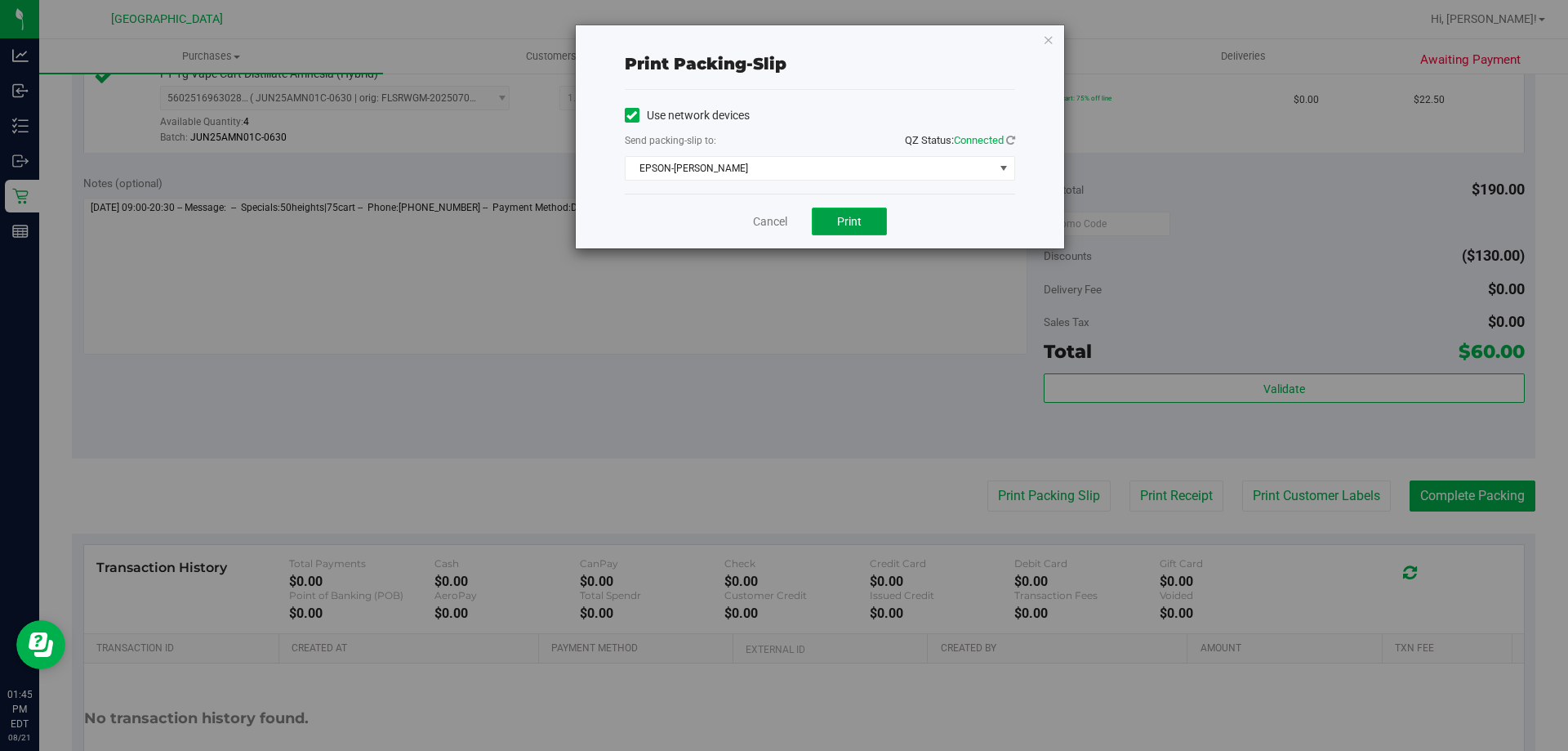
click at [850, 218] on span "Print" at bounding box center [850, 221] width 24 height 13
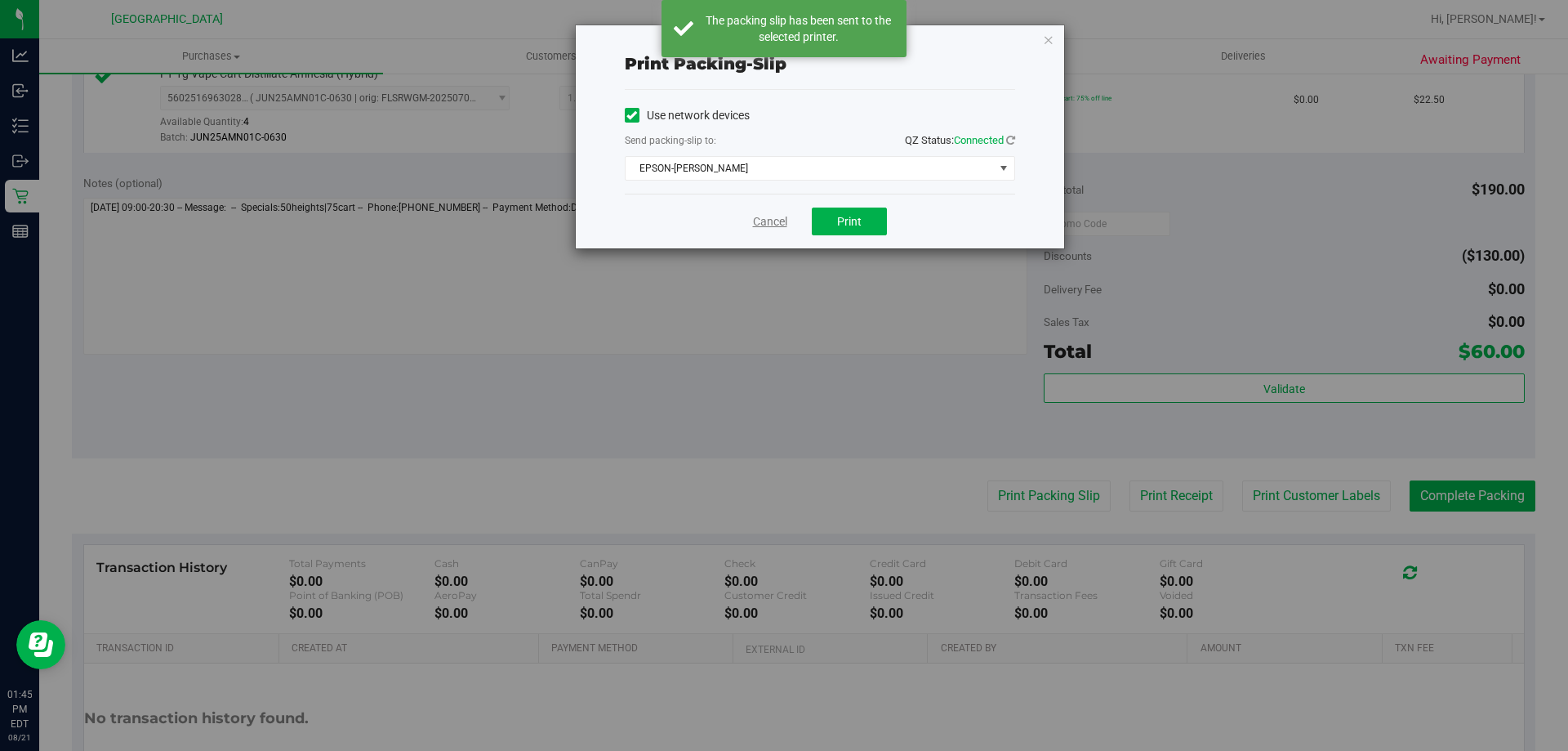
click at [760, 224] on link "Cancel" at bounding box center [770, 221] width 34 height 17
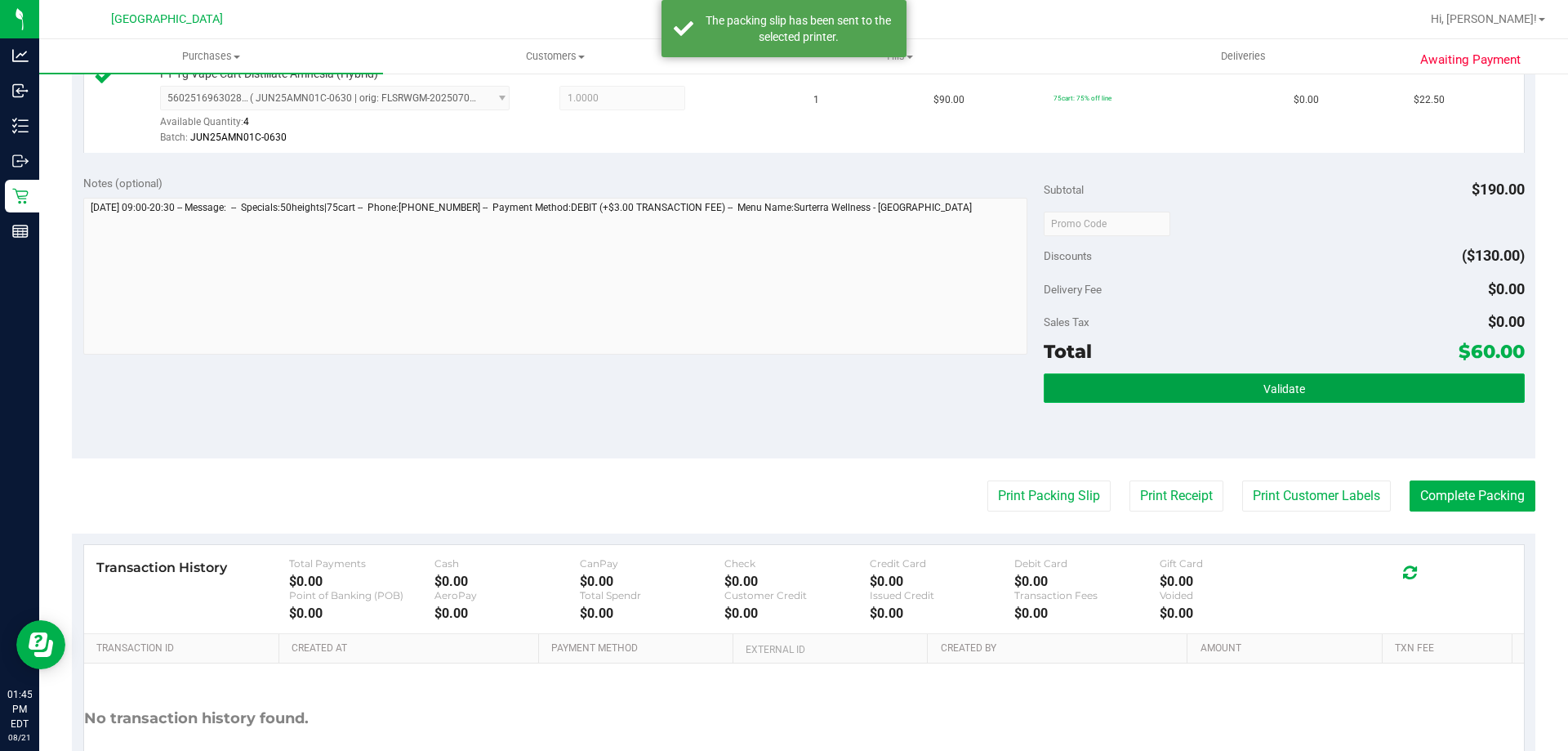
click at [1242, 383] on button "Validate" at bounding box center [1284, 387] width 481 height 29
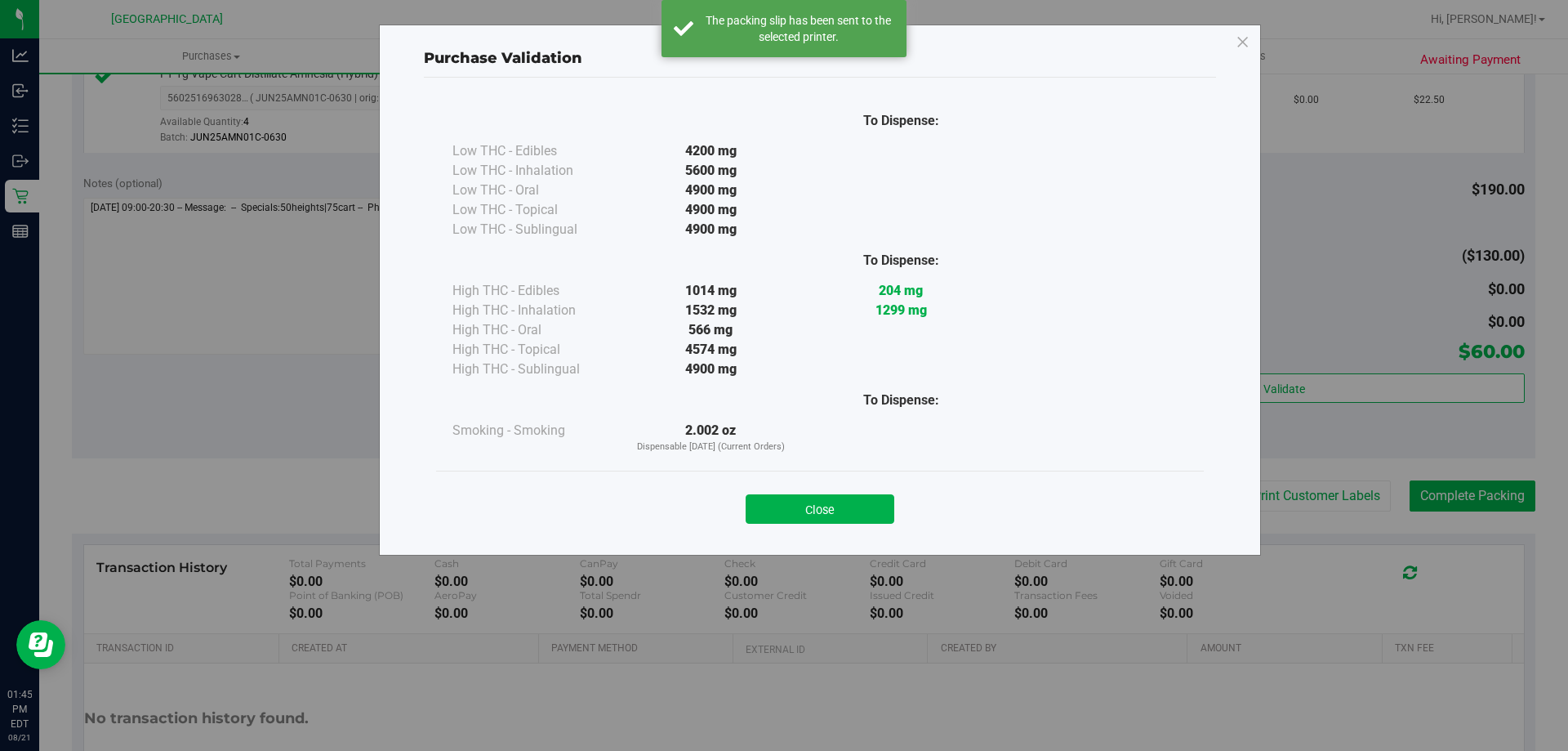
drag, startPoint x: 862, startPoint y: 502, endPoint x: 893, endPoint y: 503, distance: 31.0
click at [865, 503] on button "Close" at bounding box center [820, 508] width 149 height 29
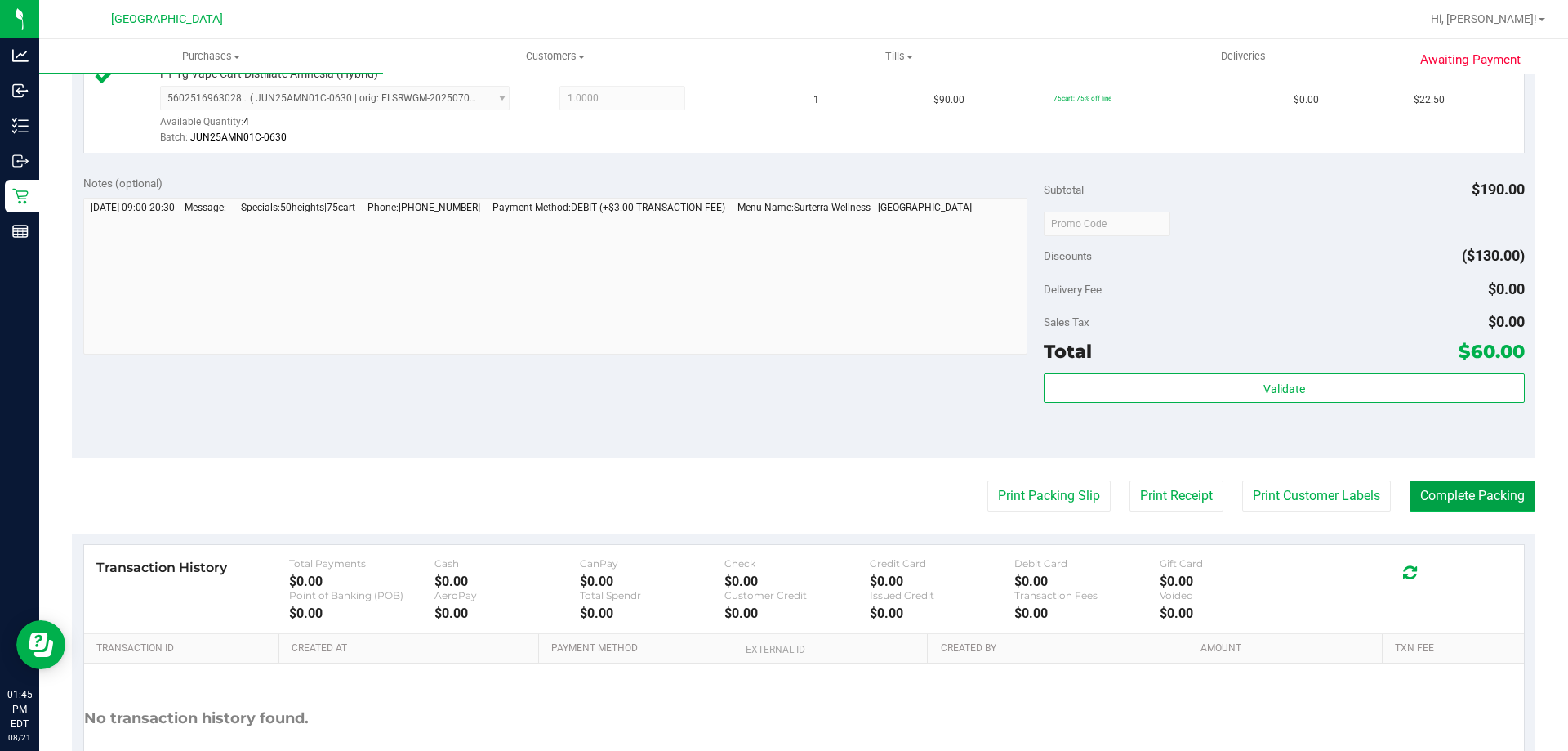
click at [1461, 495] on button "Complete Packing" at bounding box center [1472, 496] width 125 height 31
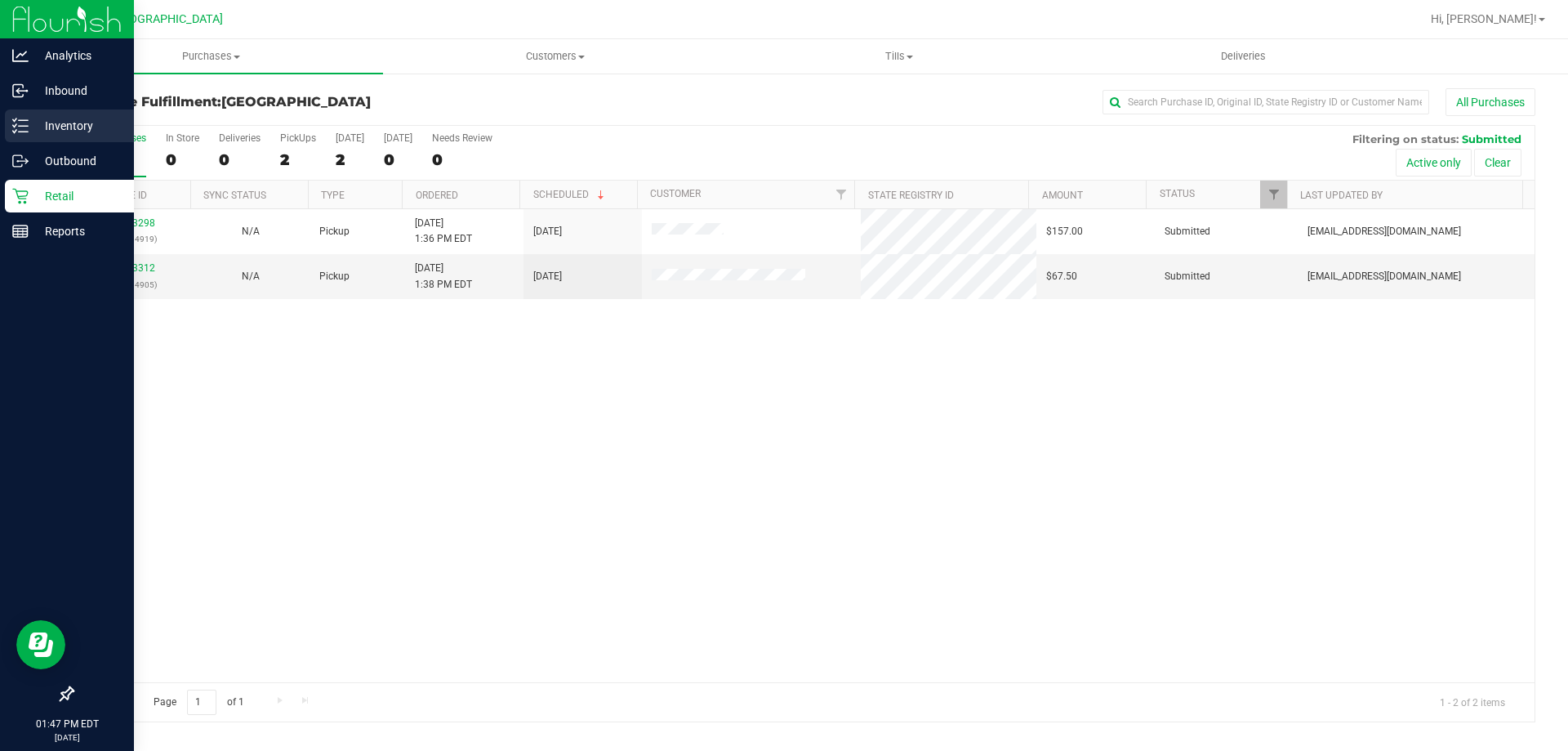
click at [23, 132] on line at bounding box center [24, 132] width 9 height 0
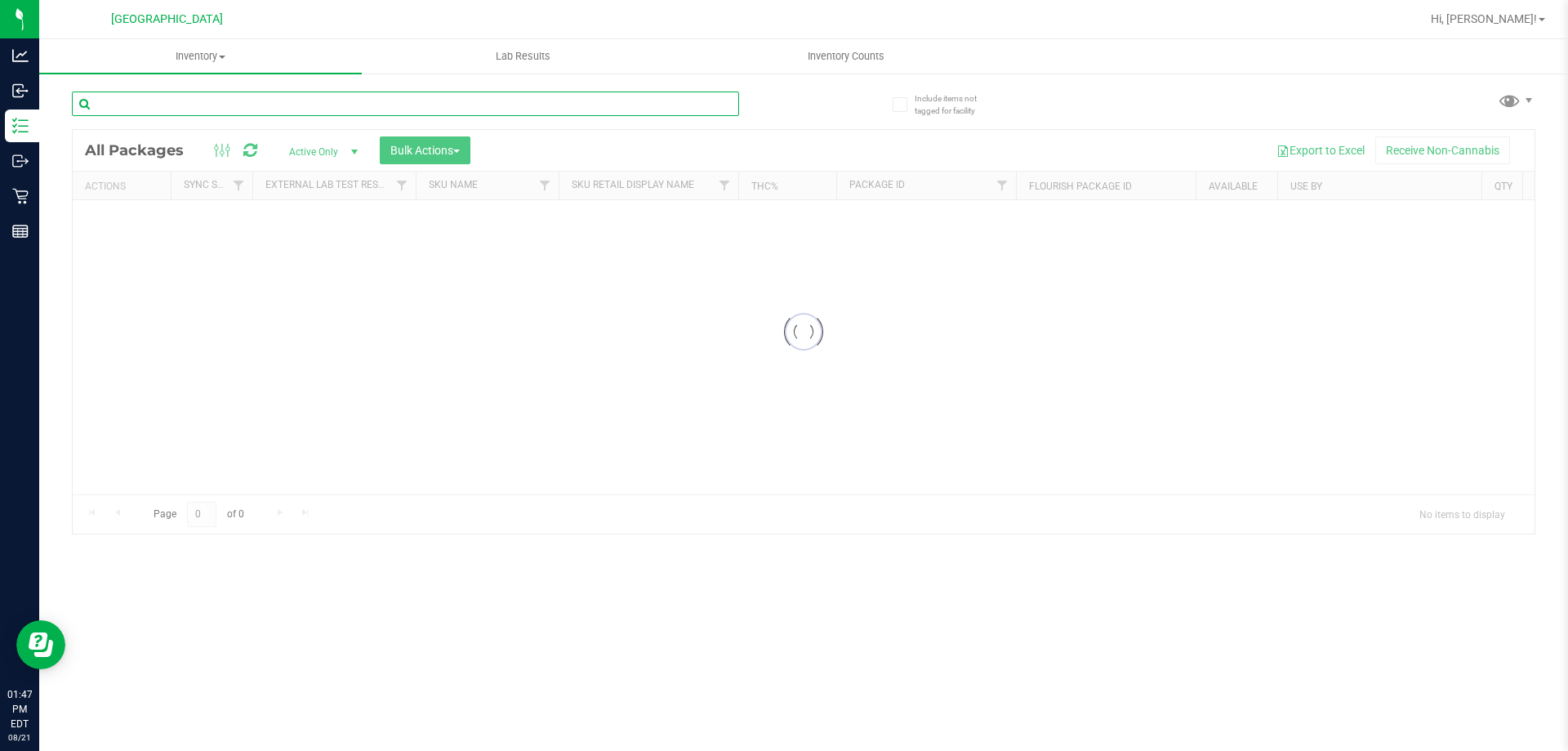
click at [471, 99] on input "text" at bounding box center [405, 104] width 667 height 24
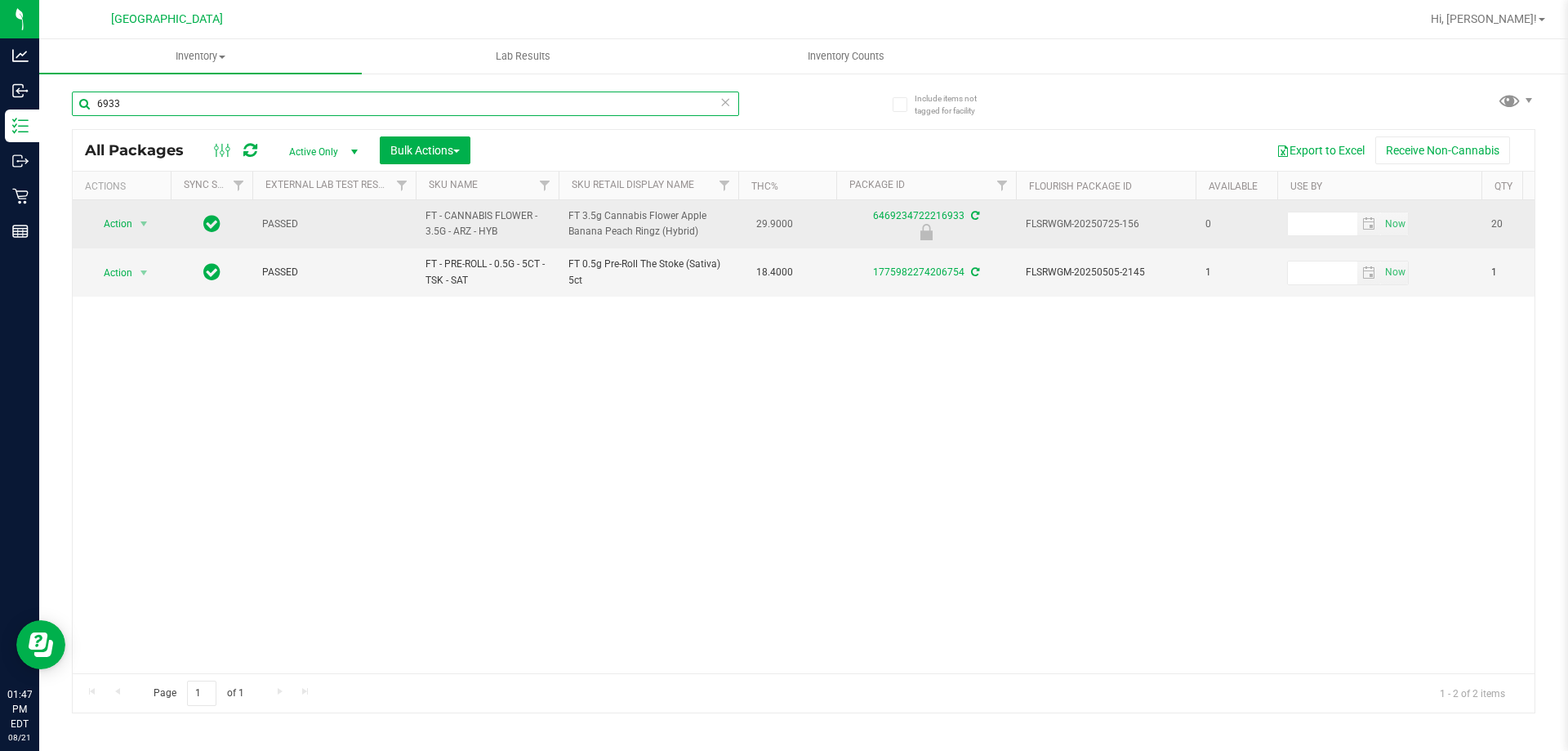
type input "6933"
click at [137, 223] on span "select" at bounding box center [144, 223] width 21 height 23
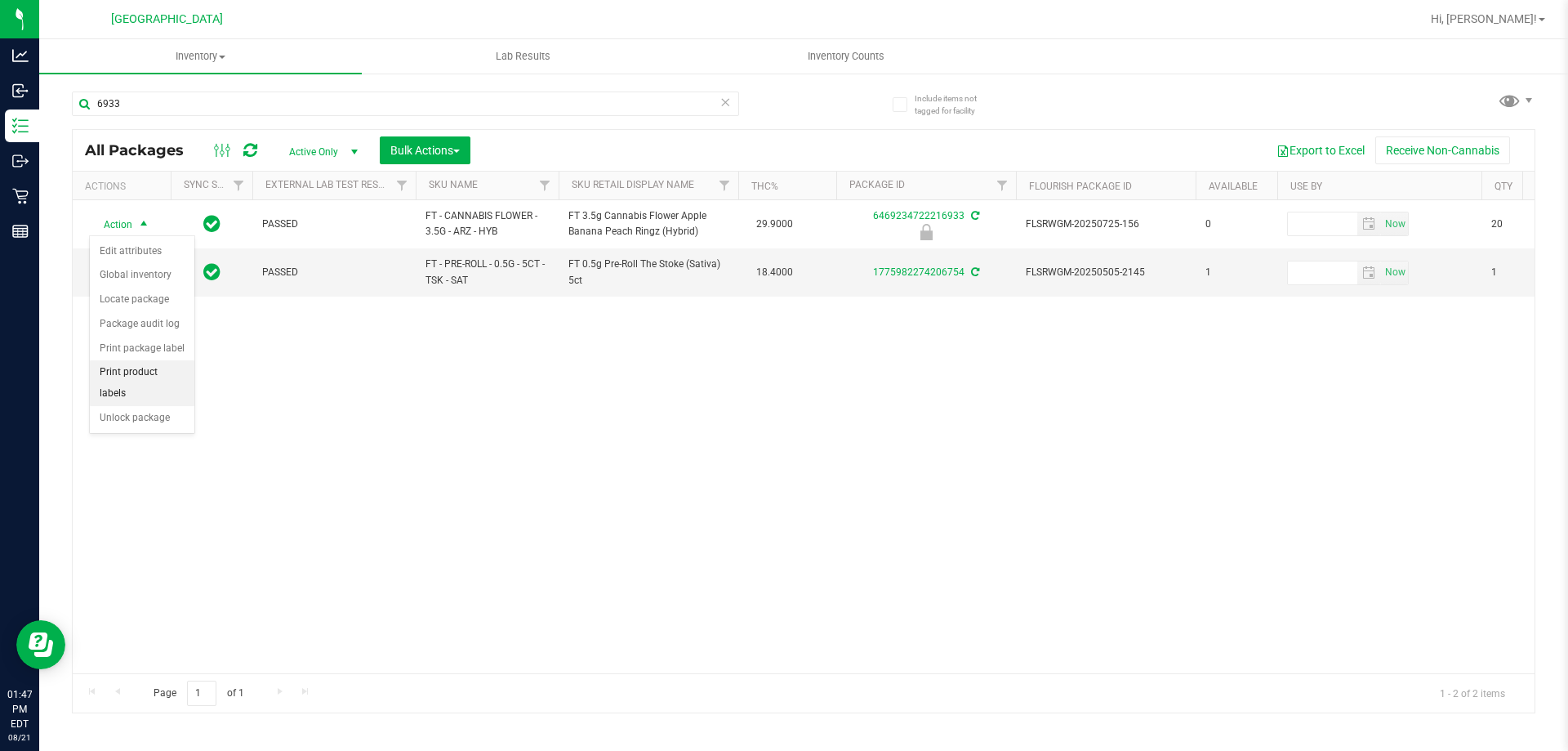
click at [158, 383] on li "Print product labels" at bounding box center [141, 383] width 105 height 45
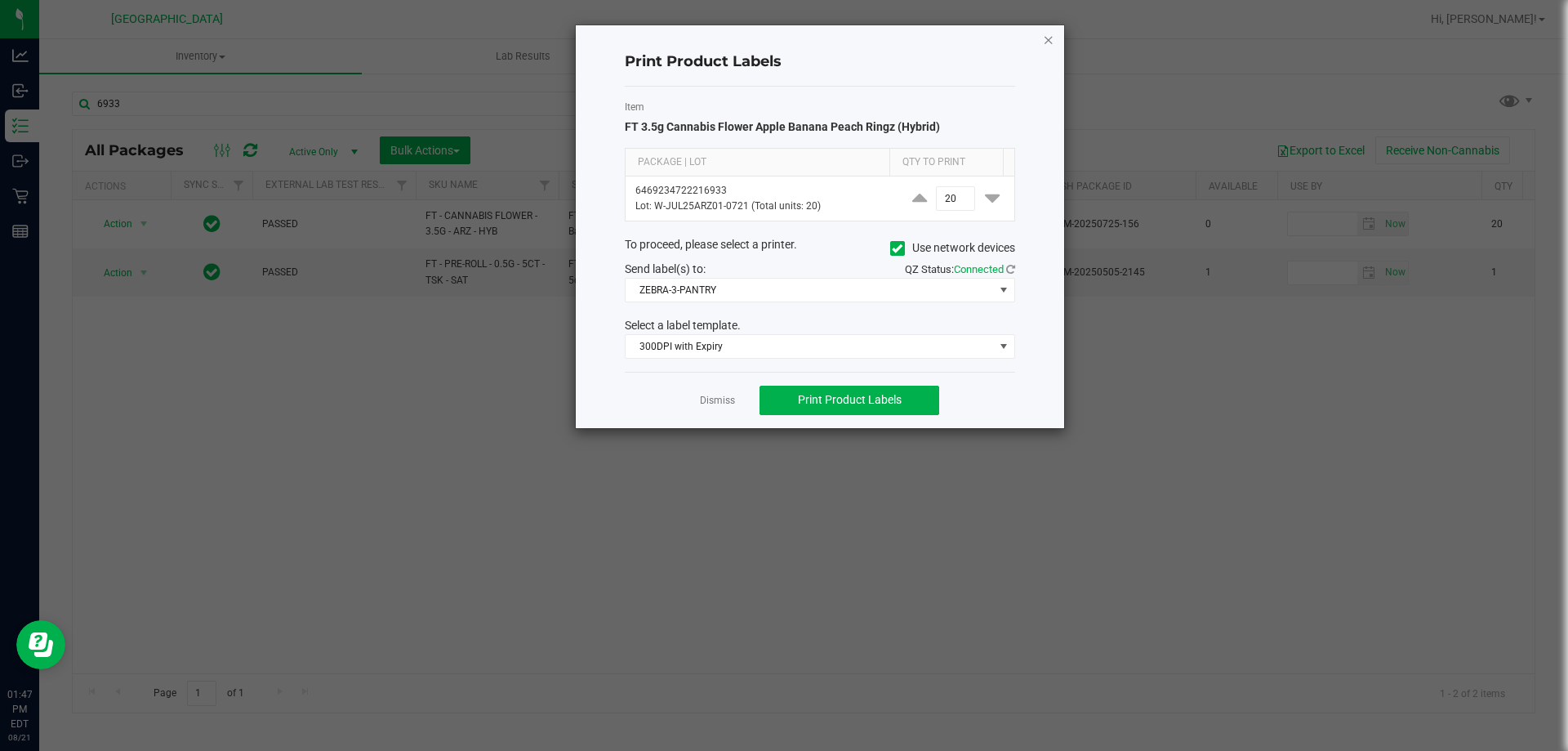
click at [1051, 46] on icon "button" at bounding box center [1049, 39] width 11 height 20
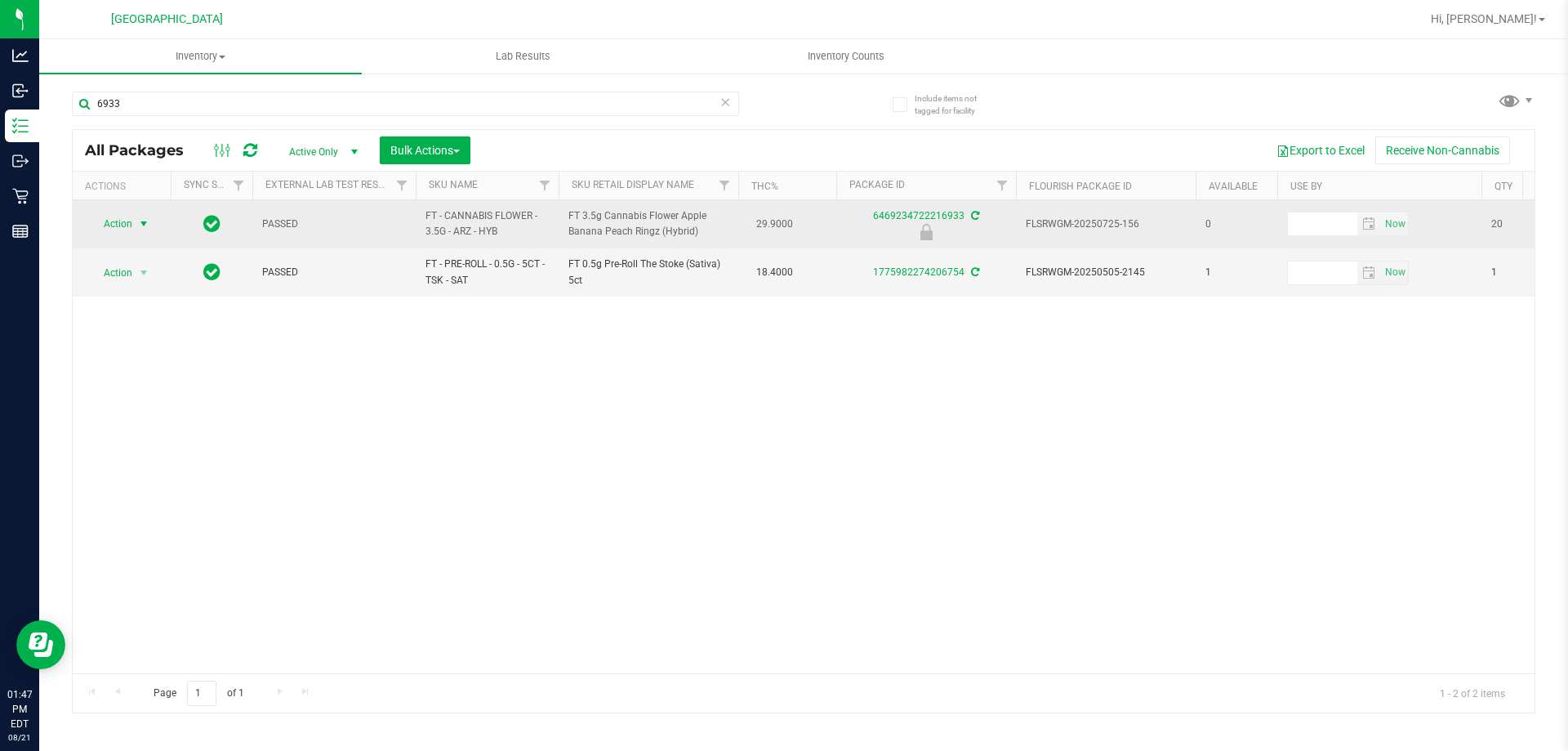
click at [154, 221] on span "select" at bounding box center [144, 223] width 21 height 23
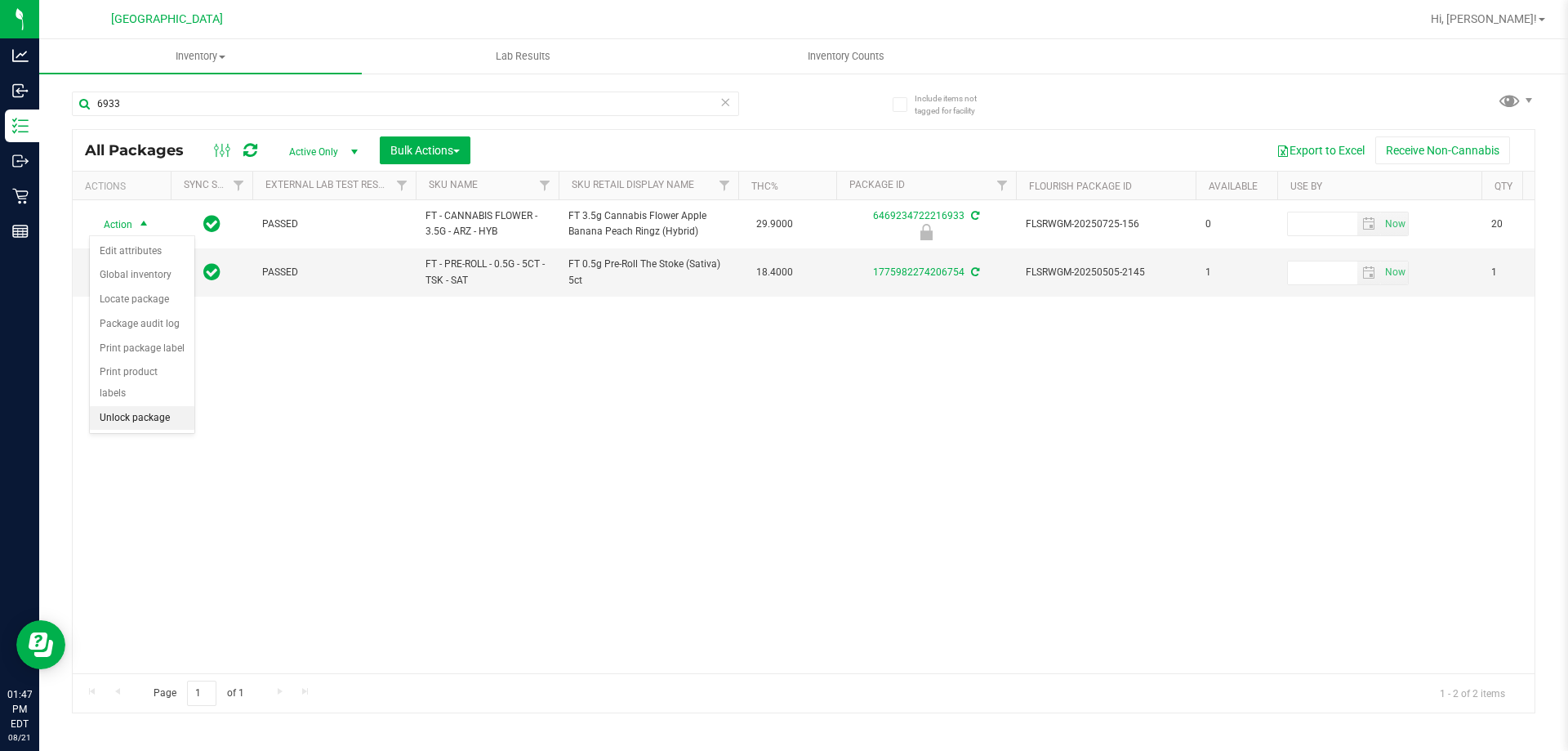
click at [138, 406] on li "Unlock package" at bounding box center [141, 418] width 105 height 24
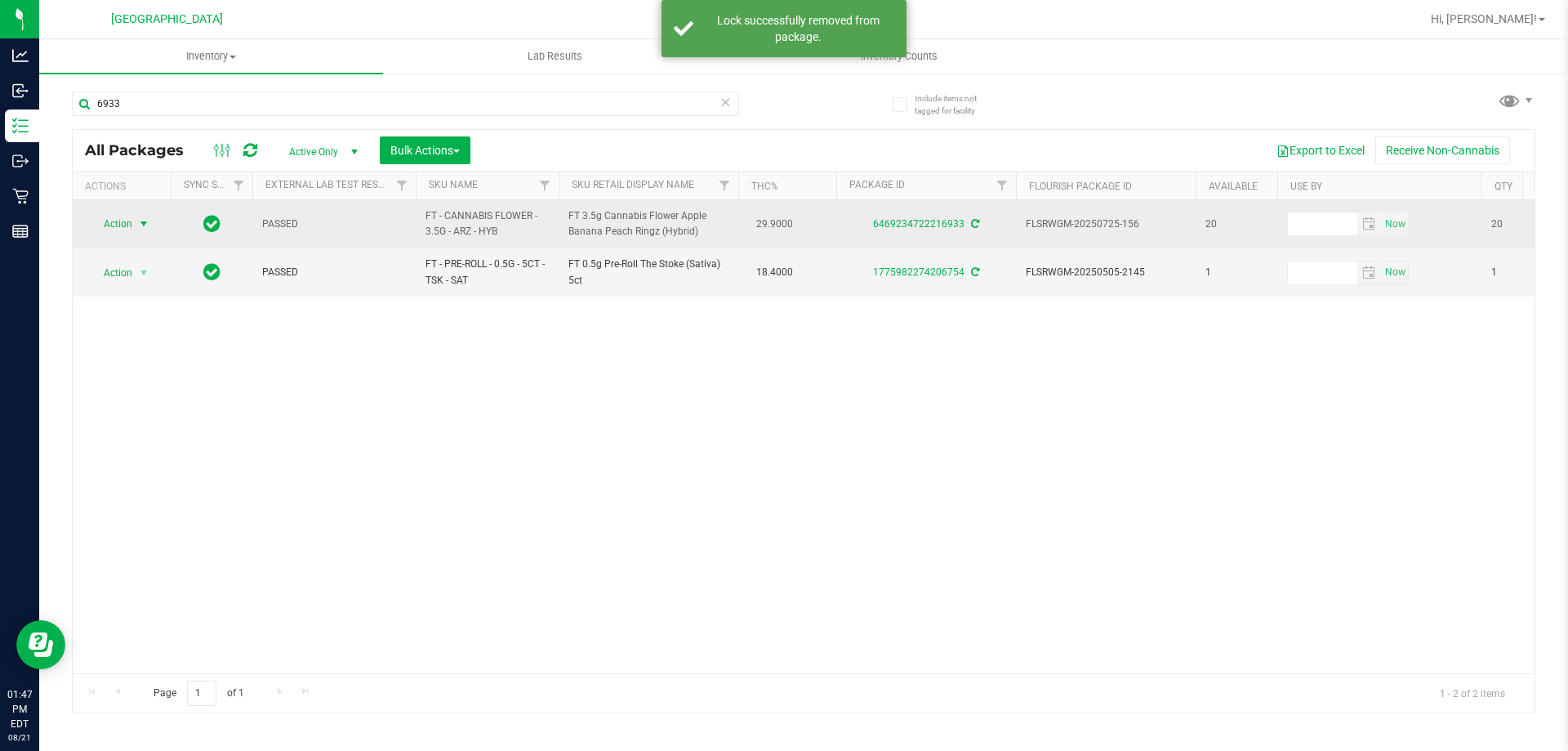
click at [144, 222] on span "select" at bounding box center [144, 224] width 13 height 13
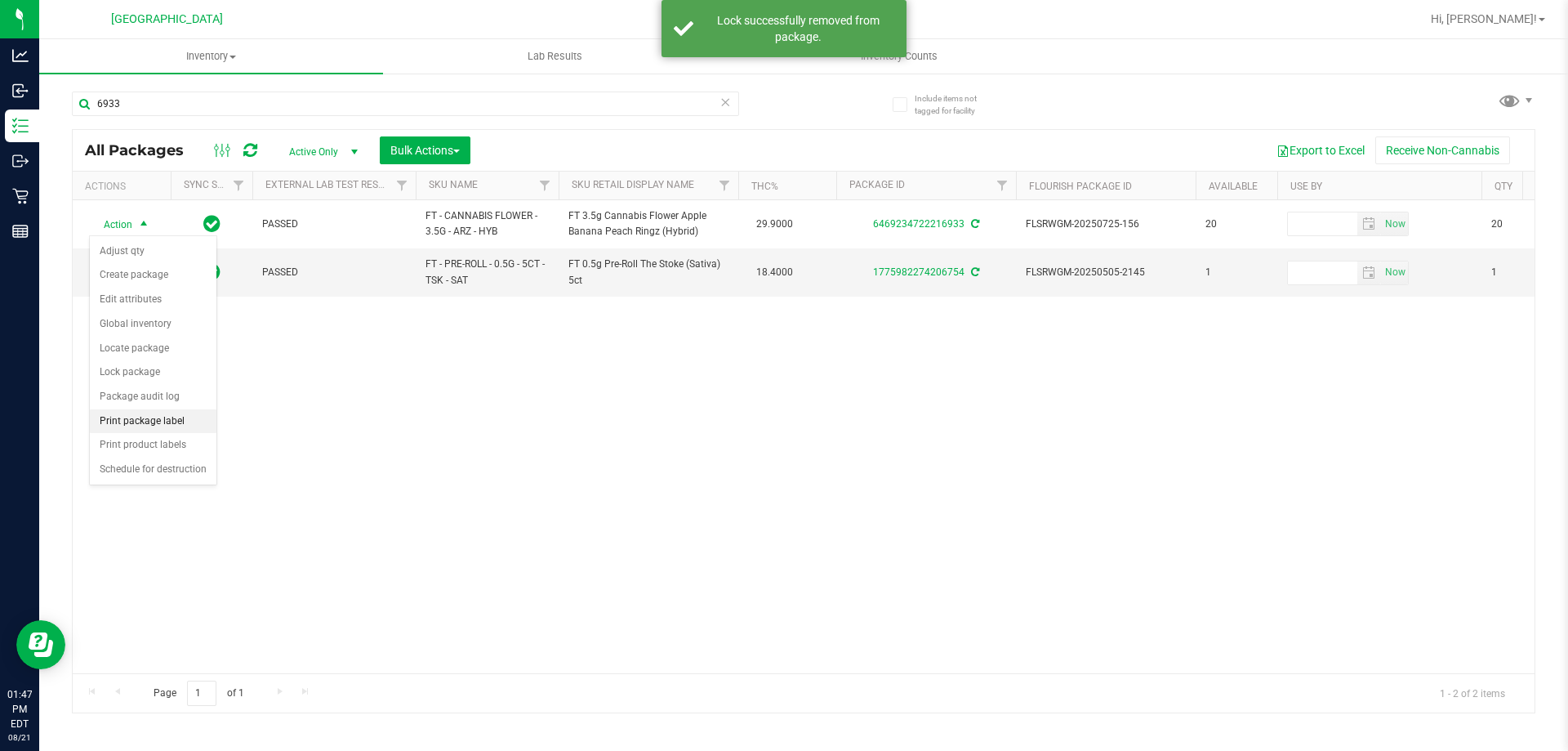
click at [181, 421] on li "Print package label" at bounding box center [153, 421] width 126 height 24
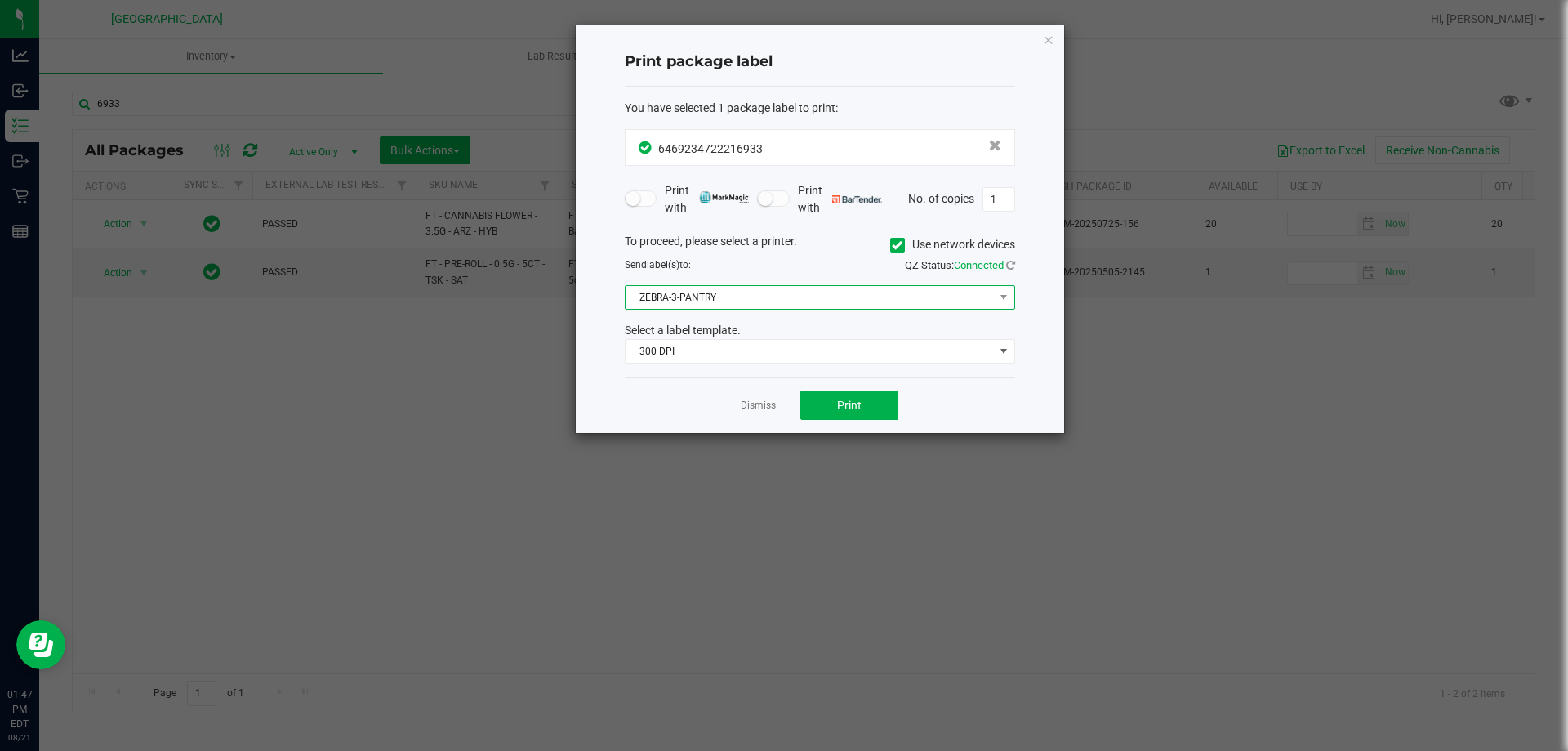
click at [874, 288] on span "ZEBRA-3-PANTRY" at bounding box center [809, 297] width 368 height 23
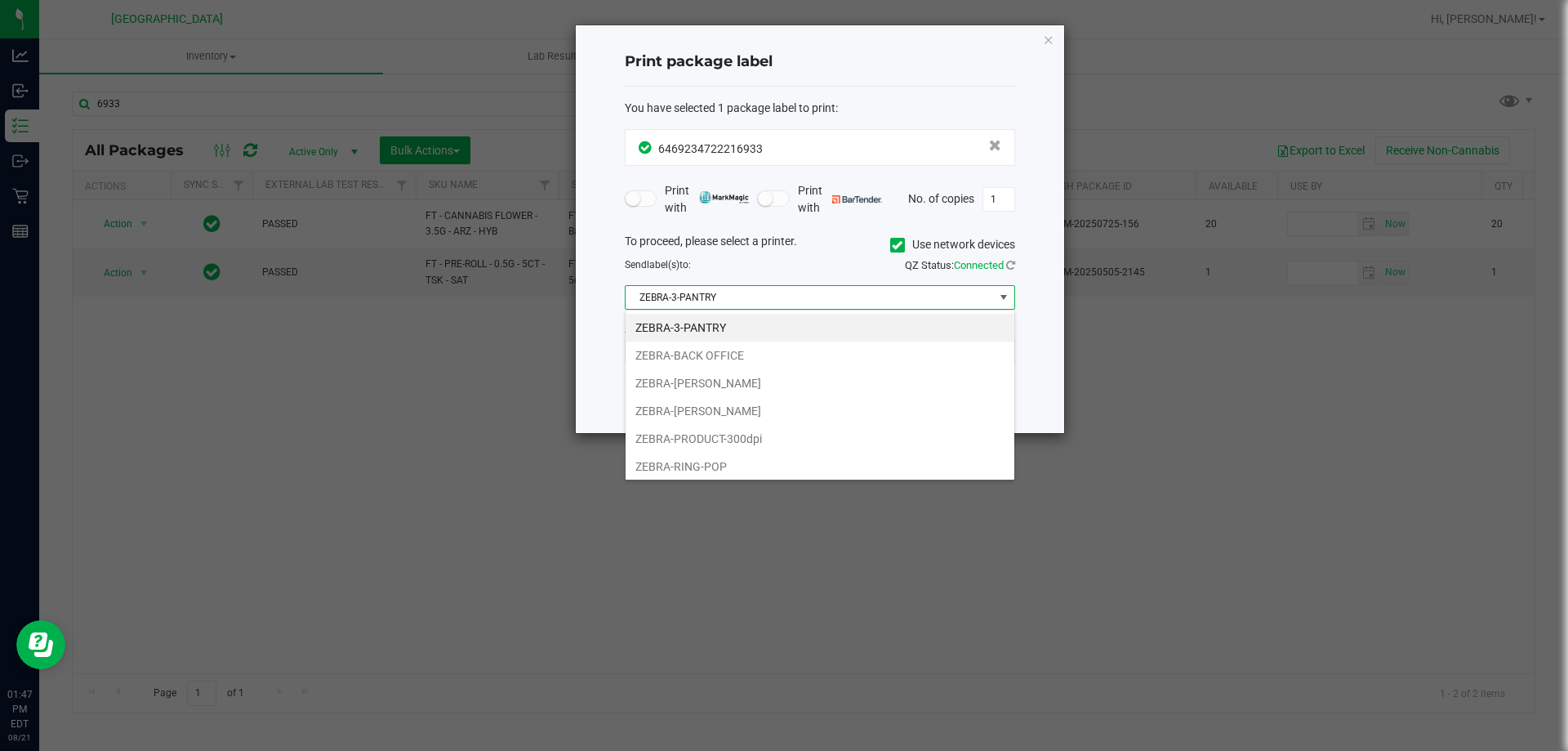
scroll to position [24, 390]
click at [731, 461] on li "ZEBRA-RING-POP" at bounding box center [820, 465] width 389 height 27
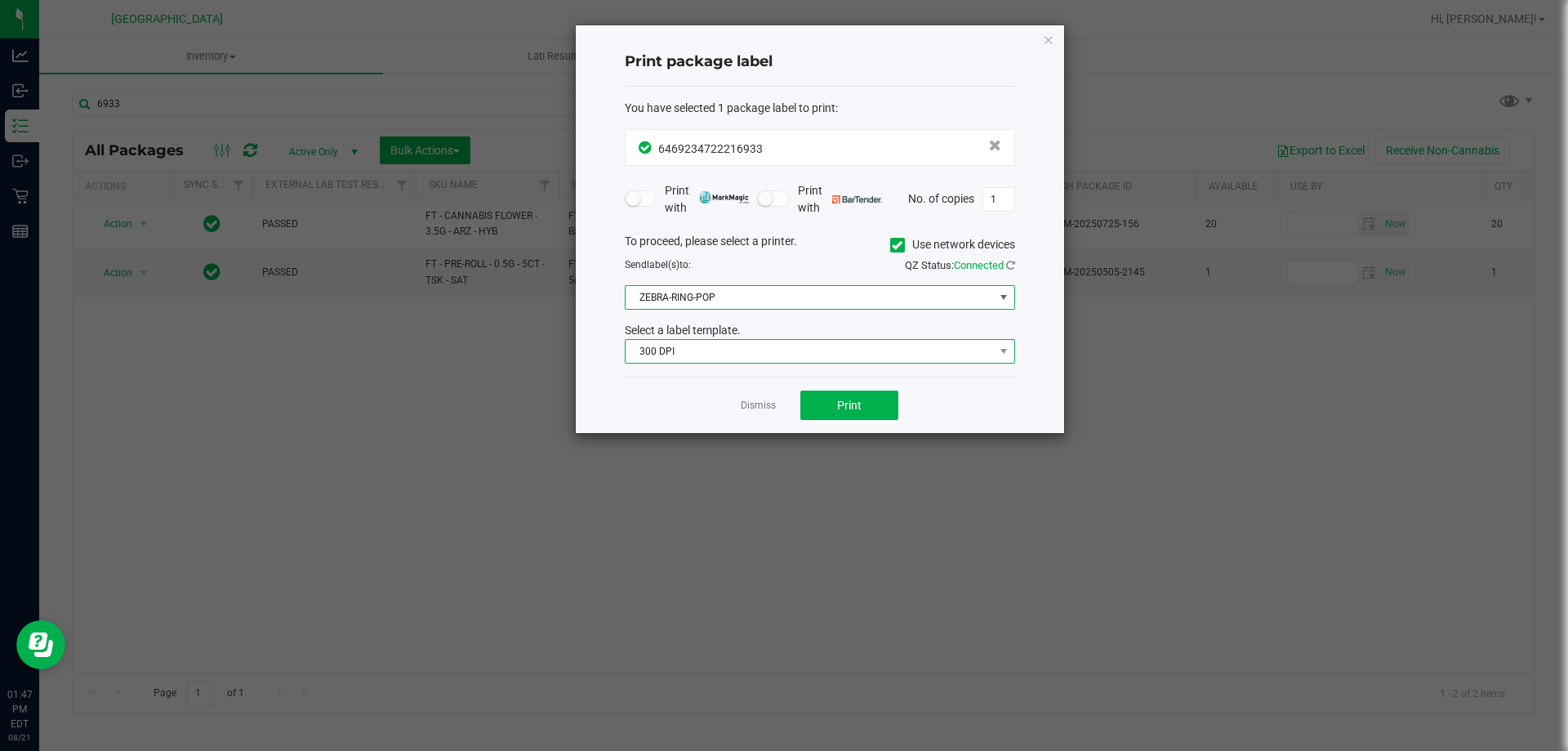
click at [779, 358] on span "300 DPI" at bounding box center [809, 351] width 368 height 23
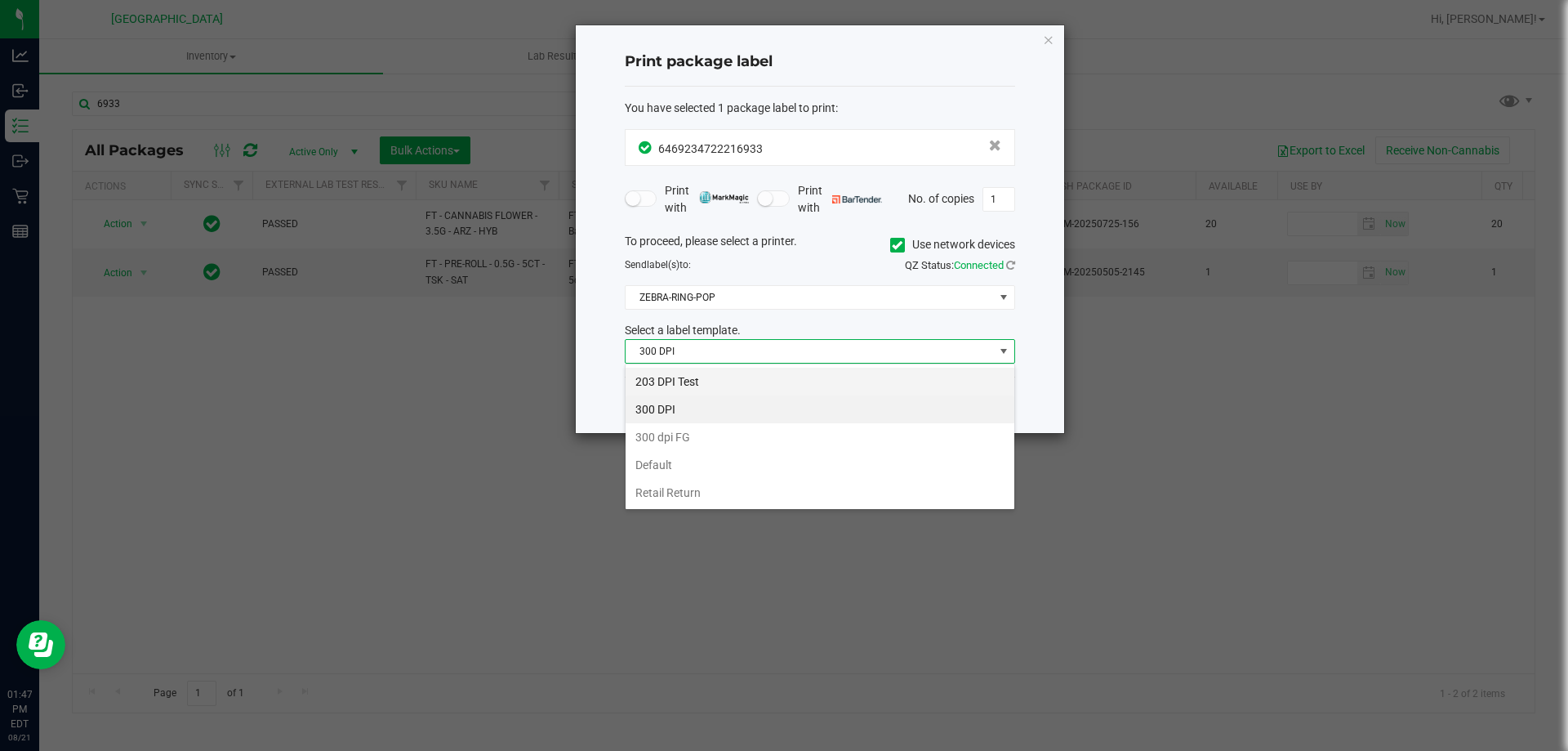
click at [726, 379] on li "203 DPI Test" at bounding box center [820, 381] width 389 height 27
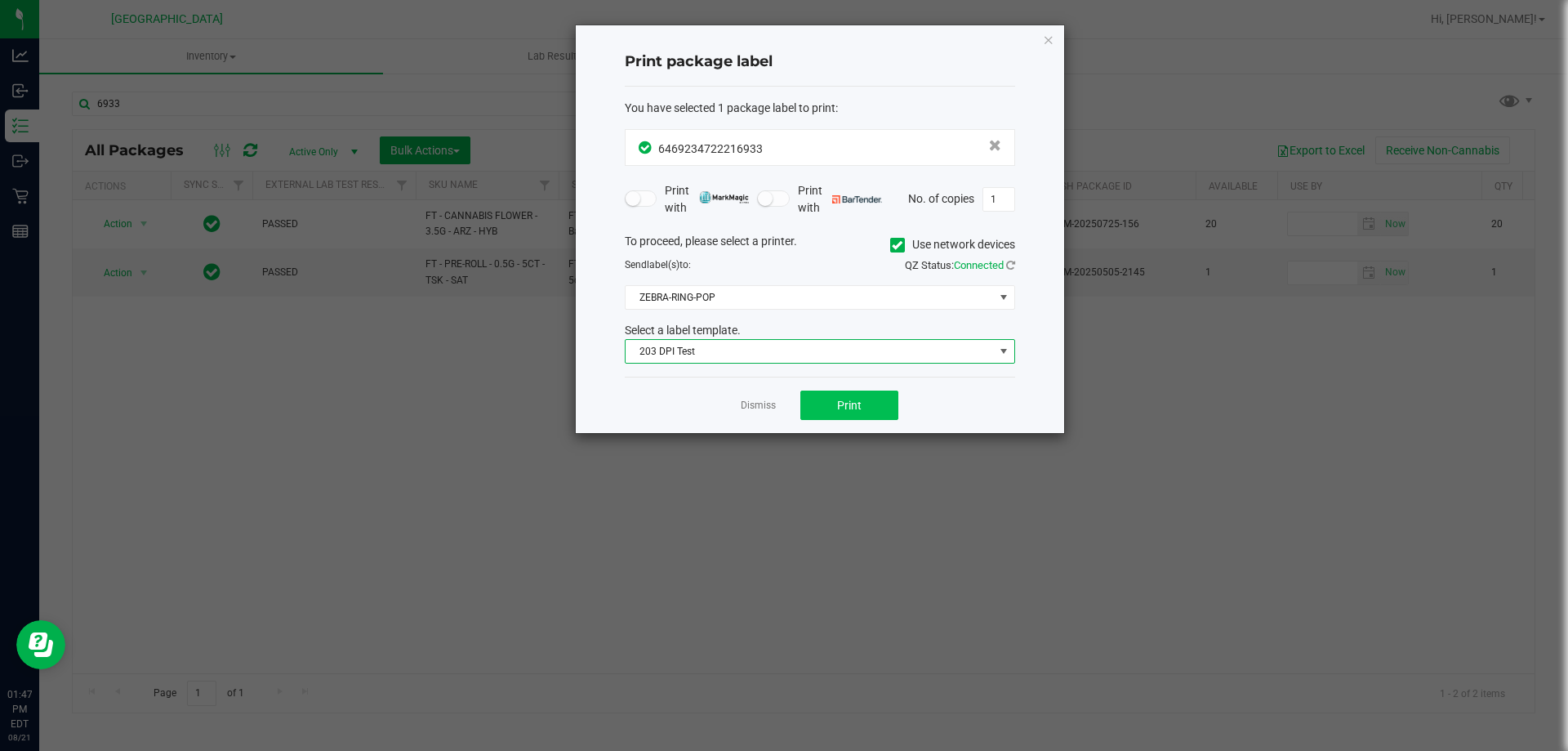
click at [872, 416] on div "Dismiss Print" at bounding box center [820, 405] width 390 height 57
click at [845, 406] on span "Print" at bounding box center [850, 405] width 24 height 13
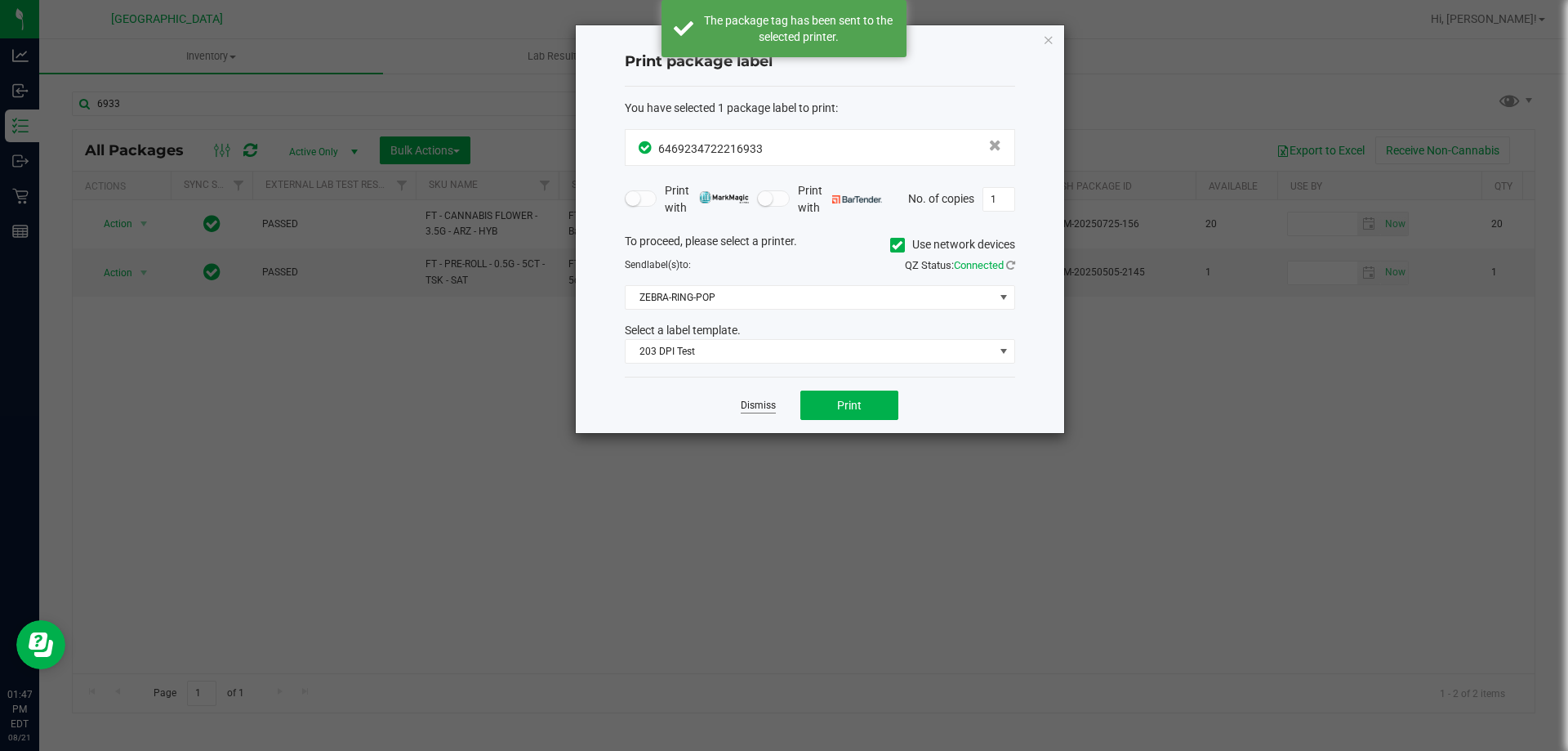
click at [773, 406] on link "Dismiss" at bounding box center [758, 405] width 35 height 14
